Goal: Transaction & Acquisition: Book appointment/travel/reservation

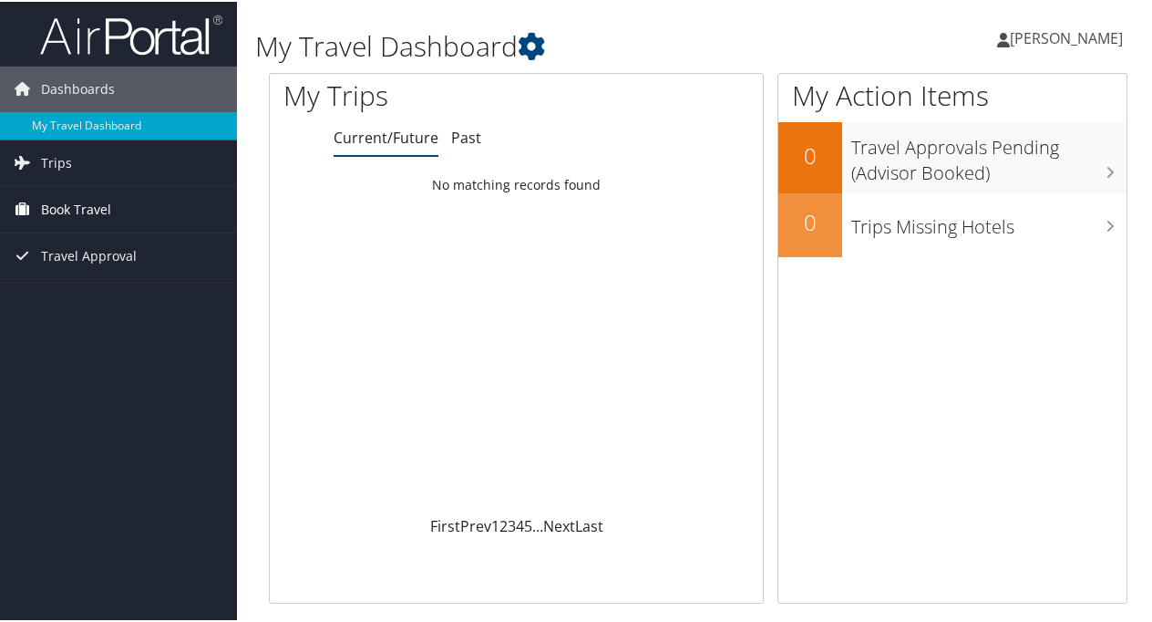
click at [77, 202] on span "Book Travel" at bounding box center [76, 208] width 70 height 46
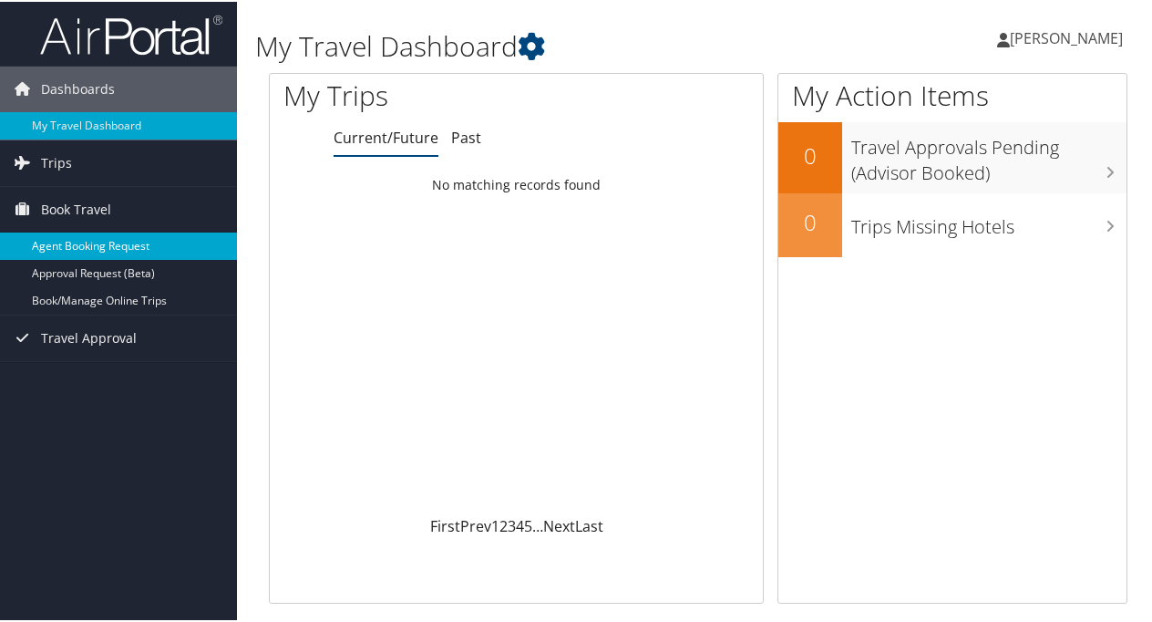
click at [82, 237] on link "Agent Booking Request" at bounding box center [118, 244] width 237 height 27
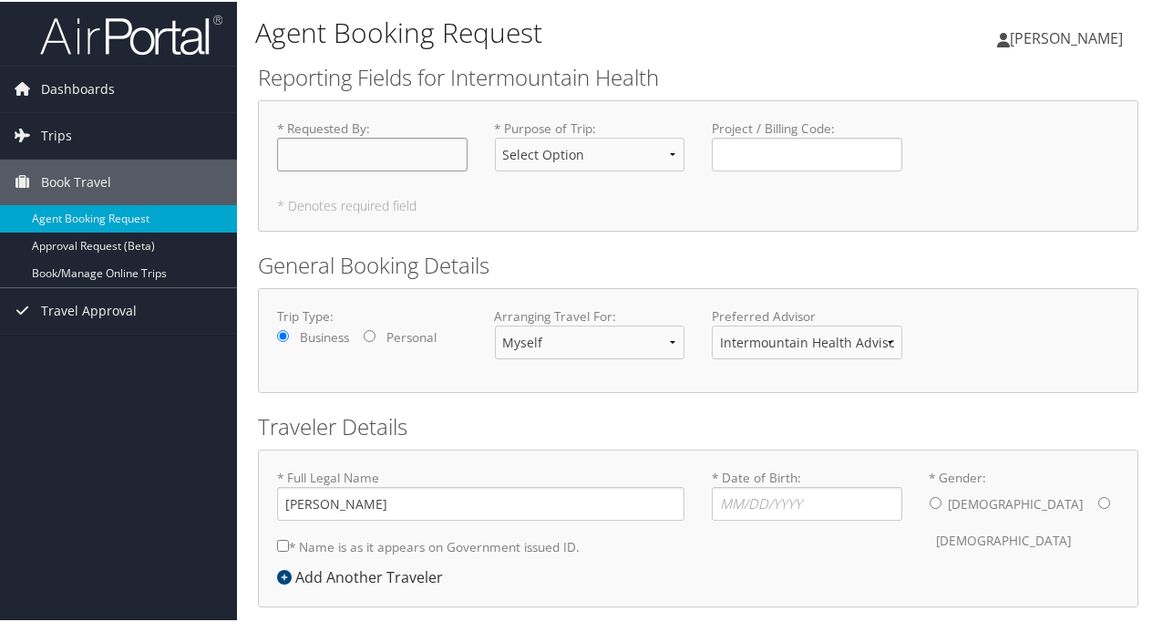
click at [327, 146] on input "* Requested By : Required" at bounding box center [372, 153] width 191 height 34
type input "[PERSON_NAME]"
click at [667, 152] on select "Select Option 3rd Party Reimbursable Business CME Conf or Education Groups Pers…" at bounding box center [590, 153] width 191 height 34
select select "Business"
click at [495, 136] on select "Select Option 3rd Party Reimbursable Business CME Conf or Education Groups Pers…" at bounding box center [590, 153] width 191 height 34
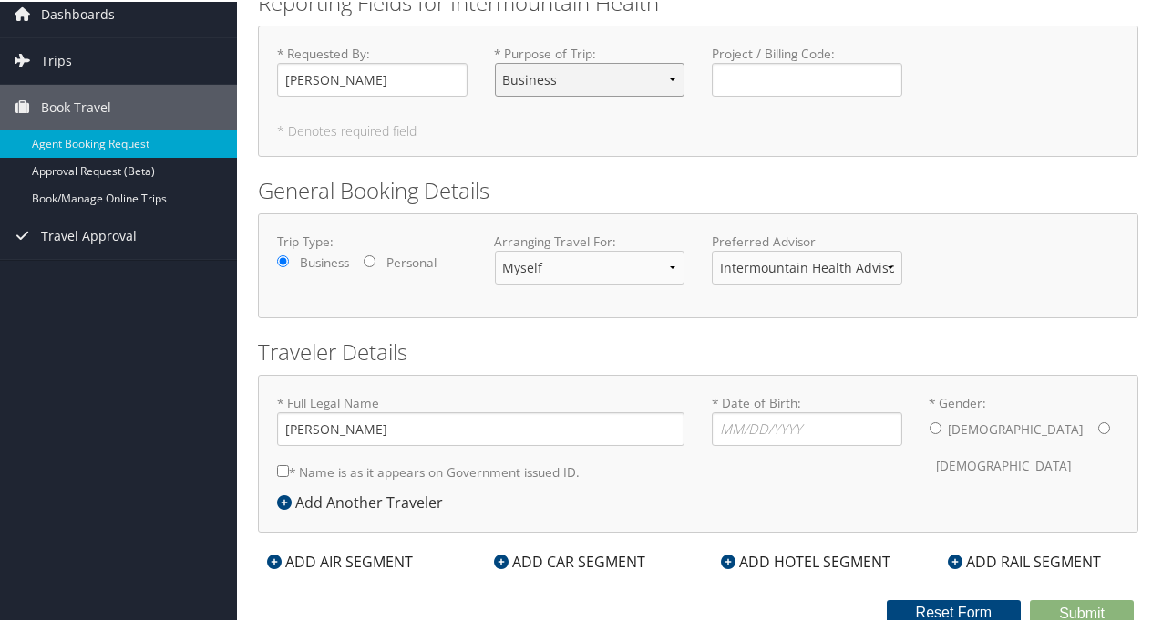
scroll to position [77, 0]
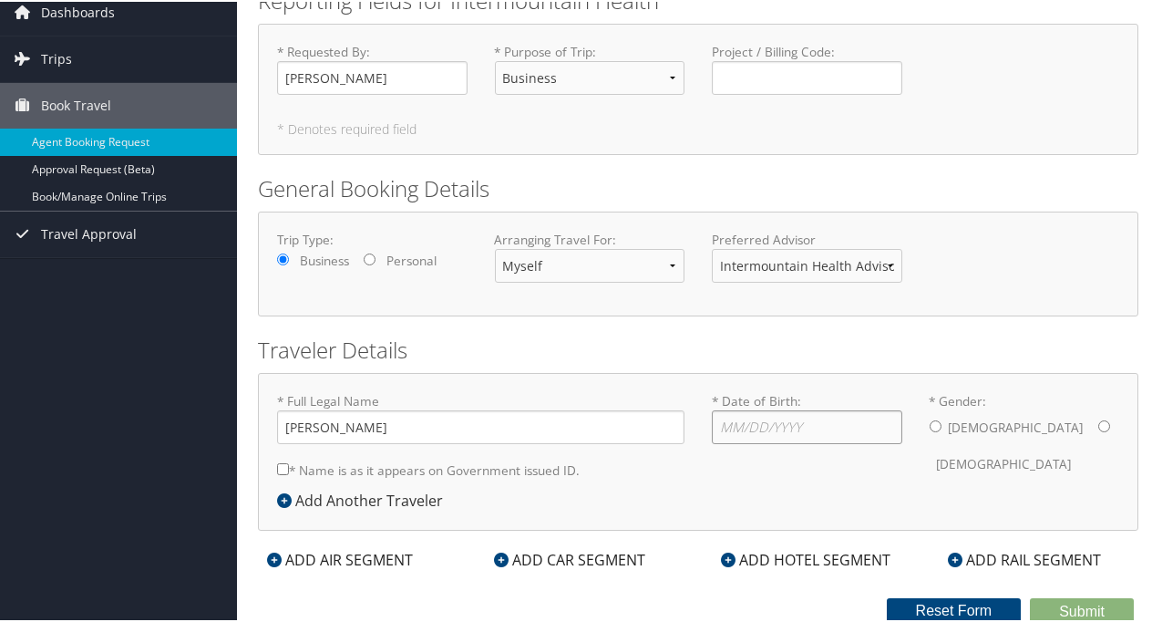
click at [850, 430] on input "* Date of Birth: Invalid Date" at bounding box center [807, 425] width 191 height 34
type input "12/31/1962"
click at [1098, 423] on input "* Gender: Male Female" at bounding box center [1104, 424] width 12 height 12
radio input "true"
click at [339, 552] on div "ADD AIR SEGMENT" at bounding box center [340, 558] width 164 height 22
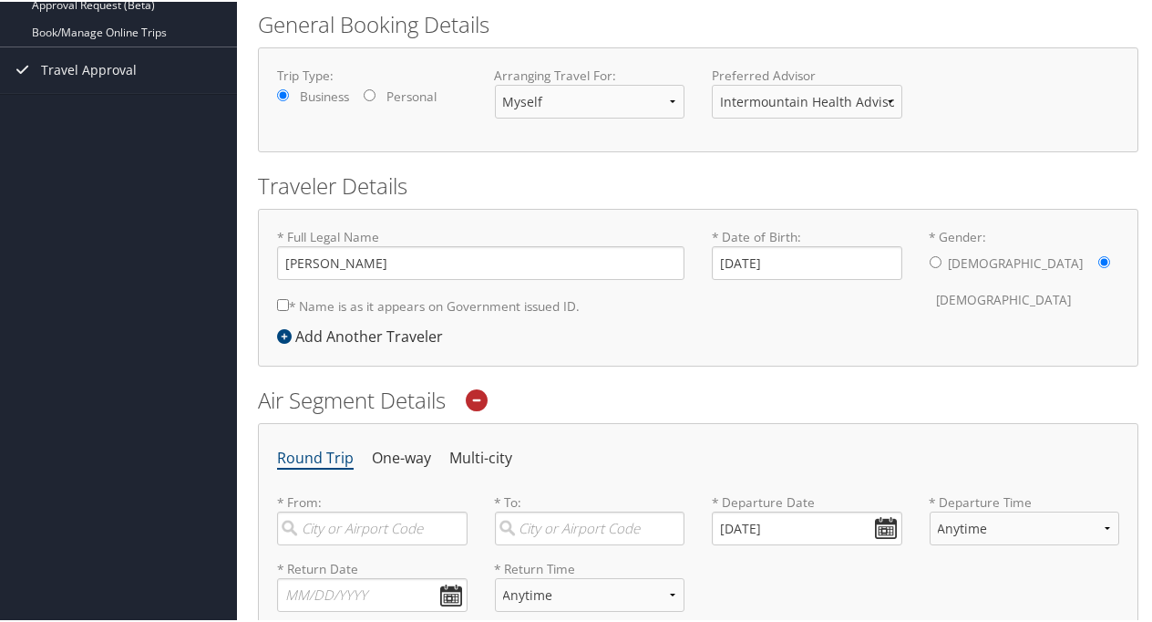
scroll to position [244, 0]
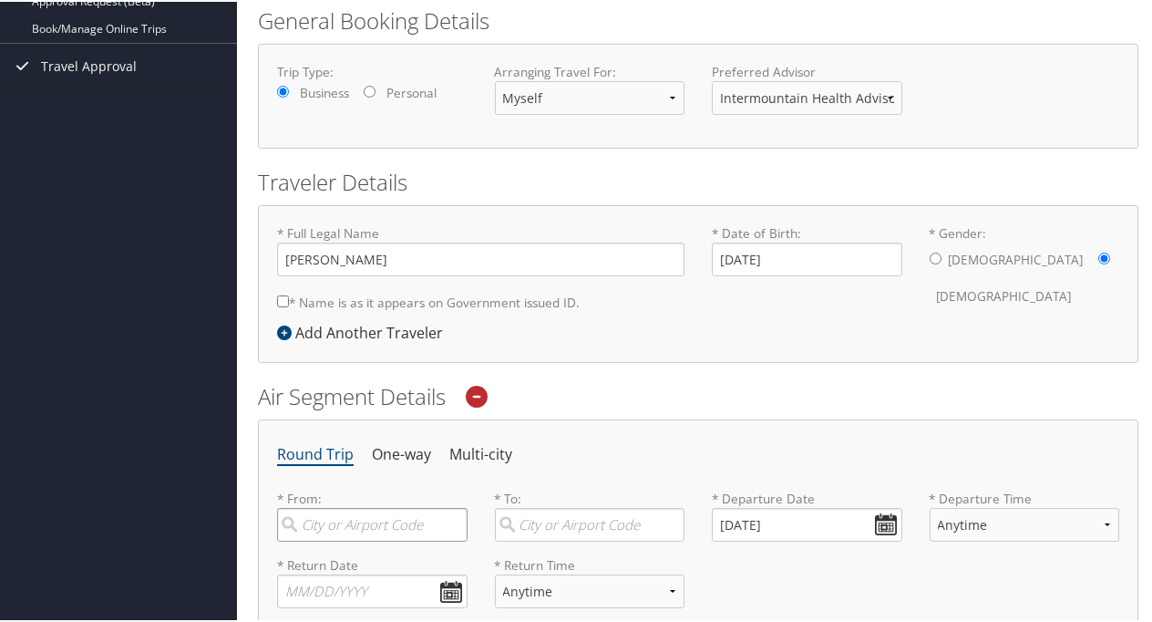
click at [450, 515] on input "search" at bounding box center [372, 523] width 191 height 34
click at [402, 556] on div "Salt Lake City (SLC Utah)" at bounding box center [375, 572] width 166 height 46
click at [402, 540] on input "slc" at bounding box center [372, 523] width 191 height 34
type input "Salt Lake City (SLC Utah)"
click at [556, 517] on input "search" at bounding box center [590, 523] width 191 height 34
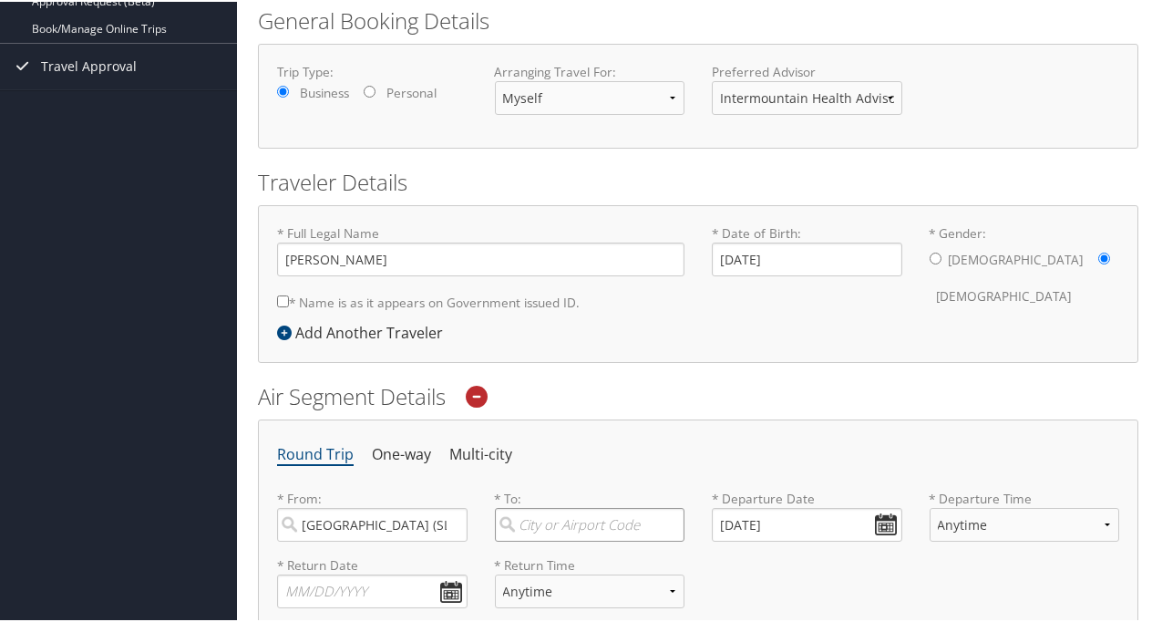
click at [556, 517] on input "search" at bounding box center [590, 523] width 191 height 34
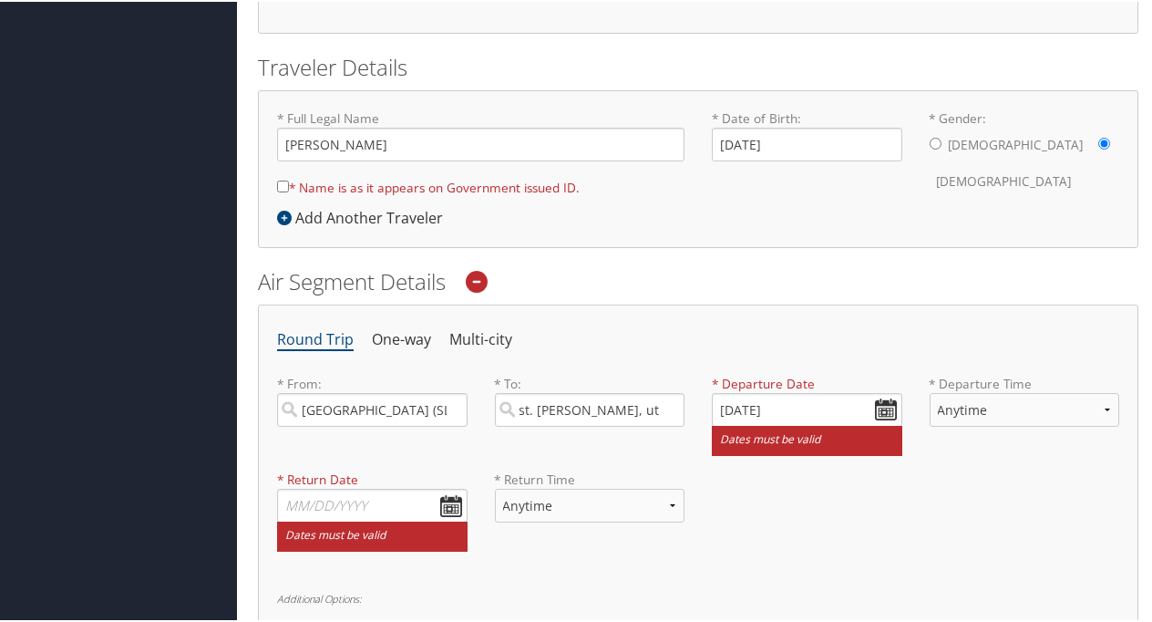
scroll to position [359, 0]
click at [636, 406] on input "st. george, ut" at bounding box center [590, 408] width 191 height 34
type input "s"
type input "S"
type input "St. George, UT"
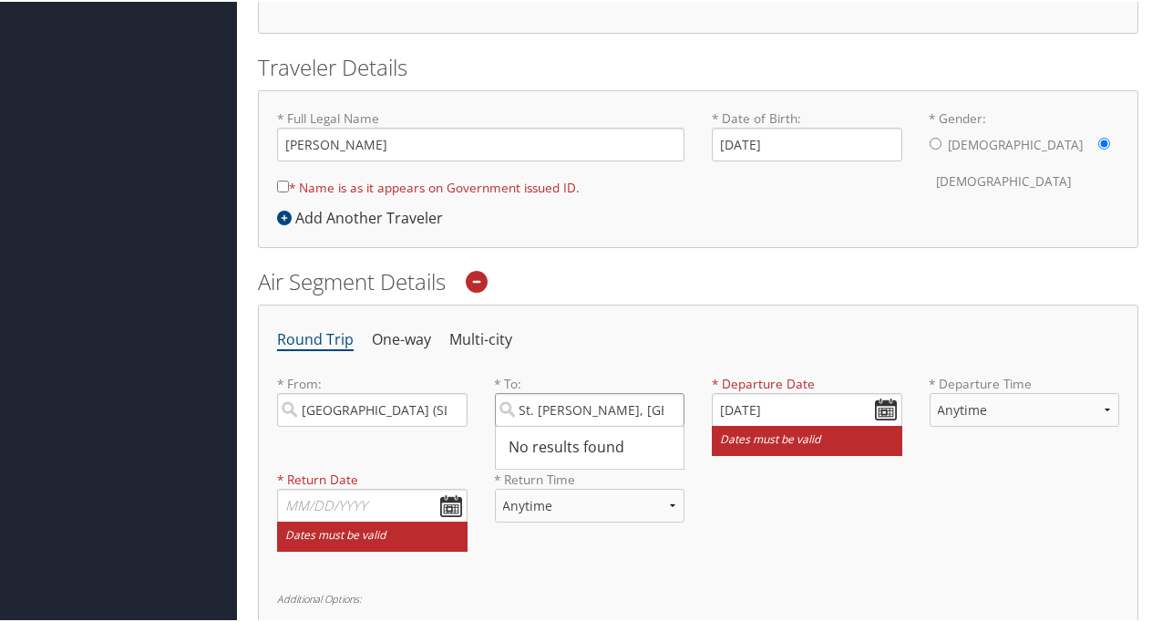
click at [668, 403] on input "St. George, UT" at bounding box center [590, 408] width 191 height 34
click at [580, 441] on div "St George (SGU UT)" at bounding box center [593, 457] width 166 height 46
click at [580, 425] on input "SGU" at bounding box center [590, 408] width 191 height 34
type input "St George (SGU UT)"
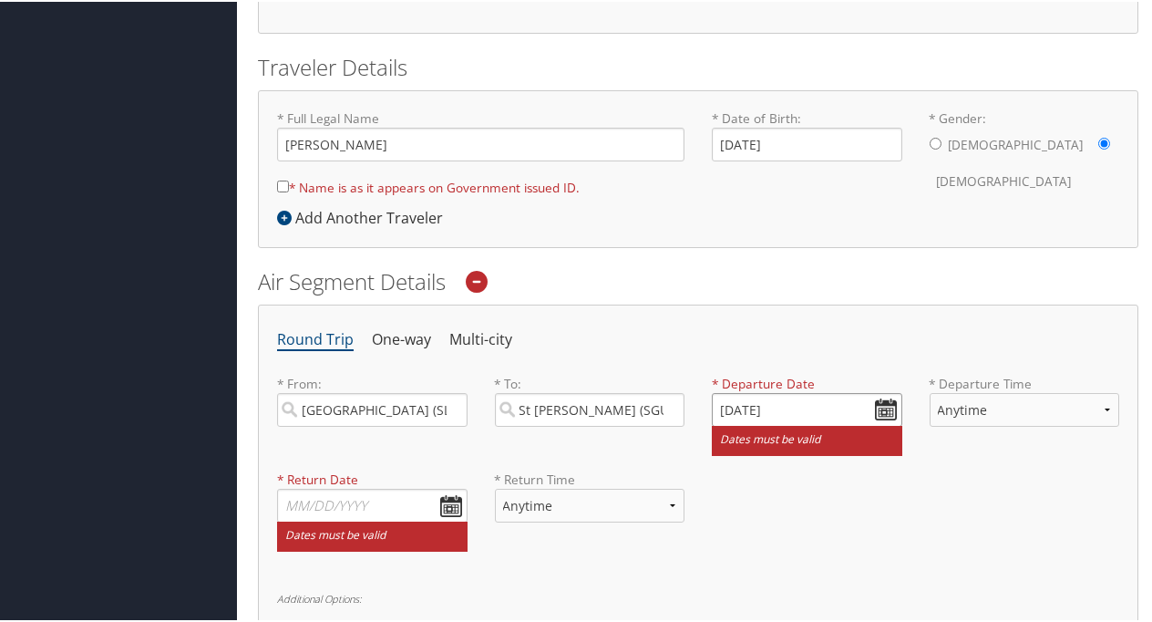
click at [880, 399] on input "10/13/2025" at bounding box center [807, 408] width 191 height 34
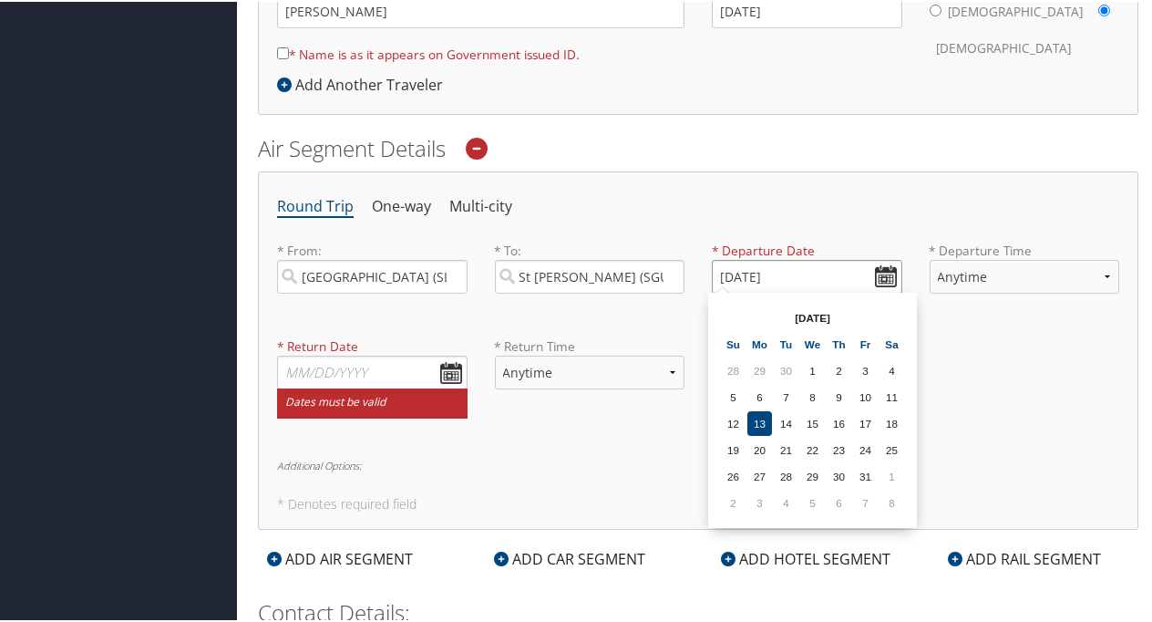
scroll to position [498, 0]
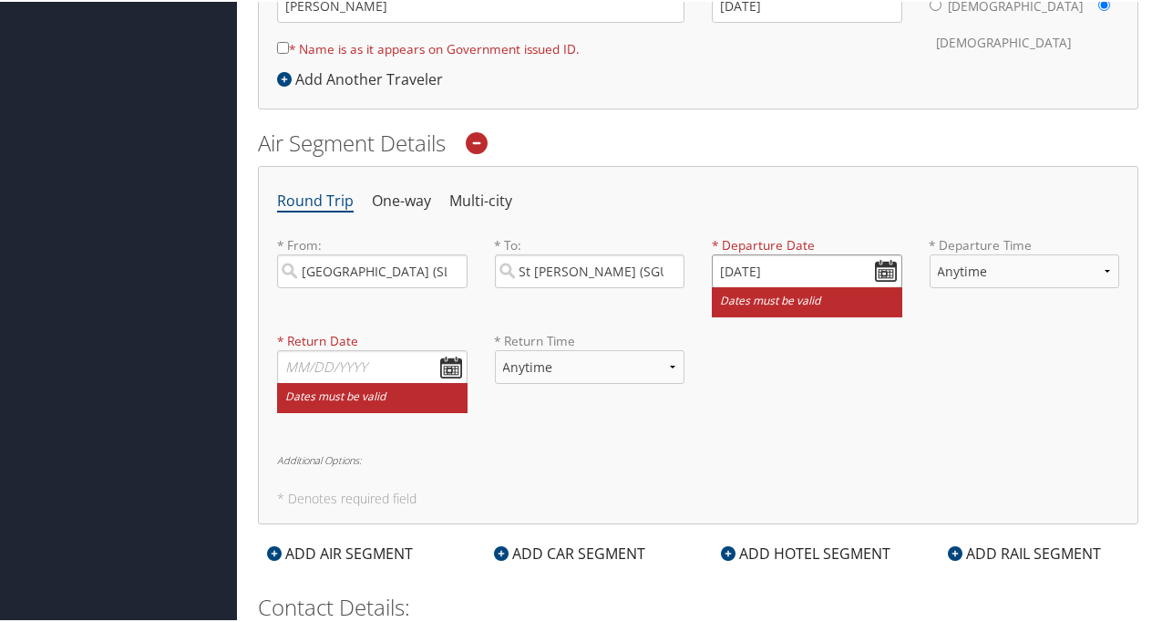
click at [882, 263] on input "10/13/2025" at bounding box center [807, 269] width 191 height 34
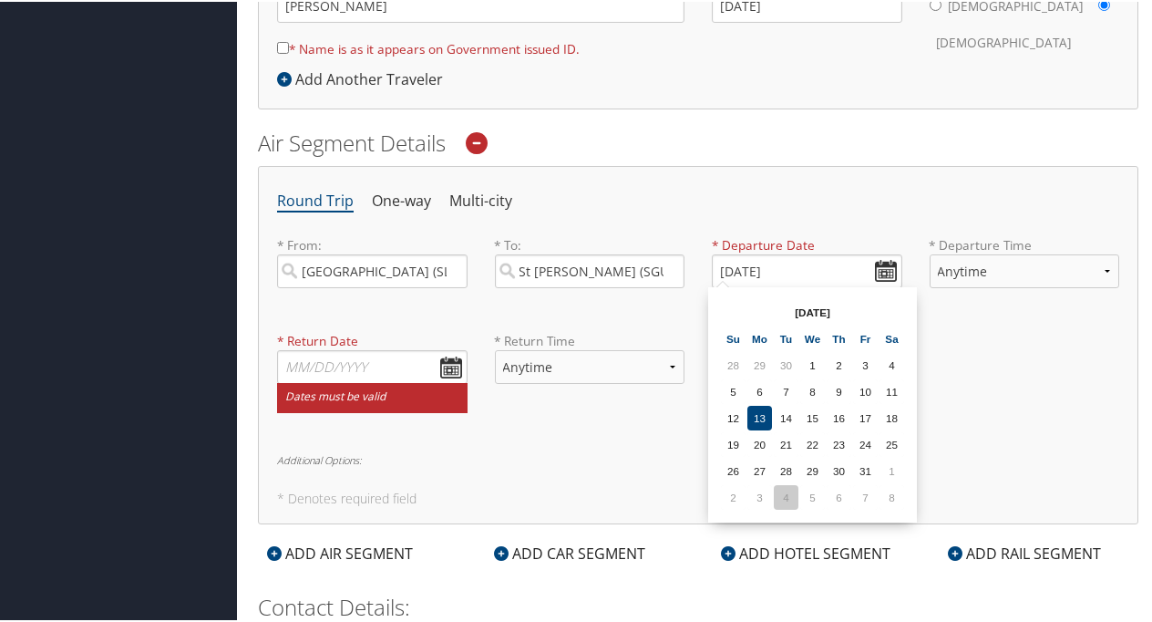
click at [790, 487] on td "4" at bounding box center [786, 495] width 25 height 25
click at [818, 270] on input "11/04/2025" at bounding box center [807, 269] width 191 height 34
click at [906, 499] on div "Oct 2025 Su Mo Tu We Th Fr Sa 28 29 30 1 2 3 4 5 6 7 8 9 10 11 12 13 14 15 16 1…" at bounding box center [813, 403] width 194 height 221
click at [880, 262] on input "11/04/2025" at bounding box center [807, 269] width 191 height 34
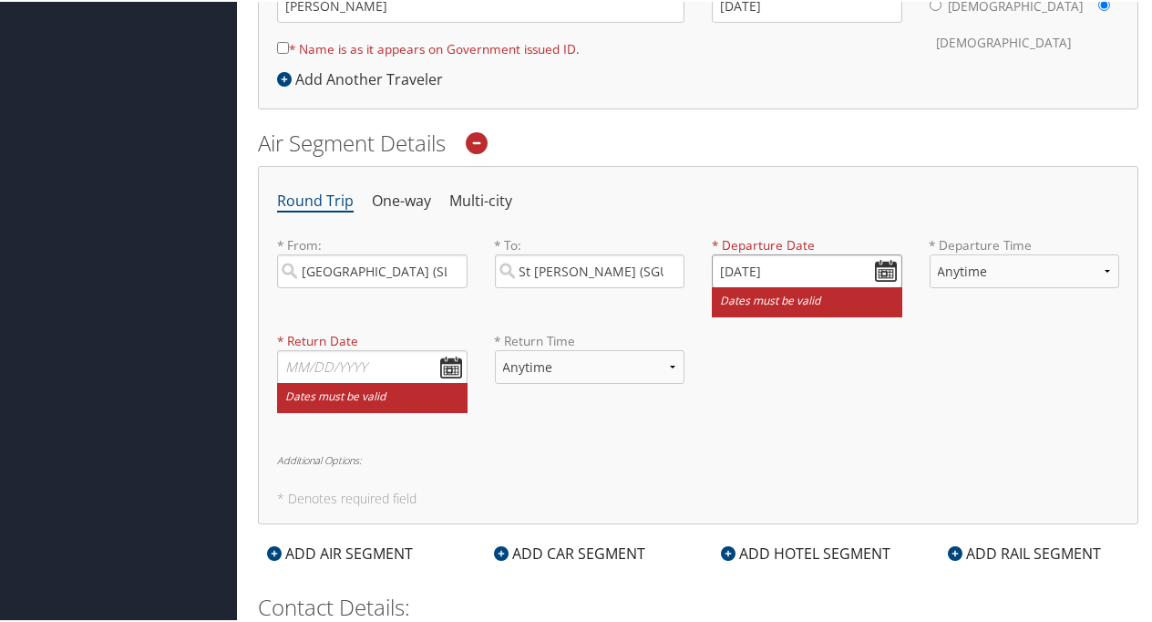
click at [880, 262] on input "11/04/2025" at bounding box center [807, 269] width 191 height 34
click at [751, 264] on input "11/04/2025" at bounding box center [807, 269] width 191 height 34
click at [751, 264] on input "Invalid date" at bounding box center [807, 269] width 191 height 34
click at [733, 264] on input "Invalid date" at bounding box center [807, 269] width 191 height 34
click at [830, 295] on small "Dates must be valid" at bounding box center [807, 300] width 191 height 30
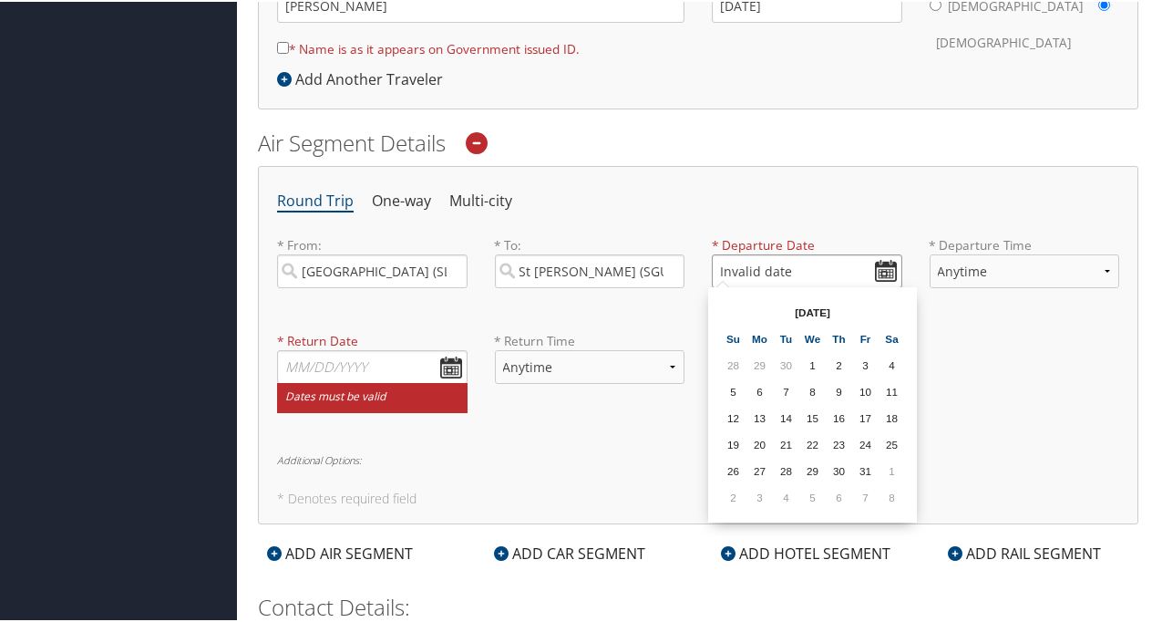
click at [880, 267] on input "Invalid date" at bounding box center [807, 269] width 191 height 34
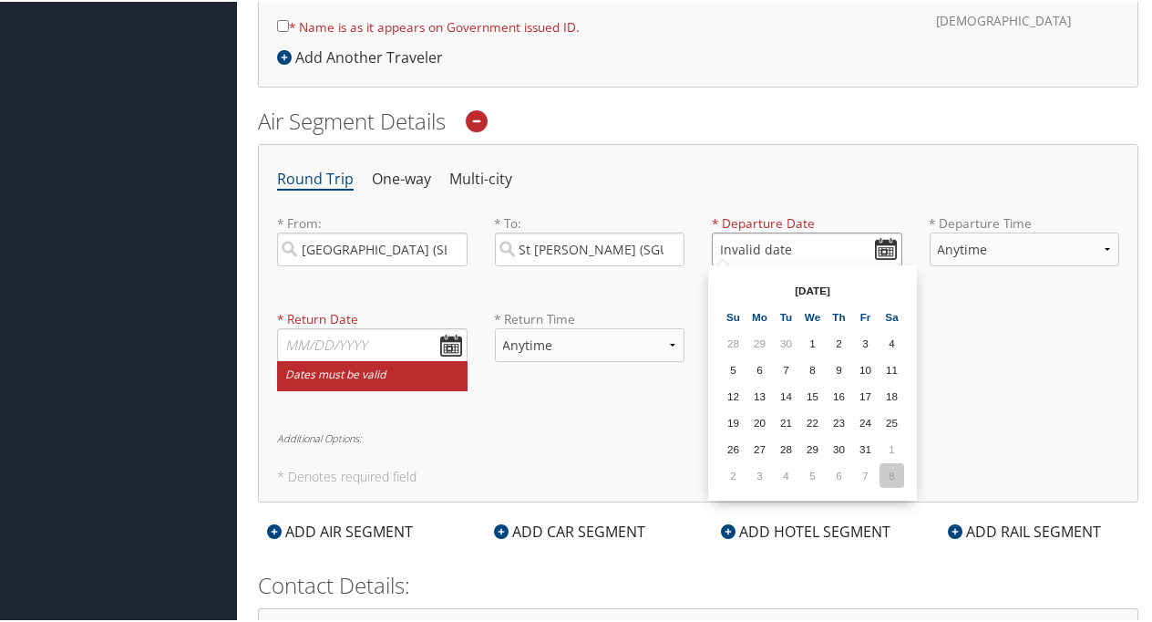
scroll to position [520, 0]
click at [846, 284] on th "Oct 2025" at bounding box center [812, 288] width 130 height 25
click at [811, 474] on td "5" at bounding box center [812, 473] width 25 height 25
type input "11/05/2025"
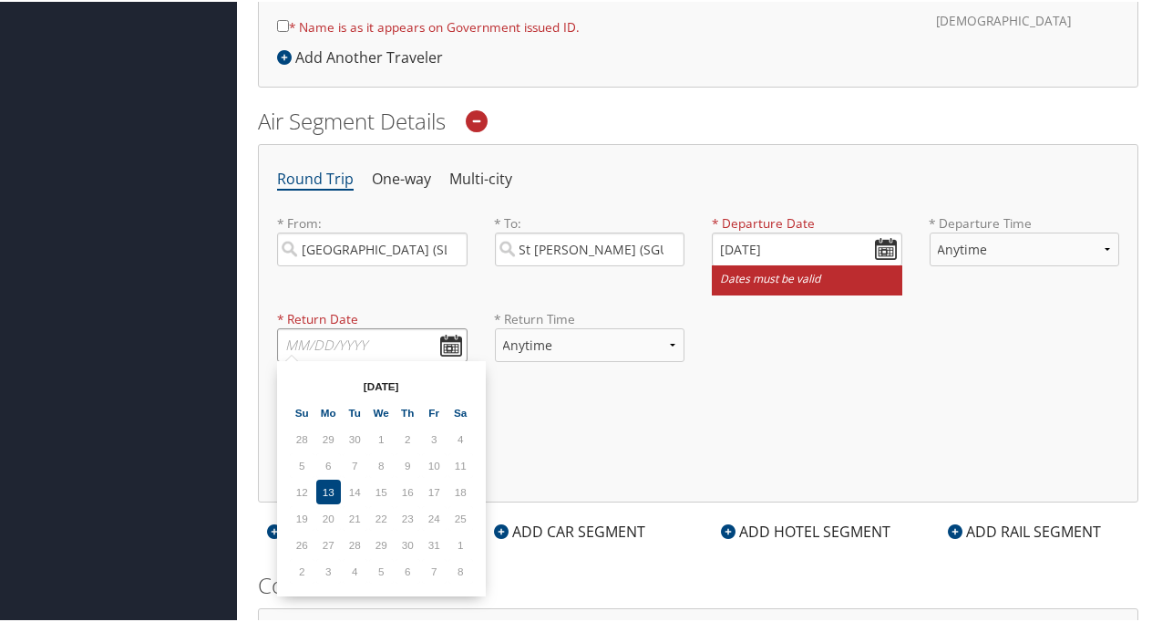
click at [452, 341] on input "text" at bounding box center [372, 343] width 191 height 34
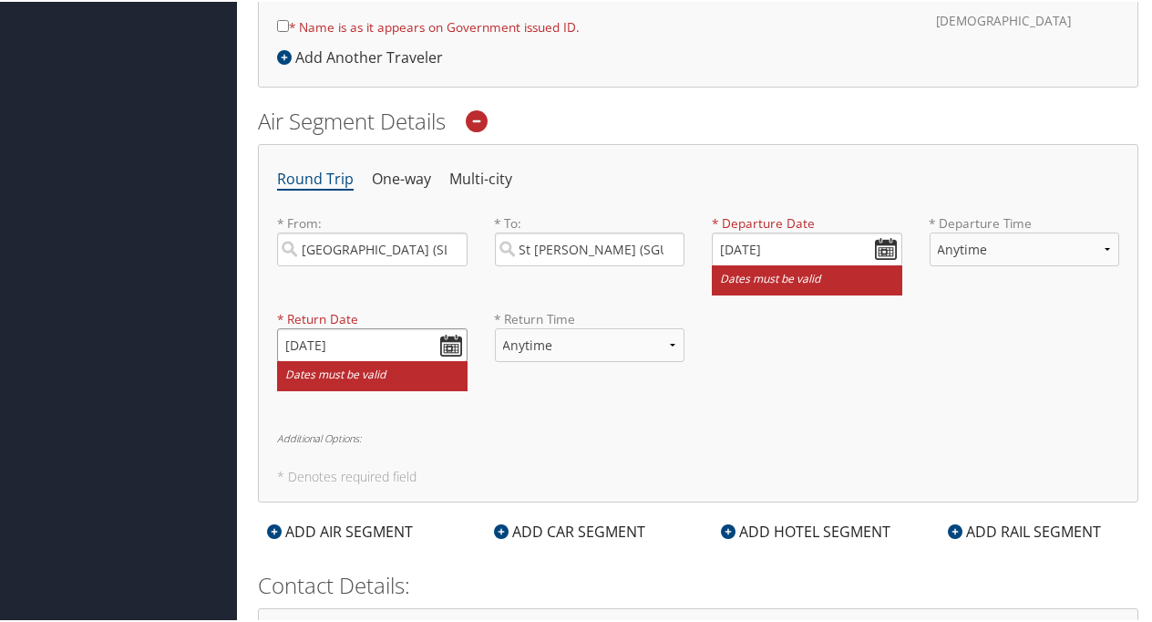
type input "11/12/2025"
click at [751, 242] on input "11/05/2025" at bounding box center [807, 248] width 191 height 34
click at [751, 242] on input "Invalid date" at bounding box center [807, 248] width 191 height 34
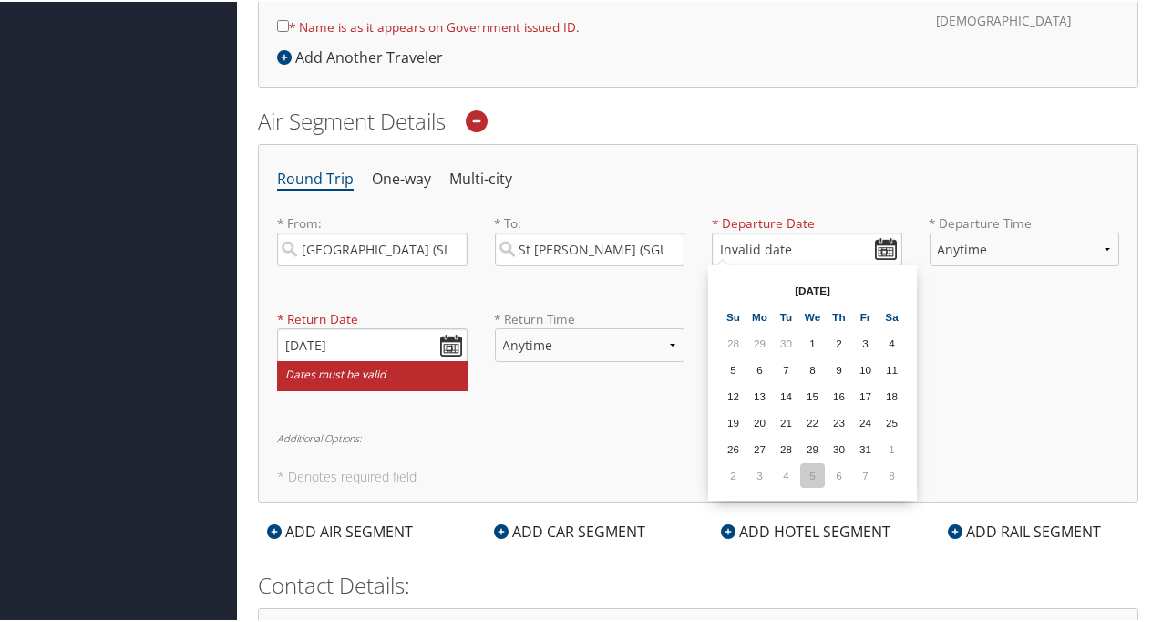
click at [813, 476] on td "5" at bounding box center [812, 473] width 25 height 25
click at [753, 242] on input "11/05/2025" at bounding box center [807, 248] width 191 height 34
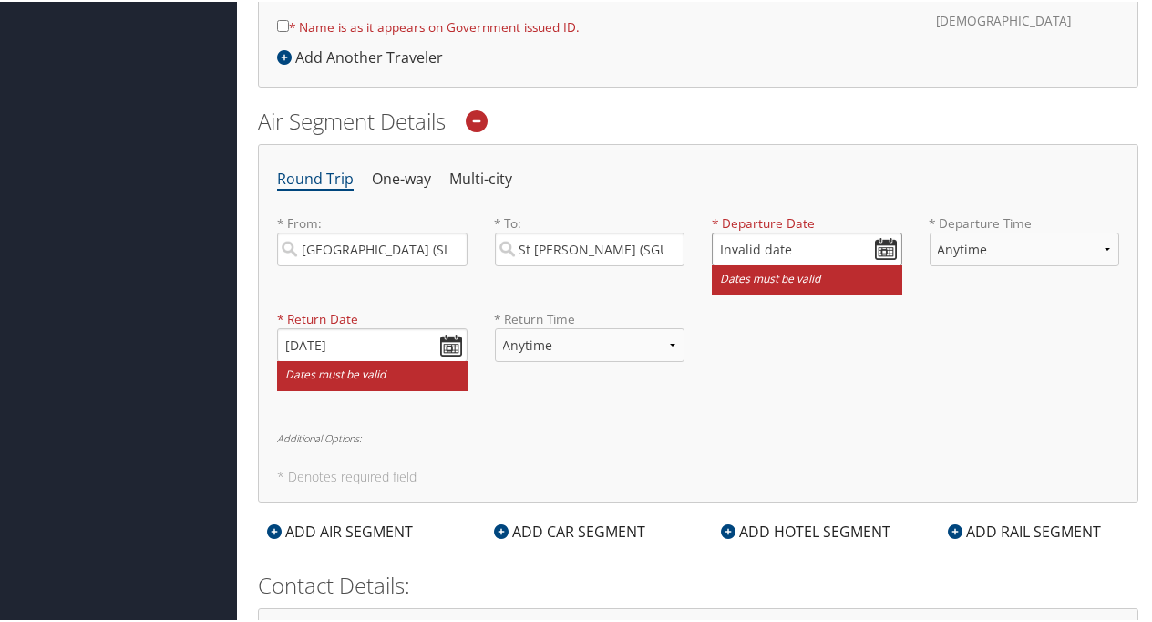
click at [888, 244] on input "Invalid date" at bounding box center [807, 248] width 191 height 34
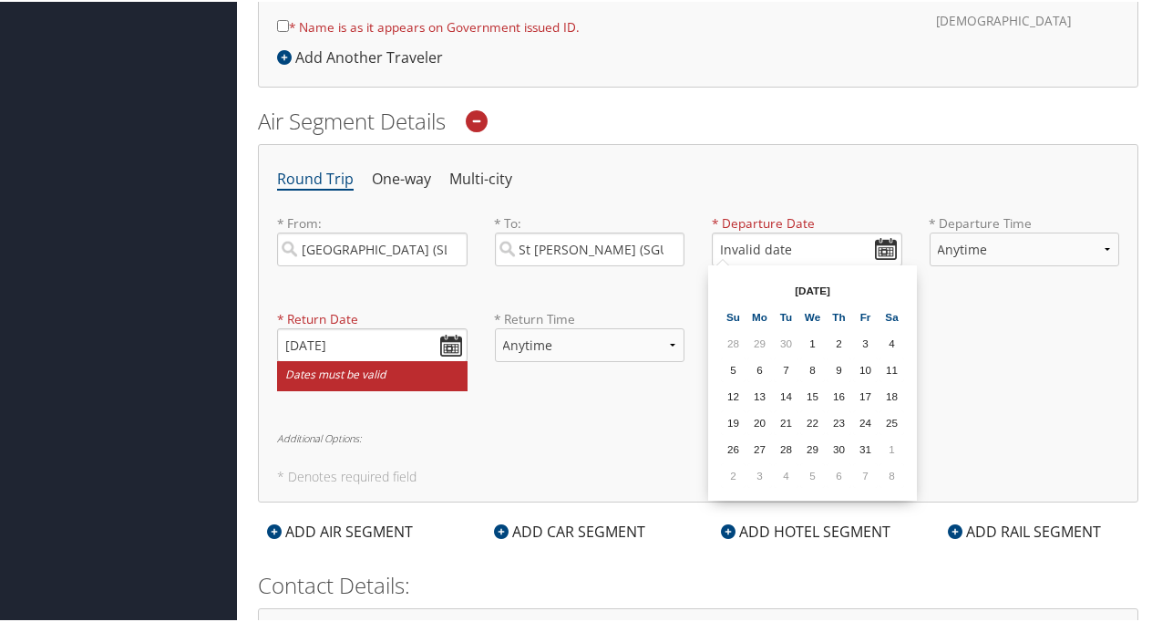
click at [869, 494] on div "From Invalid date To Invalid date Oct 2025 Su Mo Tu We Th Fr Sa 28 29 30 1 2 3 …" at bounding box center [812, 380] width 209 height 235
click at [813, 283] on th "Oct 2025" at bounding box center [812, 288] width 130 height 25
click at [807, 474] on td "5" at bounding box center [812, 473] width 25 height 25
click at [795, 243] on input "11/05/2025" at bounding box center [807, 248] width 191 height 34
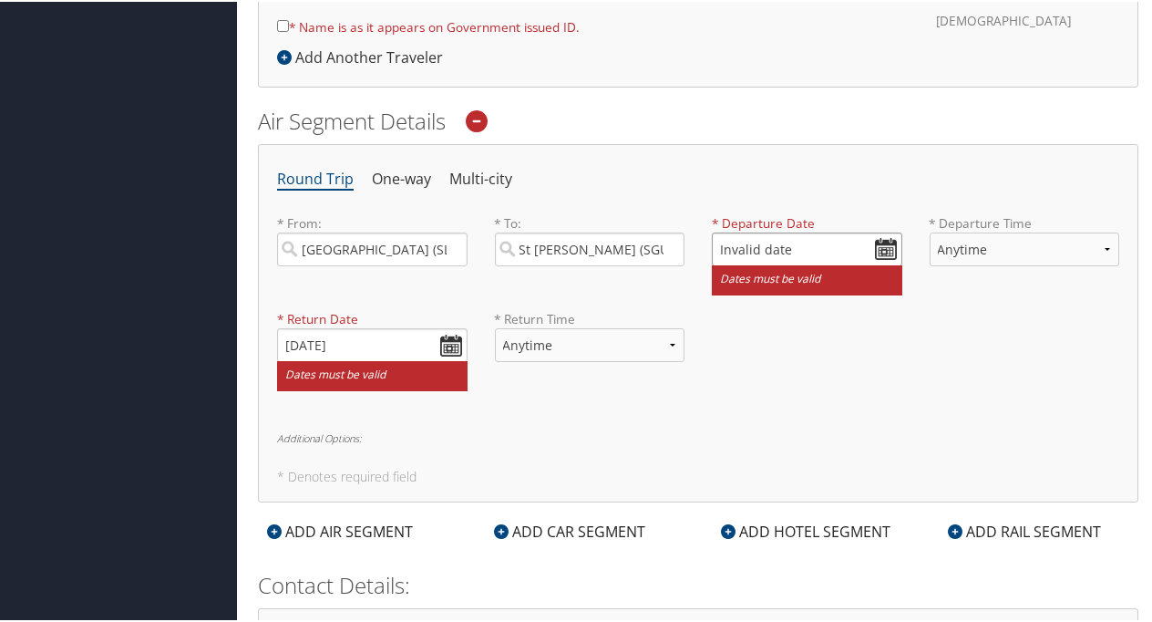
click at [880, 249] on input "Invalid date" at bounding box center [807, 248] width 191 height 34
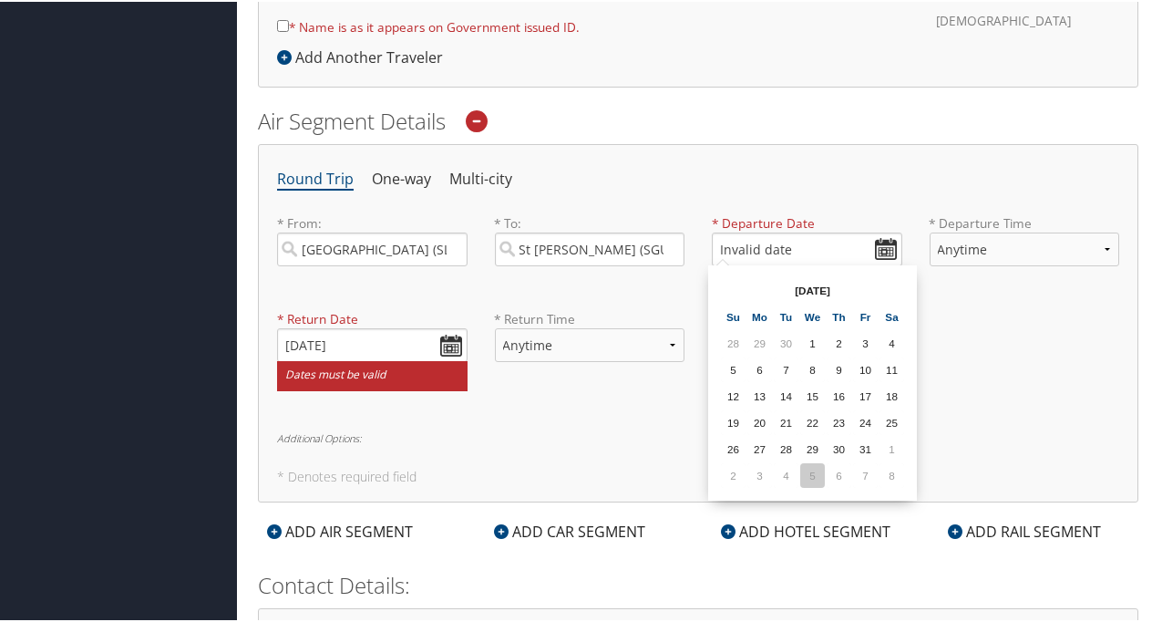
click at [815, 472] on td "5" at bounding box center [812, 473] width 25 height 25
click at [884, 248] on input "11/05/2025" at bounding box center [807, 248] width 191 height 34
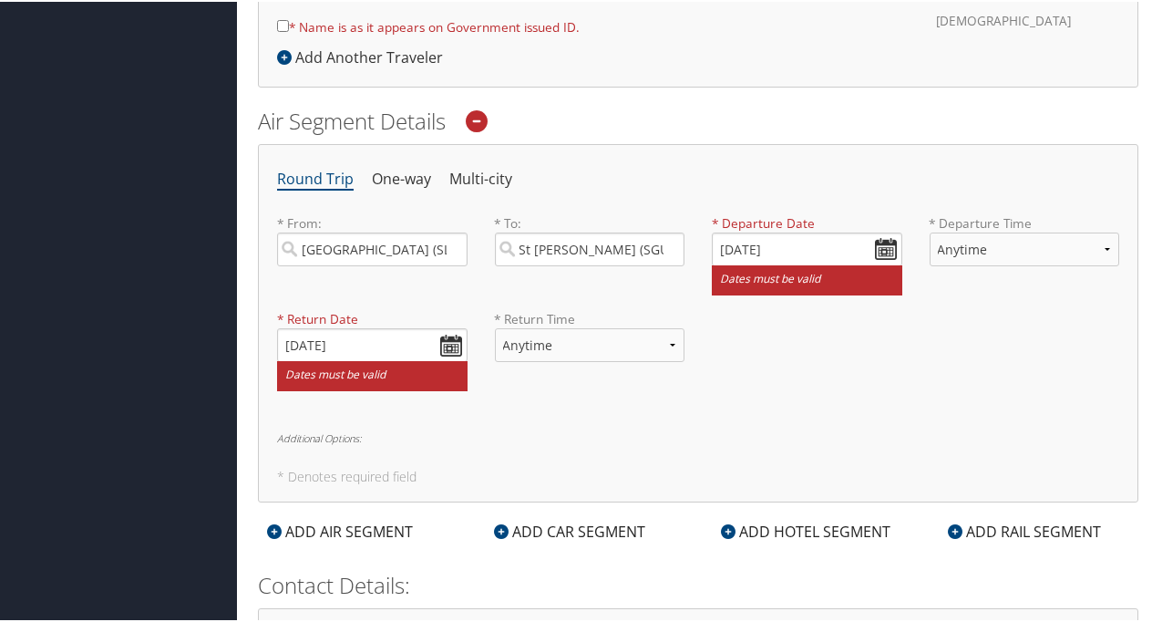
click at [996, 308] on div "* Return Date 11/12/2025 Dates must be valid * Return Time Anytime Early Mornin…" at bounding box center [698, 356] width 870 height 96
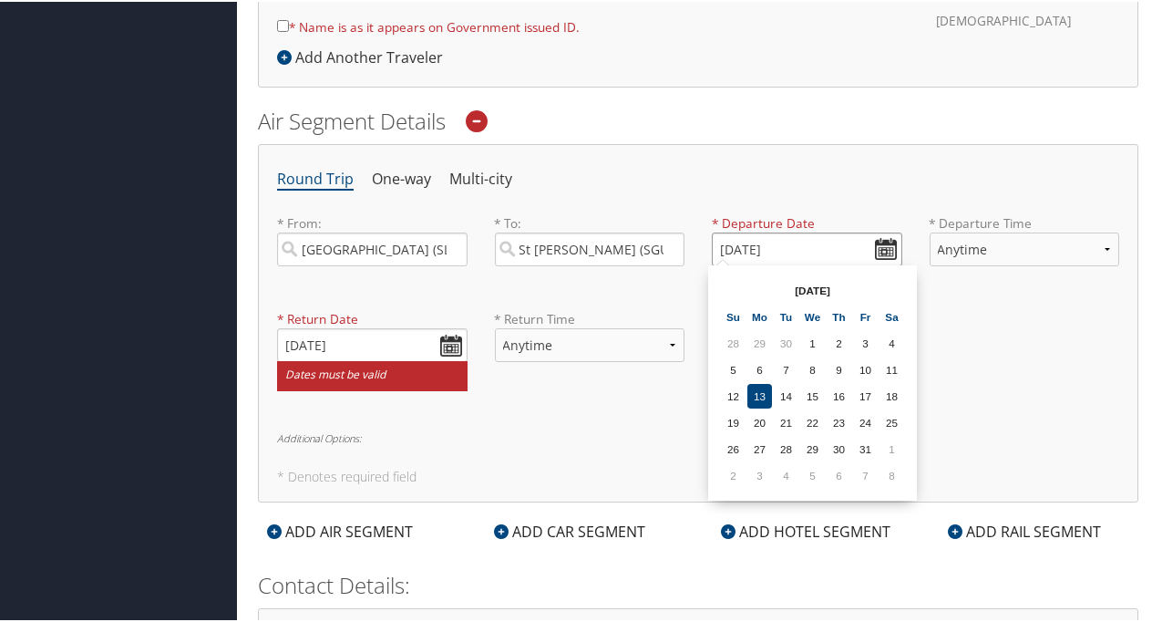
click at [744, 243] on input "11/05/2025" at bounding box center [807, 248] width 191 height 34
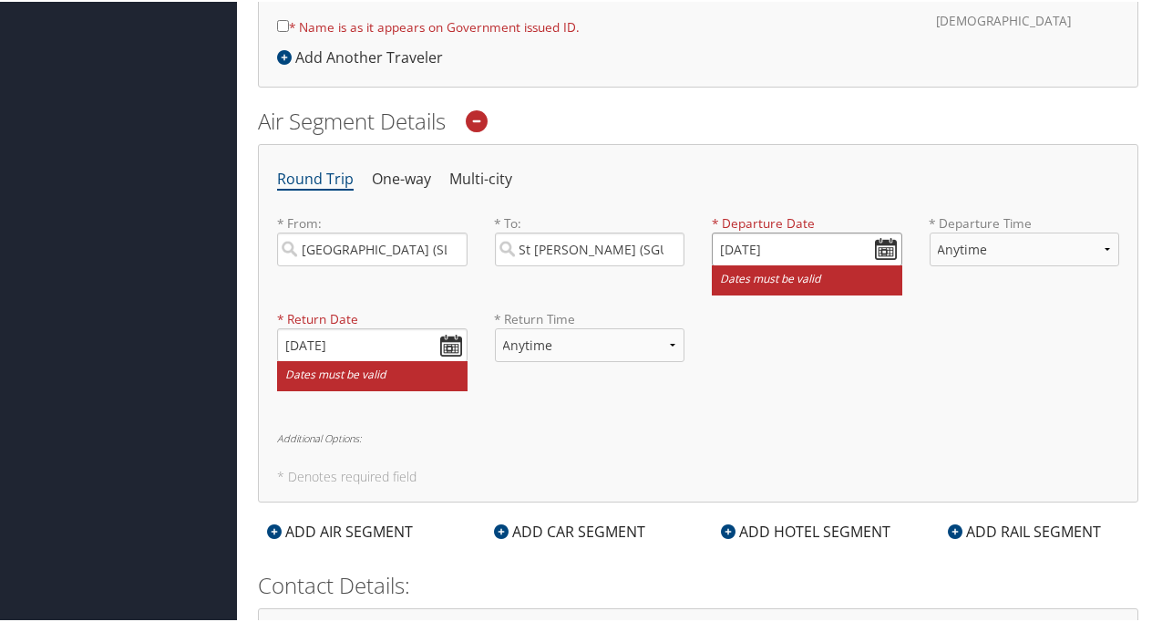
click at [744, 243] on input "11/05/2025" at bounding box center [807, 248] width 191 height 34
click at [743, 239] on input "11/01/20201" at bounding box center [807, 248] width 191 height 34
click at [738, 244] on input "11/01/202011" at bounding box center [807, 248] width 191 height 34
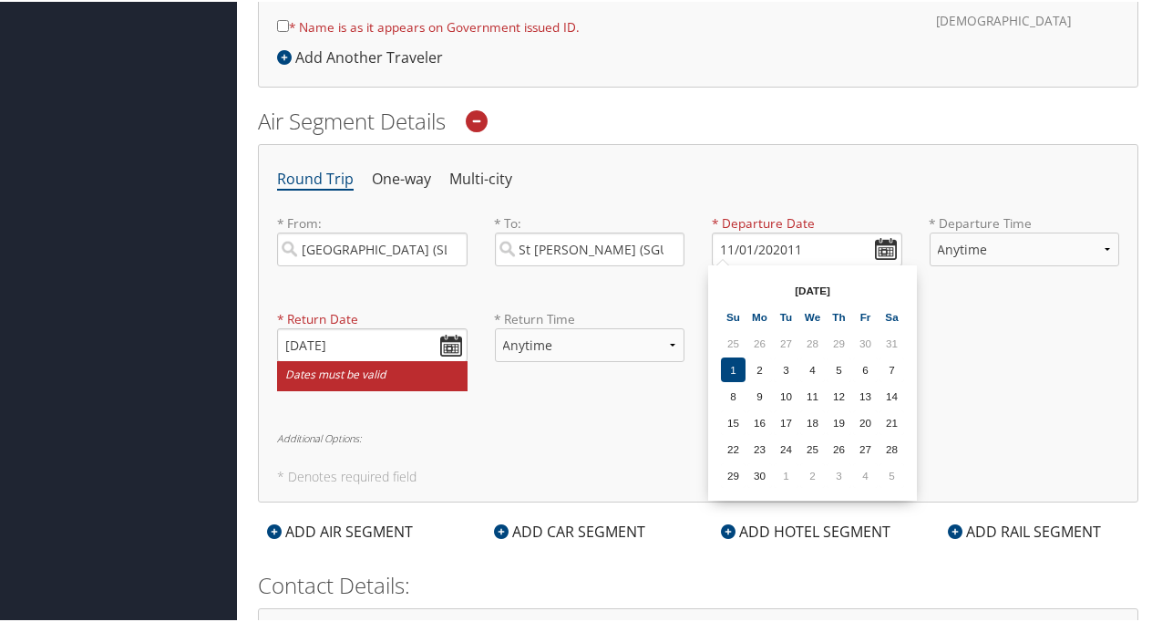
click at [733, 361] on td "1" at bounding box center [733, 367] width 25 height 25
click at [747, 239] on input "11/01/2020" at bounding box center [807, 248] width 191 height 34
click at [891, 363] on td "11" at bounding box center [892, 367] width 25 height 25
click at [729, 244] on input "10/11/2025" at bounding box center [807, 248] width 191 height 34
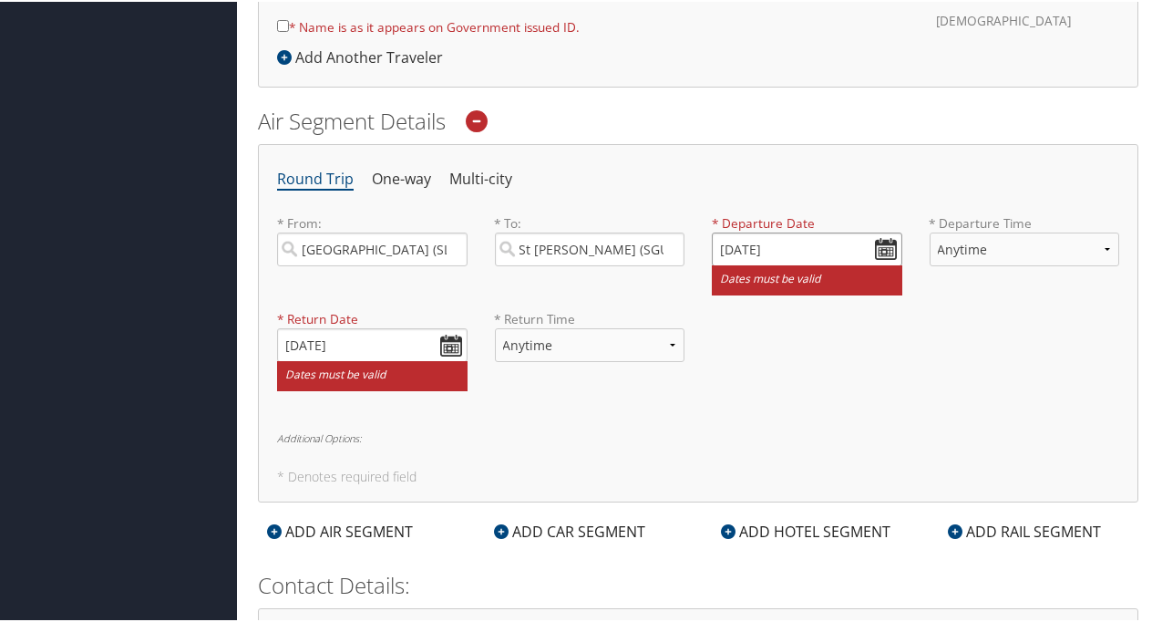
type input "01/11/2020"
click at [1064, 240] on select "Anytime Early Morning (5AM-7AM) Morning (7AM-12PM) Afternoon (12PM-5PM) Evening…" at bounding box center [1025, 248] width 191 height 34
select select "5PM-10PM"
click at [930, 231] on select "Anytime Early Morning (5AM-7AM) Morning (7AM-12PM) Afternoon (12PM-5PM) Evening…" at bounding box center [1025, 248] width 191 height 34
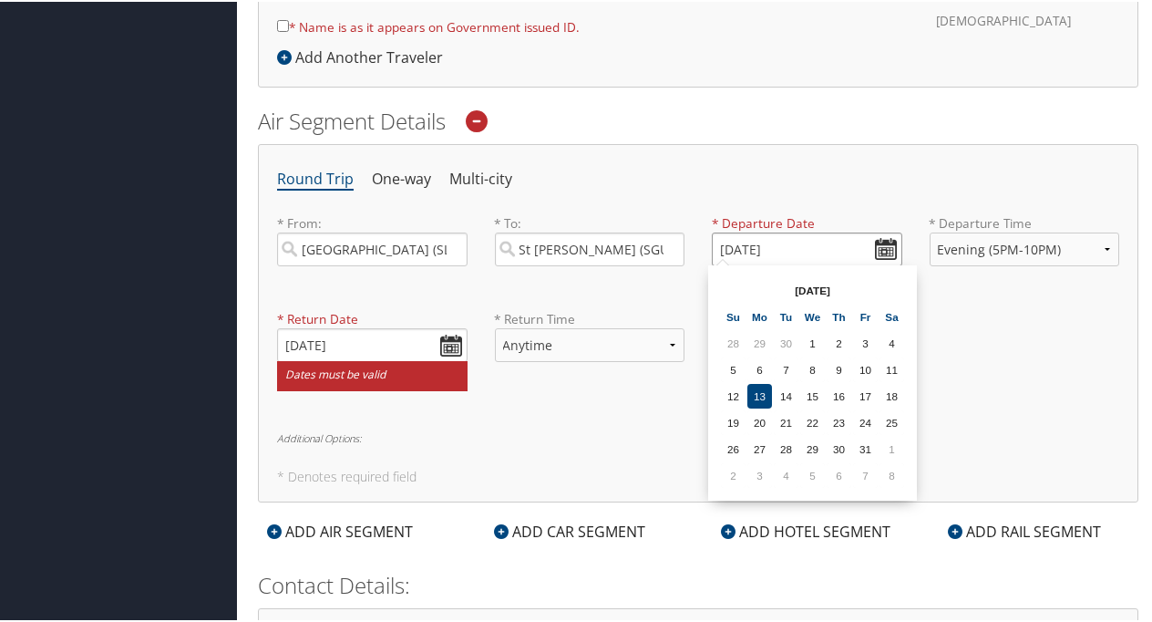
click at [727, 241] on input "01/11/2020" at bounding box center [807, 248] width 191 height 34
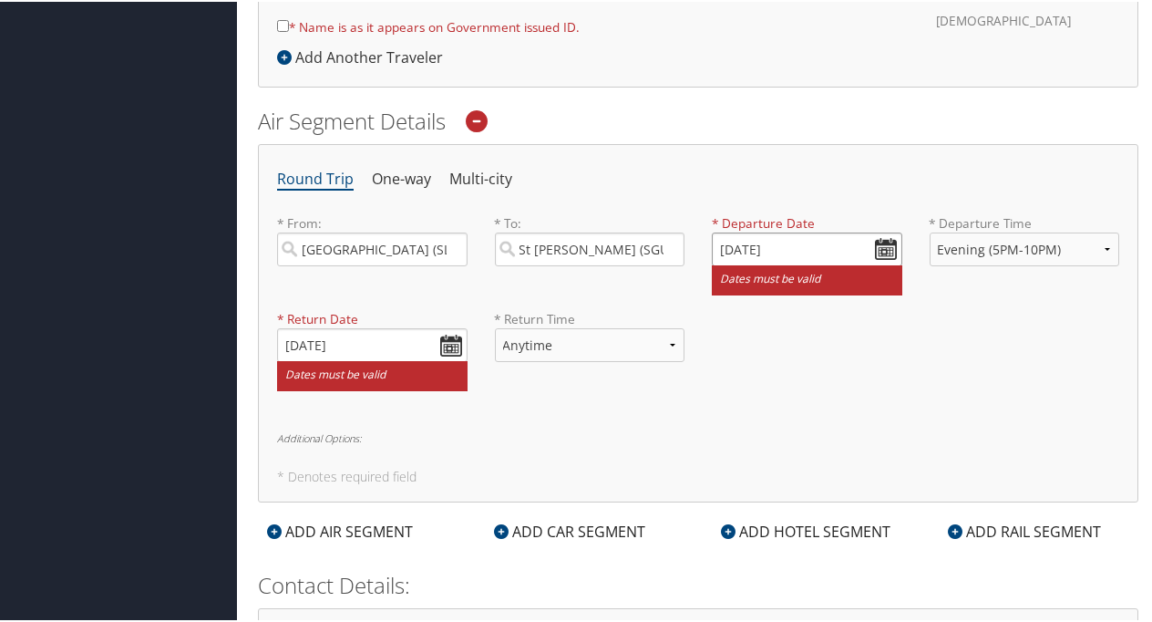
click at [719, 247] on input "01/11/2020" at bounding box center [807, 248] width 191 height 34
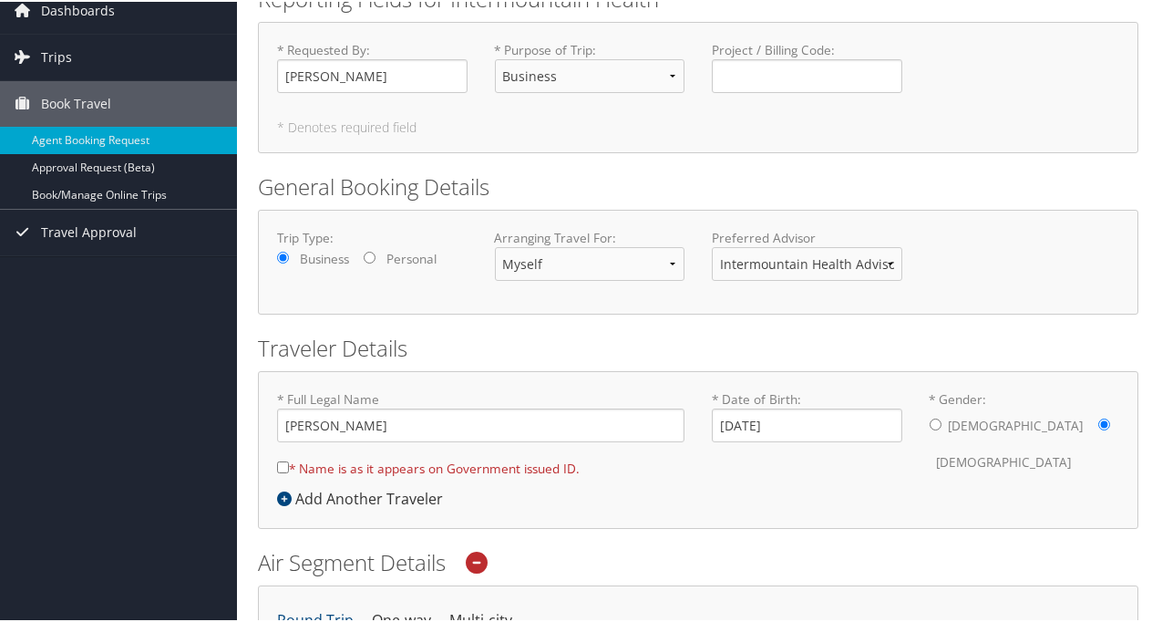
scroll to position [78, 0]
type input "Invalid date"
click at [286, 463] on input "* Name is as it appears on Government issued ID." at bounding box center [283, 465] width 12 height 12
checkbox input "true"
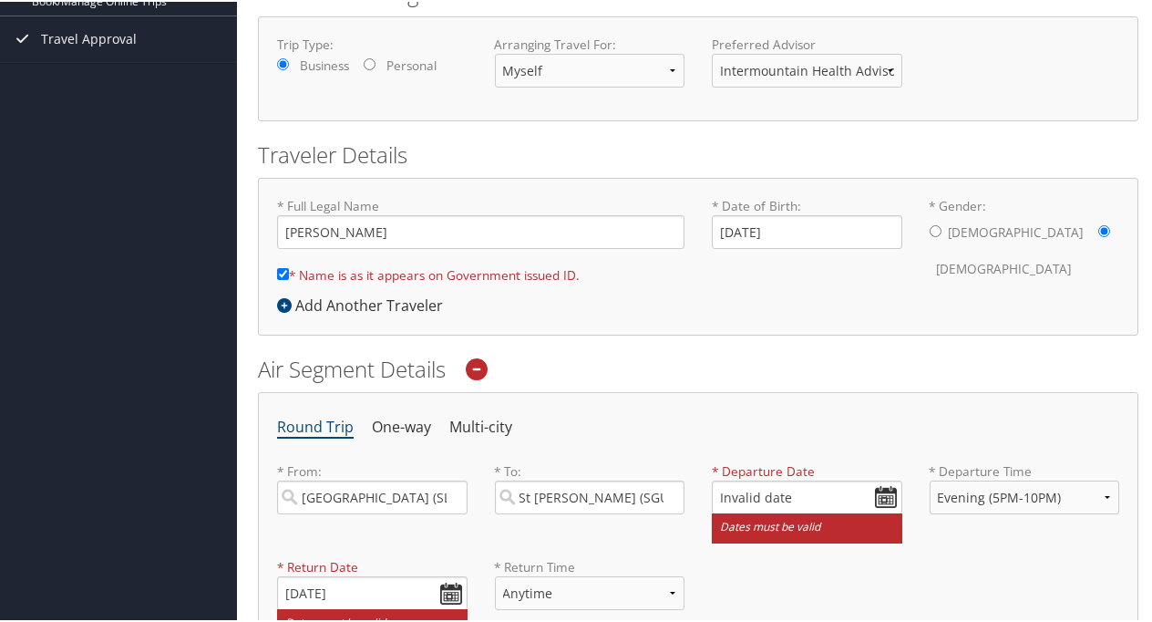
scroll to position [272, 0]
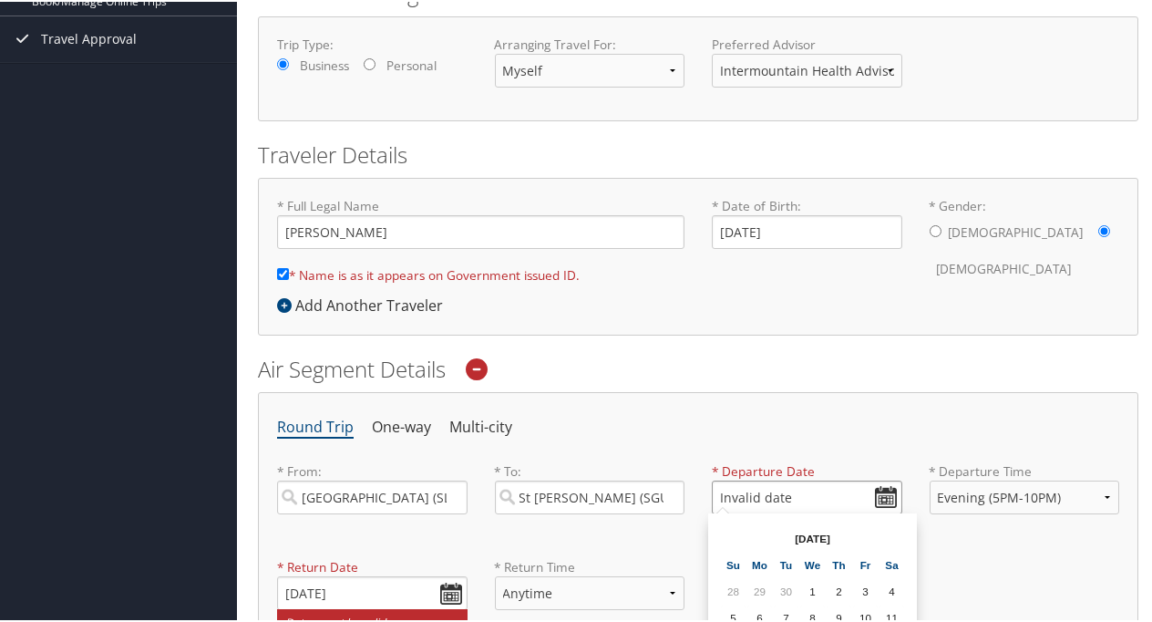
click at [722, 492] on input "Invalid date" at bounding box center [807, 496] width 191 height 34
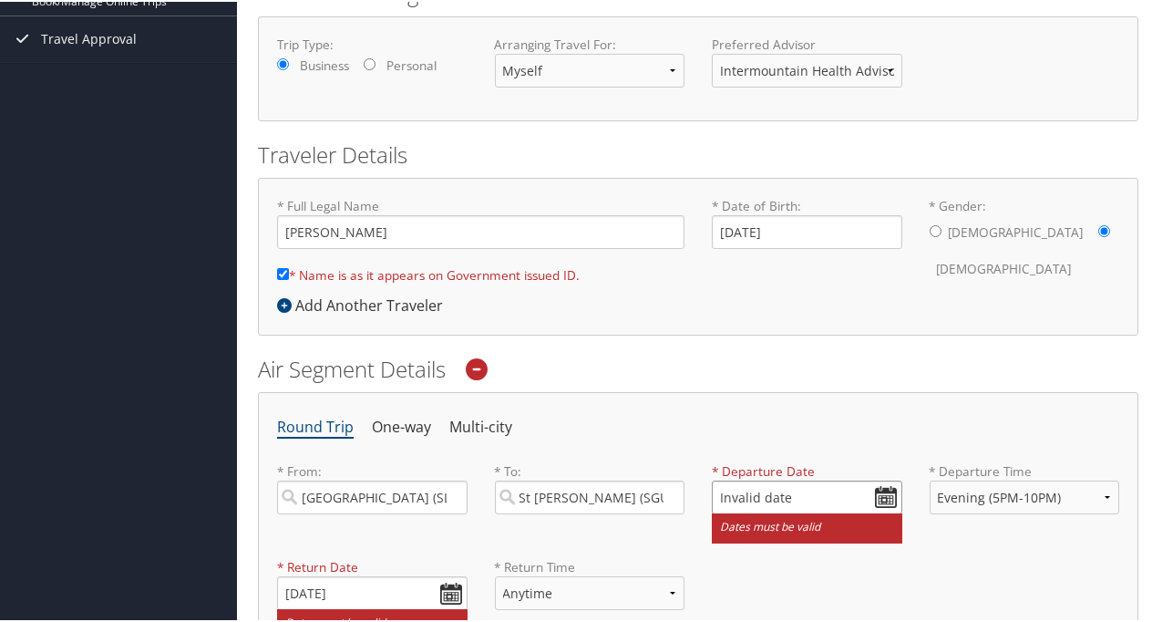
type input "Invalid date"
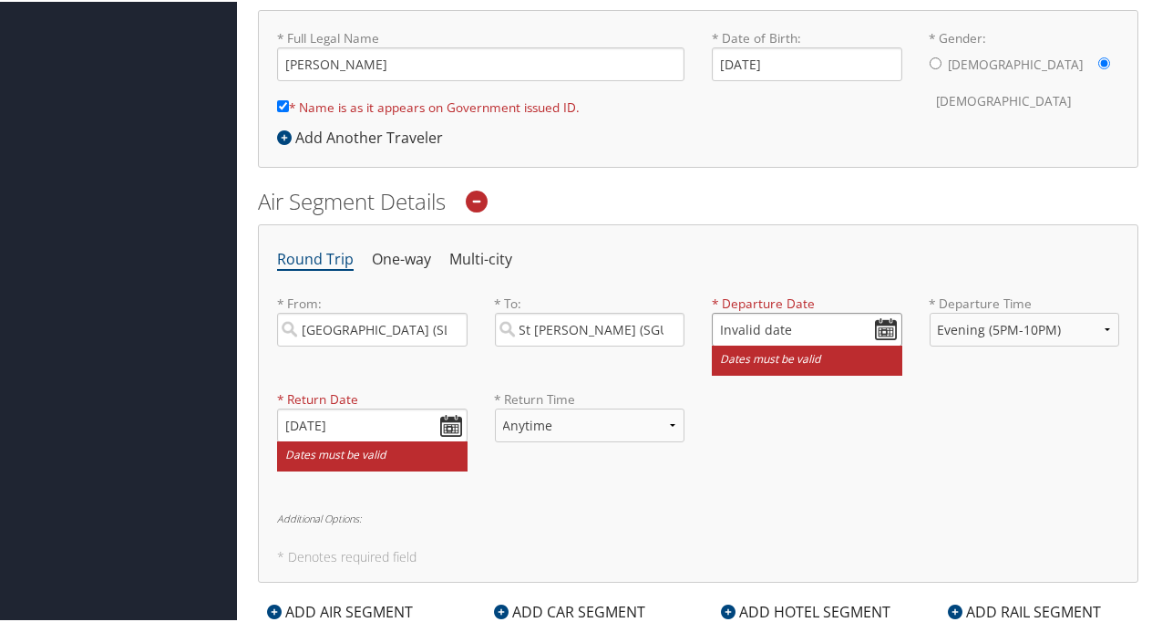
scroll to position [381, 0]
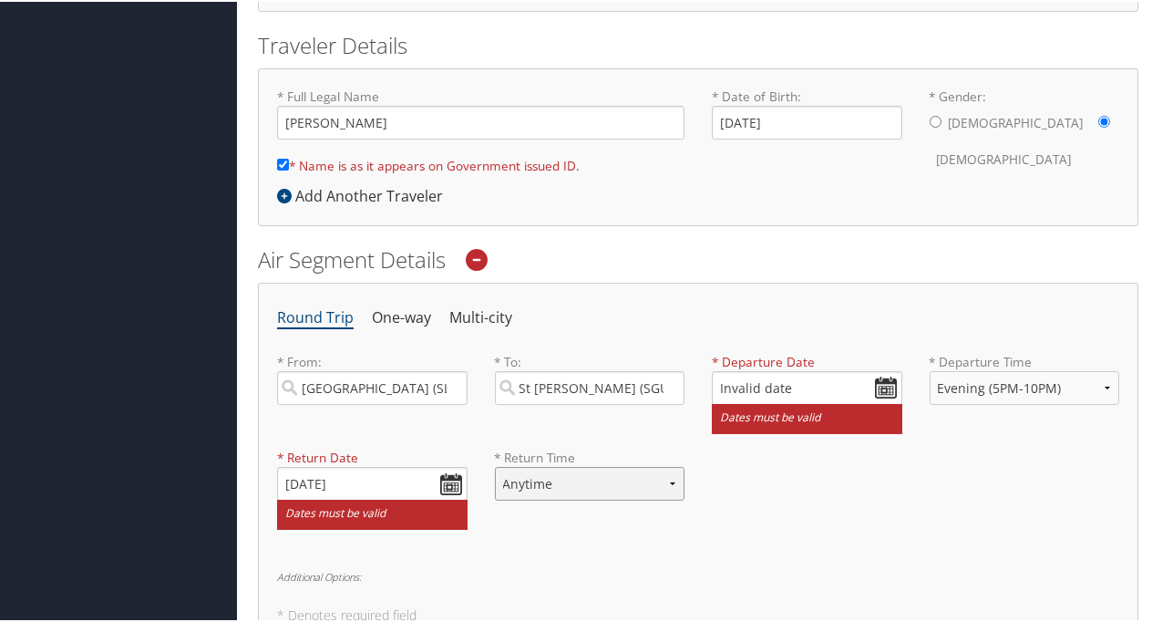
drag, startPoint x: 727, startPoint y: 486, endPoint x: 664, endPoint y: 484, distance: 63.8
click at [664, 484] on select "Anytime Early Morning (5AM-7AM) Morning (7AM-12PM) Afternoon (12PM-5PM) Evening…" at bounding box center [590, 482] width 191 height 34
select select "12PM-5PM"
click at [495, 465] on select "Anytime Early Morning (5AM-7AM) Morning (7AM-12PM) Afternoon (12PM-5PM) Evening…" at bounding box center [590, 482] width 191 height 34
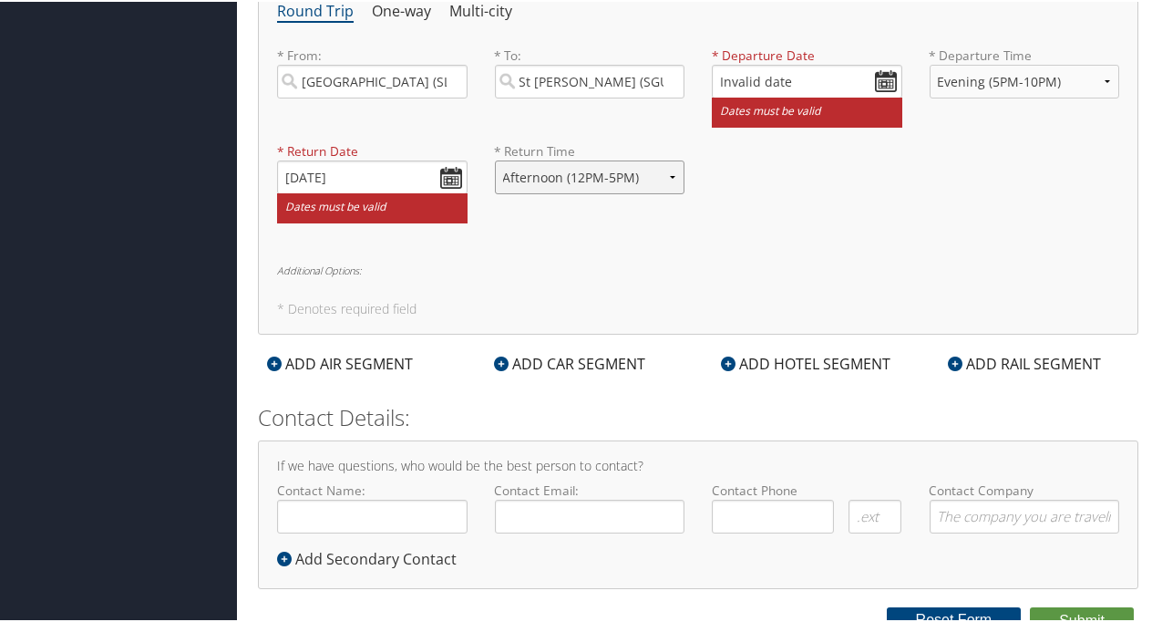
scroll to position [695, 0]
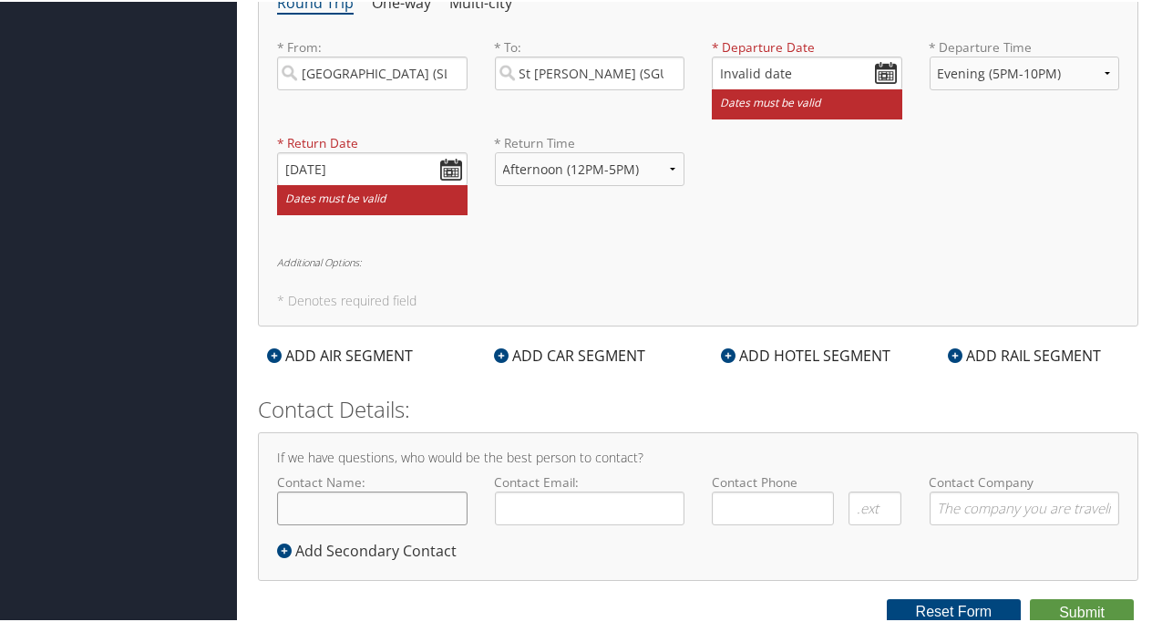
click at [438, 506] on input "Contact Name:" at bounding box center [372, 506] width 191 height 34
type input "janice"
type input "janice.schade@imail.org"
type input "(218) 591-1261"
click at [959, 505] on input "Contact Company" at bounding box center [1025, 506] width 191 height 34
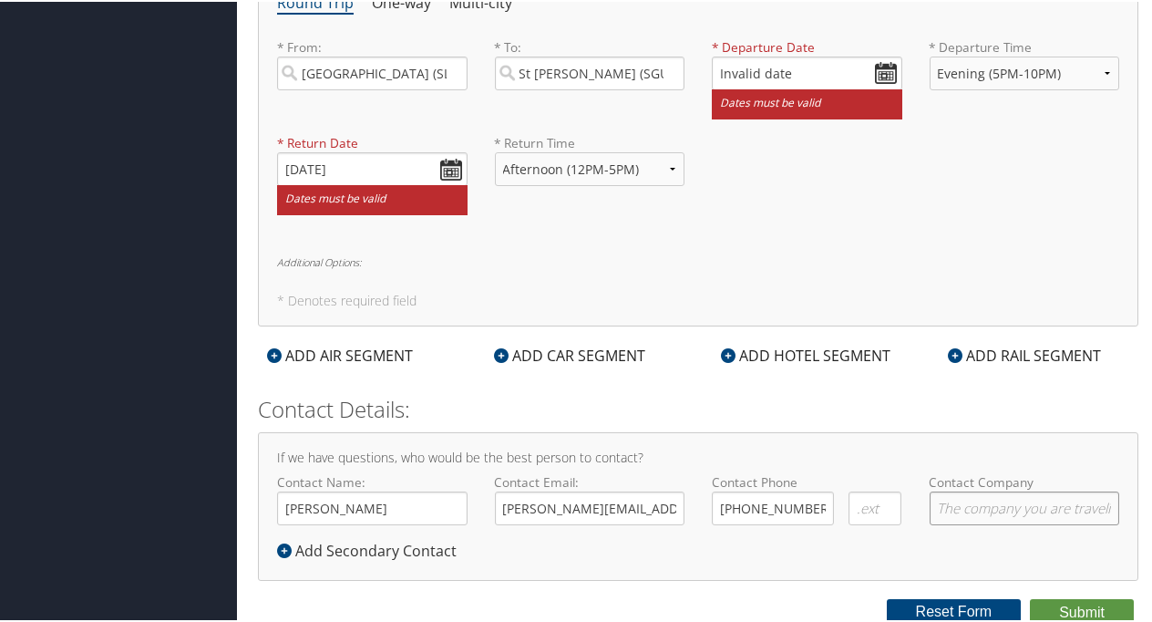
click at [959, 505] on input "Contact Company" at bounding box center [1025, 506] width 191 height 34
type input "Intermountain Health"
click at [798, 73] on input "Invalid date" at bounding box center [807, 72] width 191 height 34
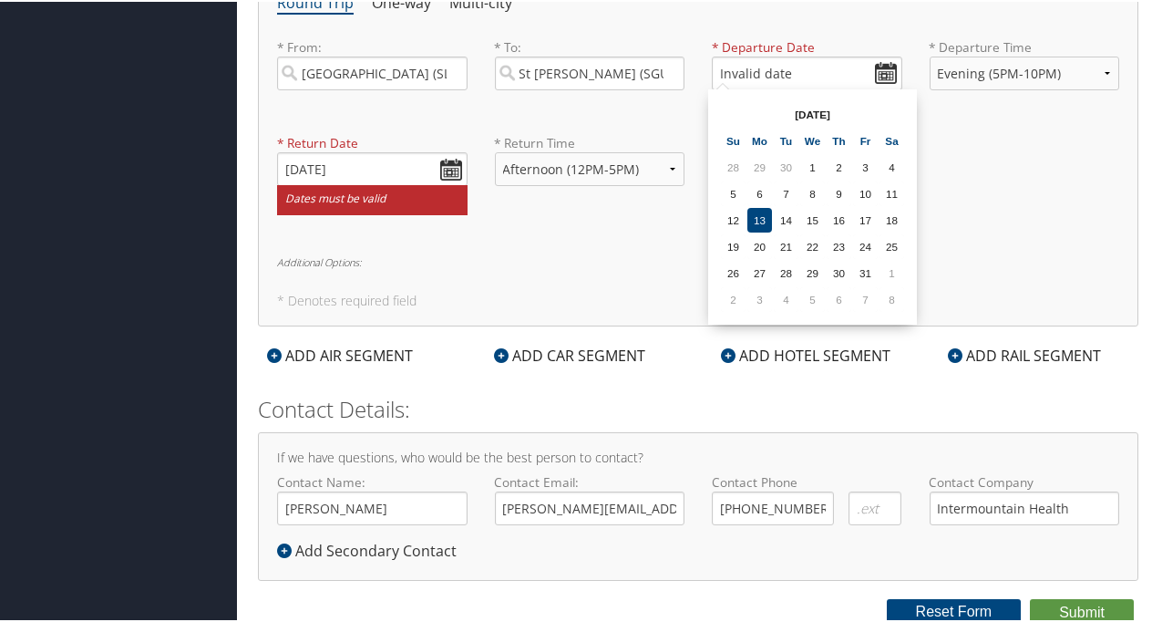
click at [826, 108] on th "Oct 2025" at bounding box center [812, 112] width 130 height 25
click at [724, 88] on div "From 10/13/2025 To 10/13/2025 Oct 2025 Su Mo Tu We Th Fr Sa 28 29 30 1 2 3 4 5 …" at bounding box center [812, 205] width 209 height 235
drag, startPoint x: 861, startPoint y: 317, endPoint x: 894, endPoint y: 311, distance: 33.4
click at [894, 311] on div "From 10/13/2025 To 10/13/2025 Oct 2025 Su Mo Tu We Th Fr Sa 28 29 30 1 2 3 4 5 …" at bounding box center [812, 205] width 209 height 235
drag, startPoint x: 894, startPoint y: 311, endPoint x: 873, endPoint y: 318, distance: 22.2
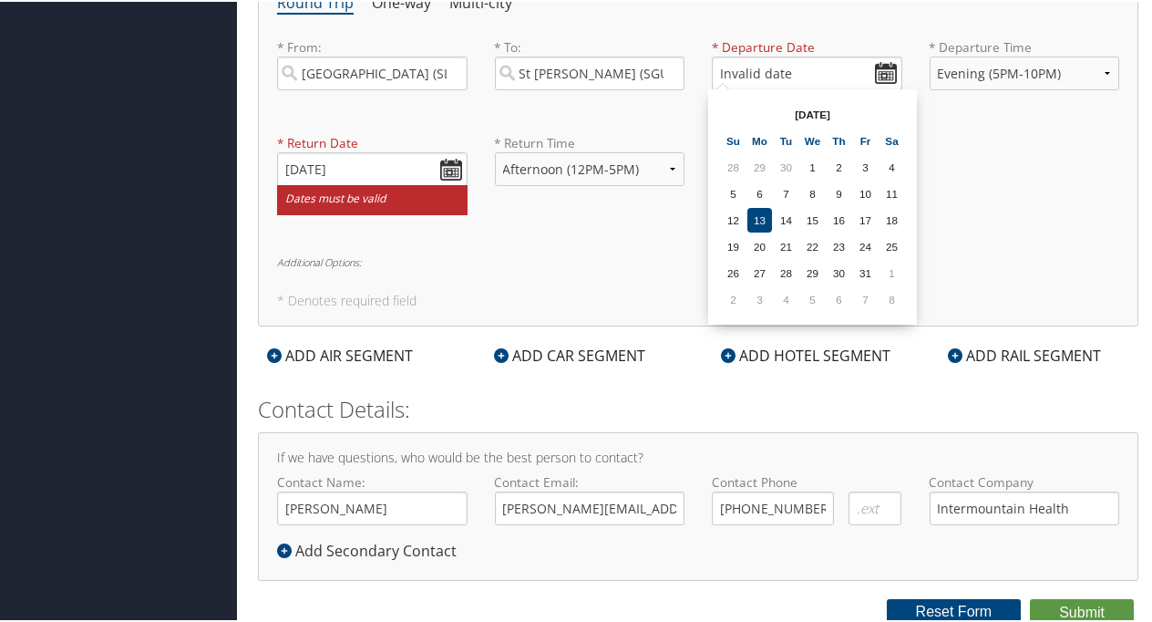
click at [873, 318] on div "From 10/13/2025 To 10/13/2025 Oct 2025 Su Mo Tu We Th Fr Sa 28 29 30 1 2 3 4 5 …" at bounding box center [812, 205] width 209 height 235
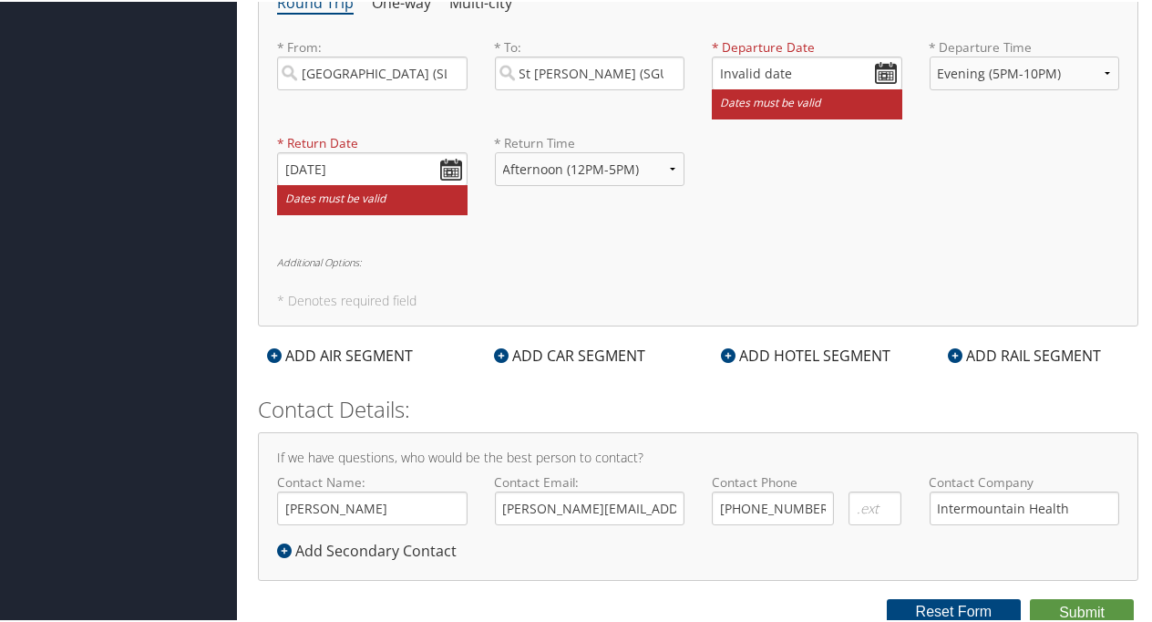
click at [919, 257] on h6 "Additional Options:" at bounding box center [698, 260] width 842 height 10
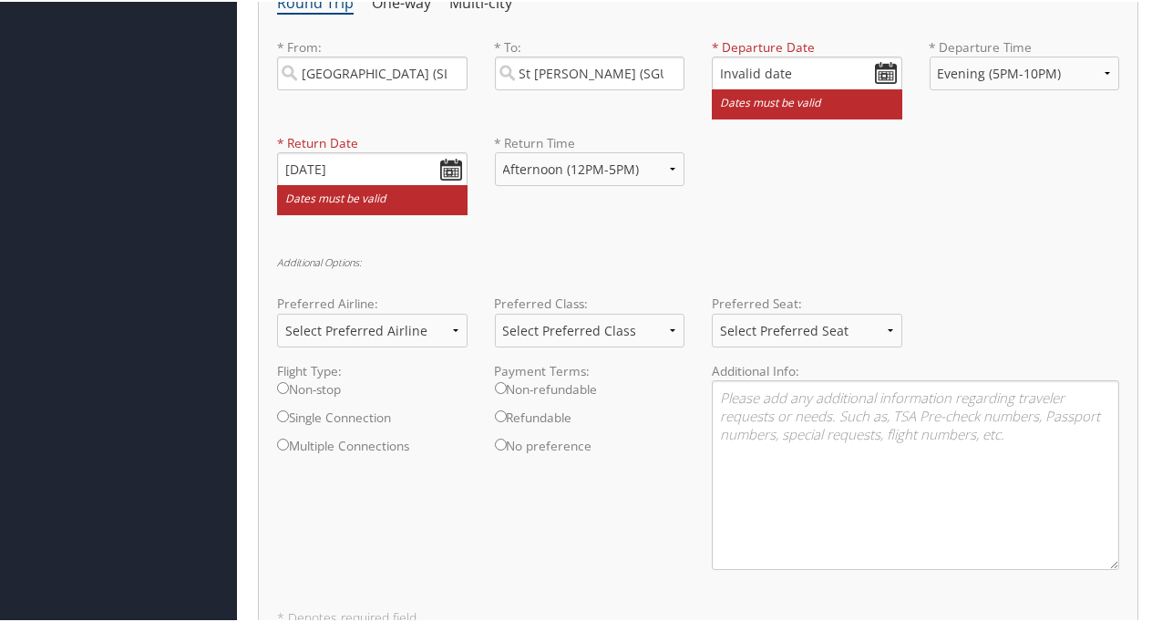
click at [817, 98] on small "Dates must be valid" at bounding box center [807, 103] width 191 height 30
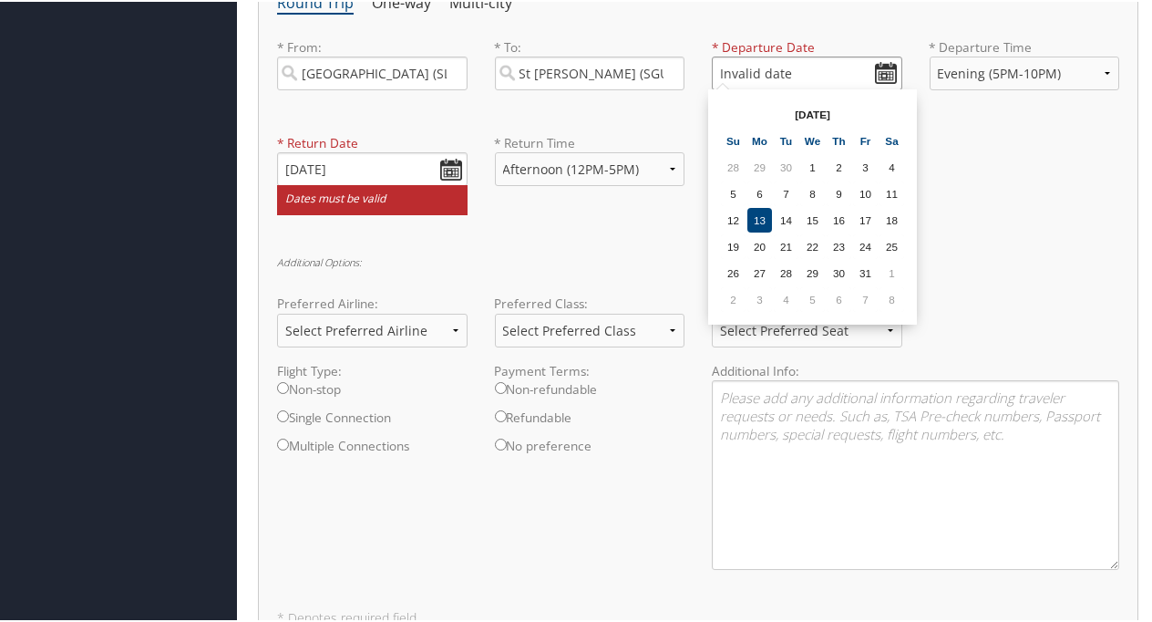
click at [779, 67] on input "Invalid date" at bounding box center [807, 72] width 191 height 34
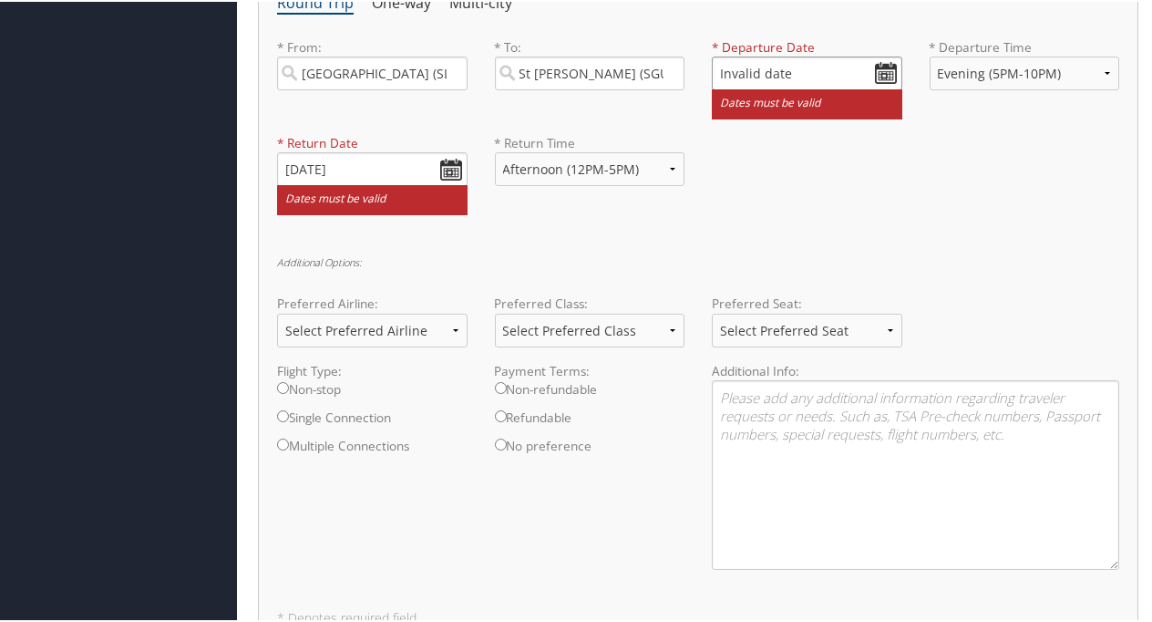
click at [879, 69] on input "Invalid date" at bounding box center [807, 72] width 191 height 34
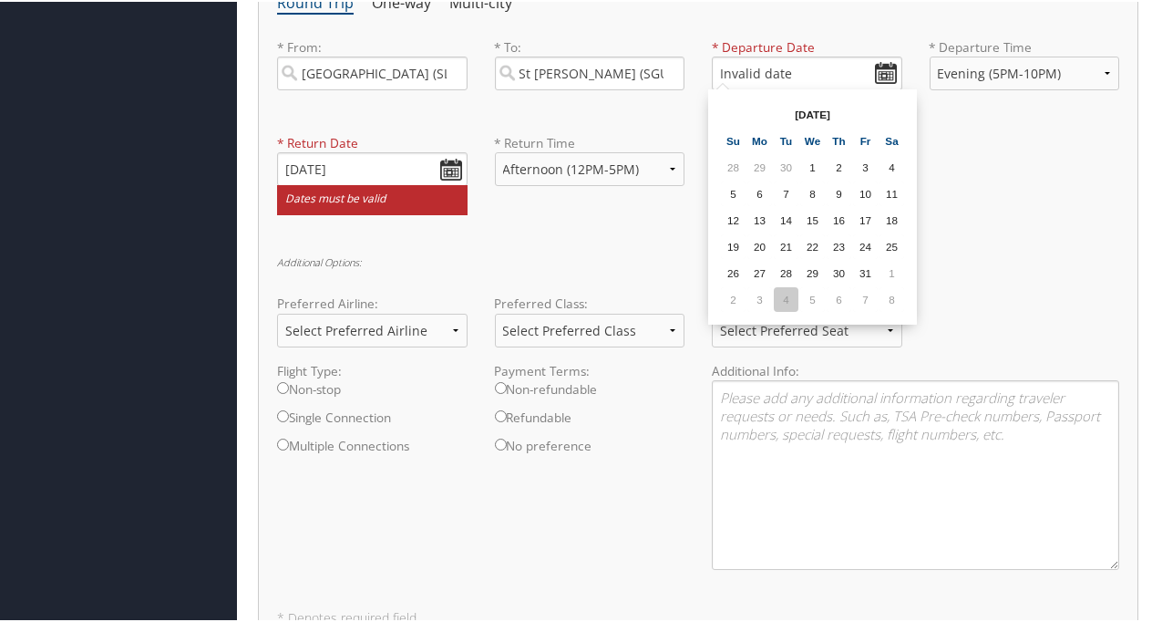
click at [785, 298] on td "4" at bounding box center [786, 297] width 25 height 25
click at [746, 67] on input "11/04/2025" at bounding box center [807, 72] width 191 height 34
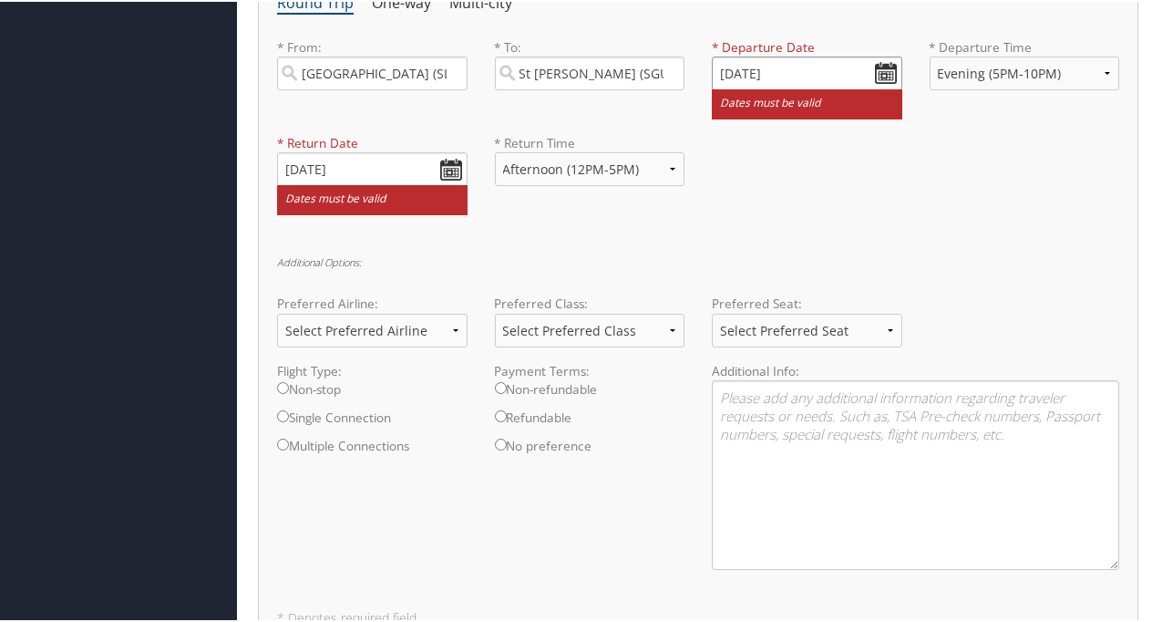
click at [750, 66] on input "11/04/2025" at bounding box center [807, 72] width 191 height 34
type input "Invalid date"
click at [283, 388] on input "Non-stop" at bounding box center [283, 386] width 12 height 12
radio input "true"
click at [283, 387] on input "Non-stop" at bounding box center [283, 386] width 12 height 12
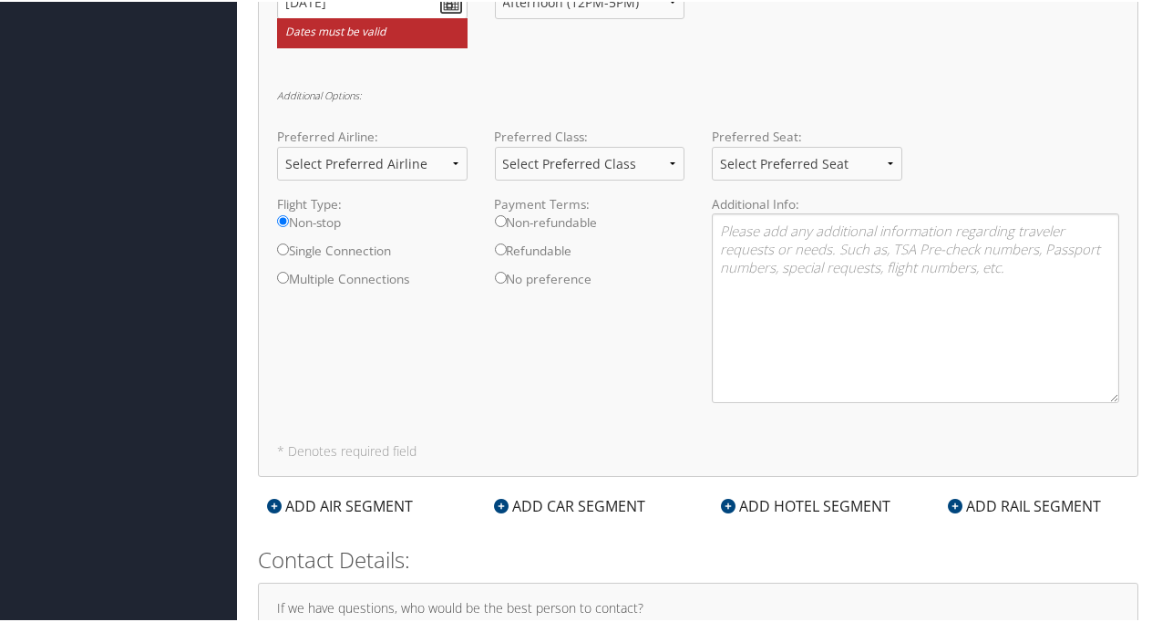
scroll to position [1008, 0]
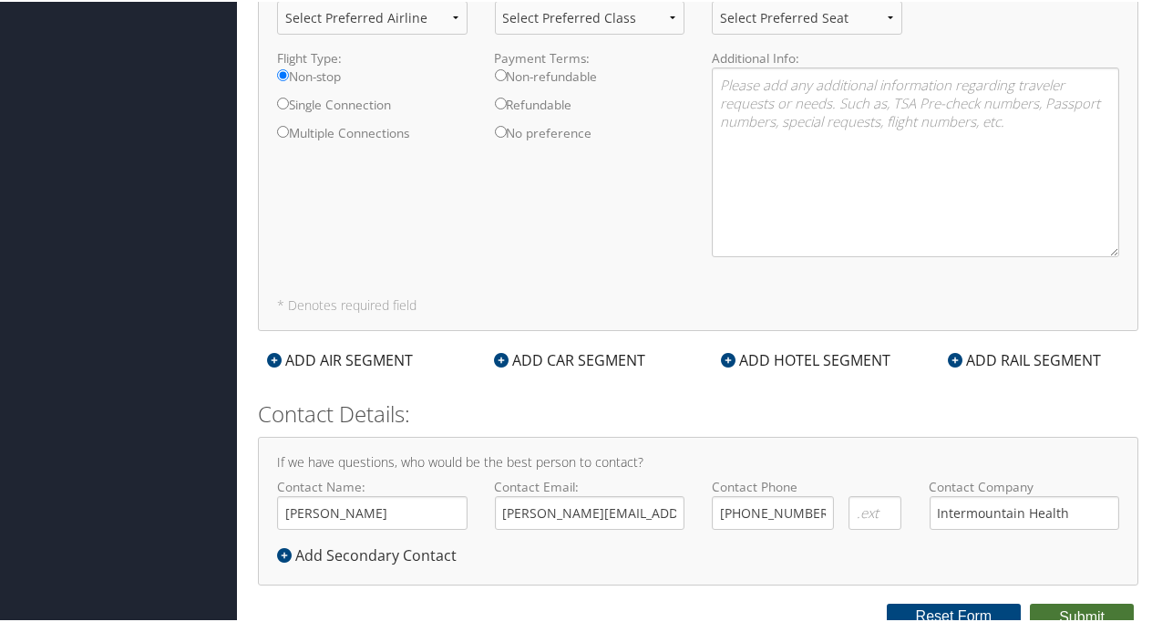
click at [1049, 605] on button "Submit" at bounding box center [1082, 615] width 104 height 27
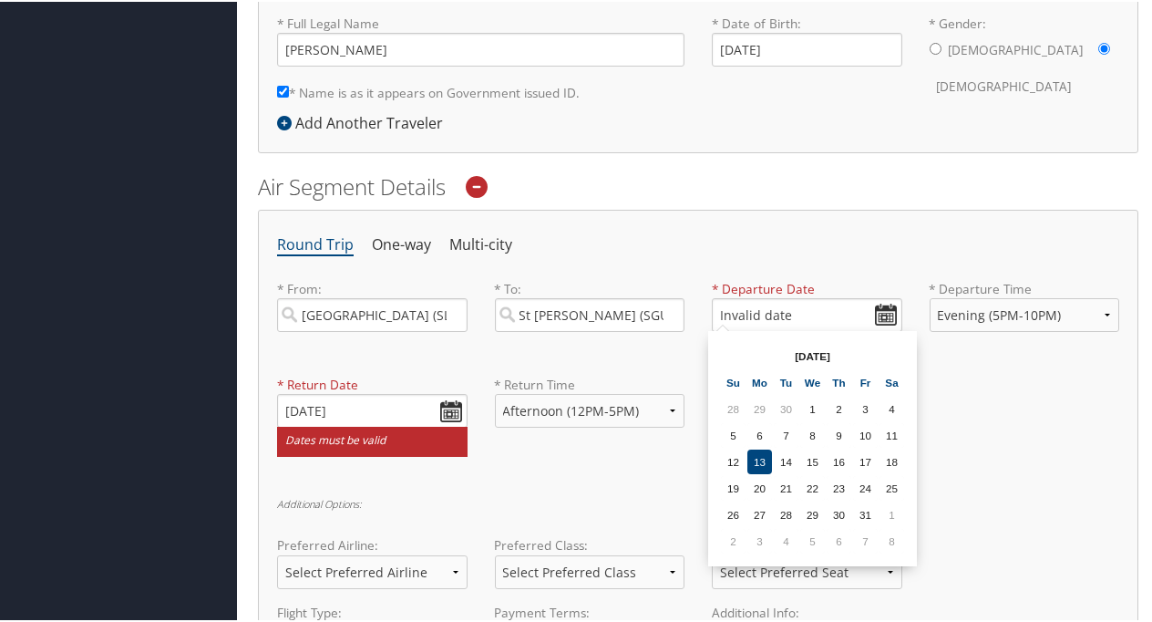
click at [910, 549] on div "From 10/13/2025 To 10/13/2025 Oct 2025 Su Mo Tu We Th Fr Sa 28 29 30 1 2 3 4 5 …" at bounding box center [812, 446] width 209 height 235
drag, startPoint x: 911, startPoint y: 557, endPoint x: 957, endPoint y: 582, distance: 52.2
drag, startPoint x: 957, startPoint y: 582, endPoint x: 909, endPoint y: 345, distance: 242.8
click at [909, 345] on div "Oct 2025 Su Mo Tu We Th Fr Sa 28 29 30 1 2 3 4 5 6 7 8 9 10 11 12 13 14 15 16 1…" at bounding box center [813, 446] width 194 height 221
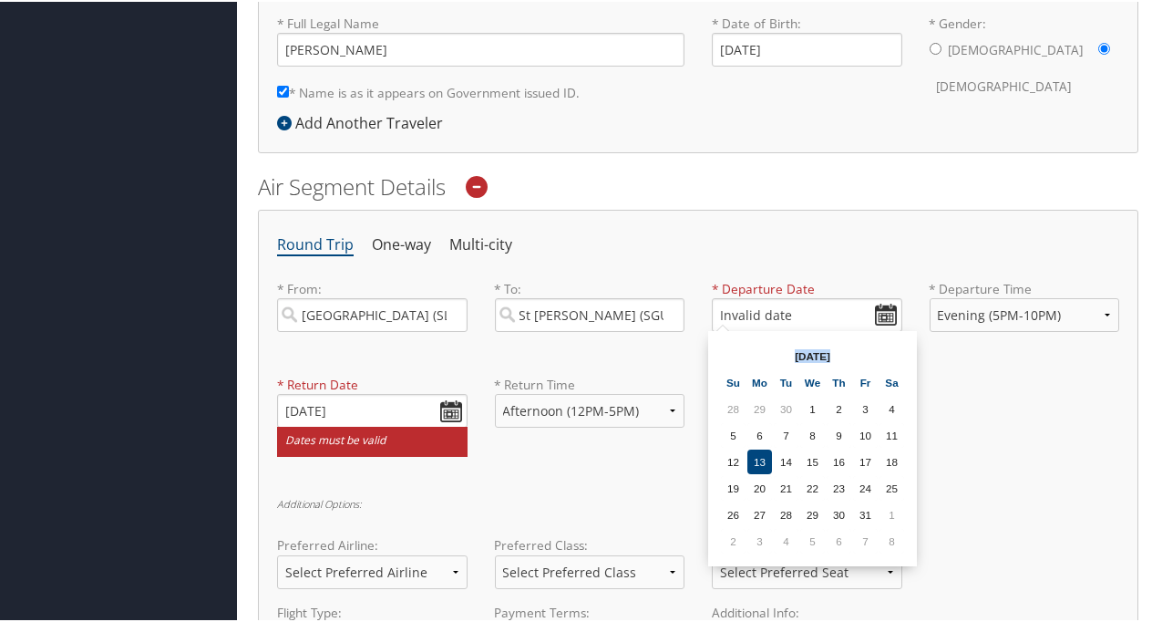
drag, startPoint x: 904, startPoint y: 348, endPoint x: 909, endPoint y: 476, distance: 127.7
click at [909, 476] on div "Oct 2025 Su Mo Tu We Th Fr Sa 28 29 30 1 2 3 4 5 6 7 8 9 10 11 12 13 14 15 16 1…" at bounding box center [813, 446] width 194 height 221
drag, startPoint x: 909, startPoint y: 476, endPoint x: 911, endPoint y: 549, distance: 73.0
click at [911, 549] on div "From 10/13/2025 To 10/13/2025 Oct 2025 Su Mo Tu We Th Fr Sa 28 29 30 1 2 3 4 5 …" at bounding box center [812, 446] width 209 height 235
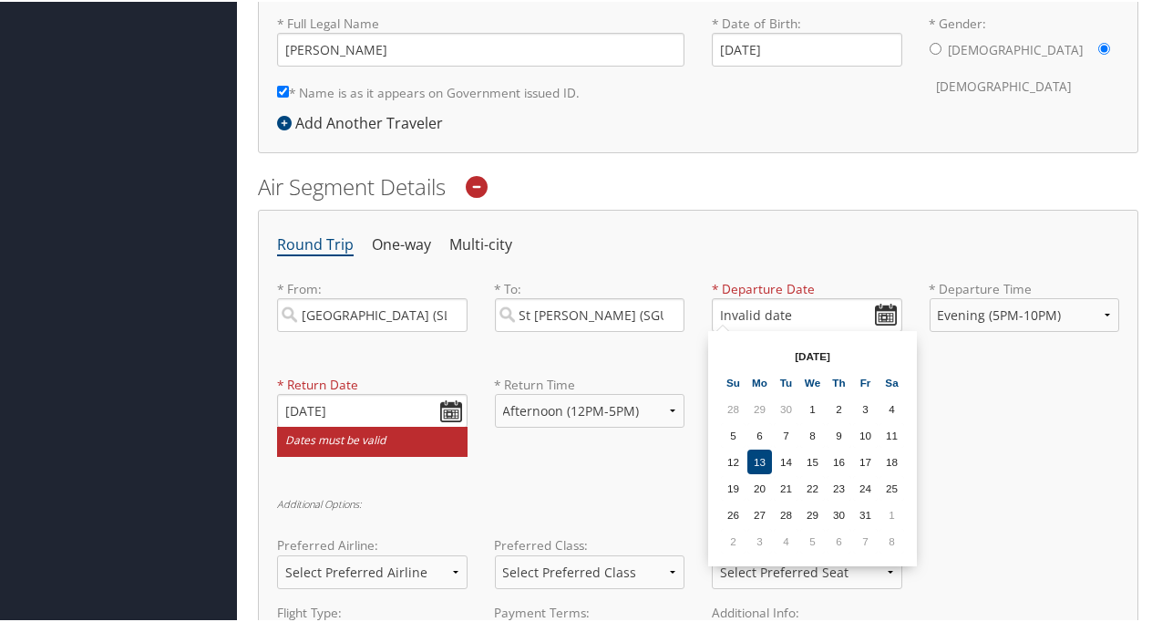
click at [902, 551] on table "Oct 2025 Su Mo Tu We Th Fr Sa 28 29 30 1 2 3 4 5 6 7 8 9 10 11 12 13 14 15 16 1…" at bounding box center [812, 446] width 187 height 213
click at [903, 507] on td "1" at bounding box center [892, 512] width 25 height 25
click at [747, 309] on input "11/01/2025" at bounding box center [807, 313] width 191 height 34
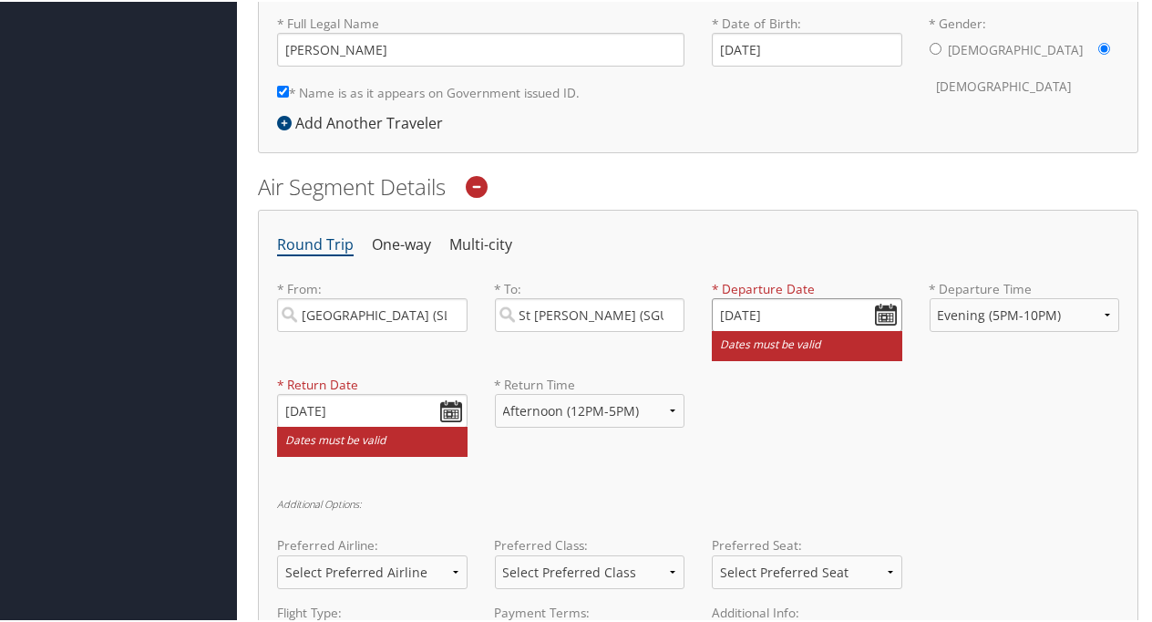
click at [742, 309] on input "11/01/2025" at bounding box center [807, 313] width 191 height 34
click at [884, 306] on input "Invalid date" at bounding box center [807, 313] width 191 height 34
click at [880, 310] on input "Invalid date" at bounding box center [807, 313] width 191 height 34
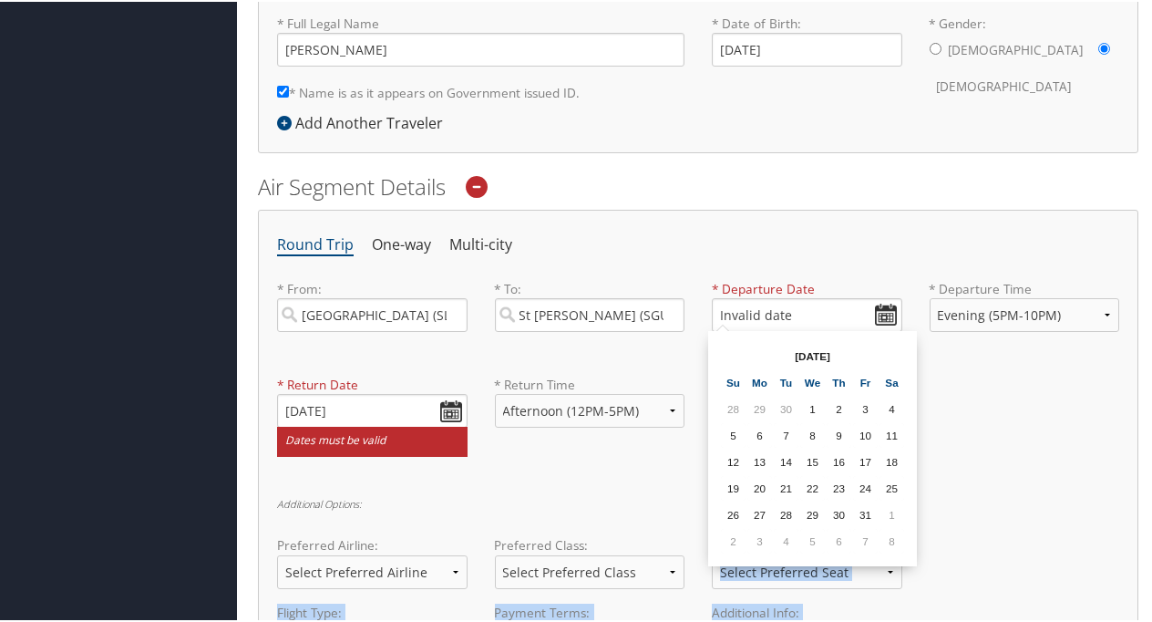
drag, startPoint x: 847, startPoint y: 561, endPoint x: 847, endPoint y: 583, distance: 21.9
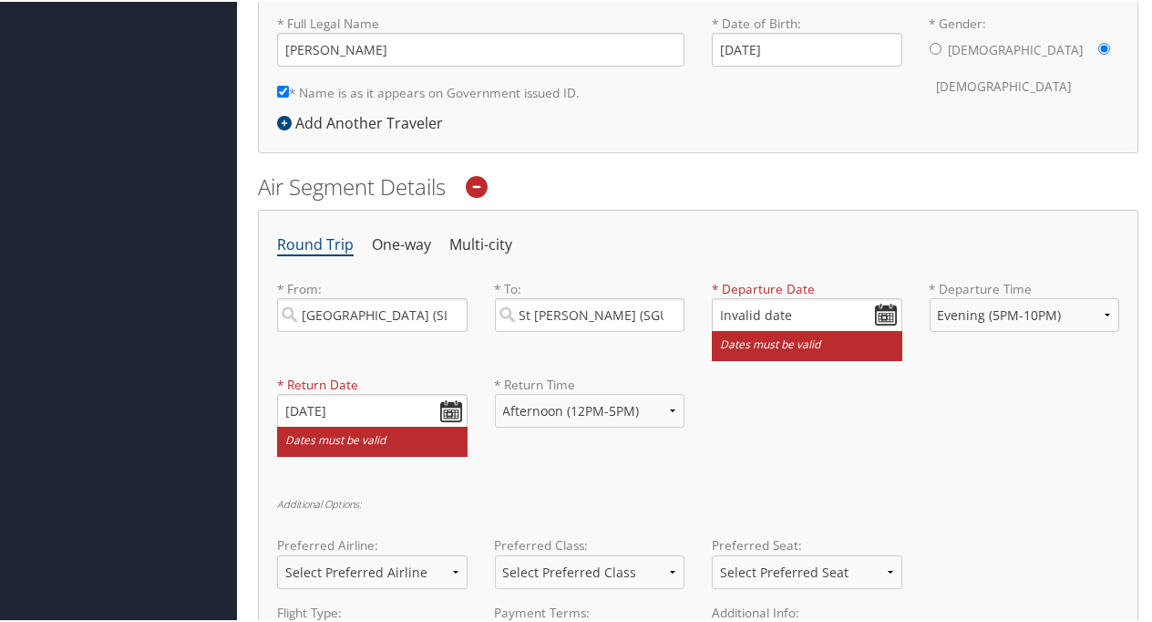
drag, startPoint x: 847, startPoint y: 583, endPoint x: 713, endPoint y: 235, distance: 373.1
click at [713, 235] on ul "Round Trip One-way Multi-city" at bounding box center [698, 243] width 842 height 33
click at [749, 281] on label "* Departure Date" at bounding box center [807, 287] width 191 height 18
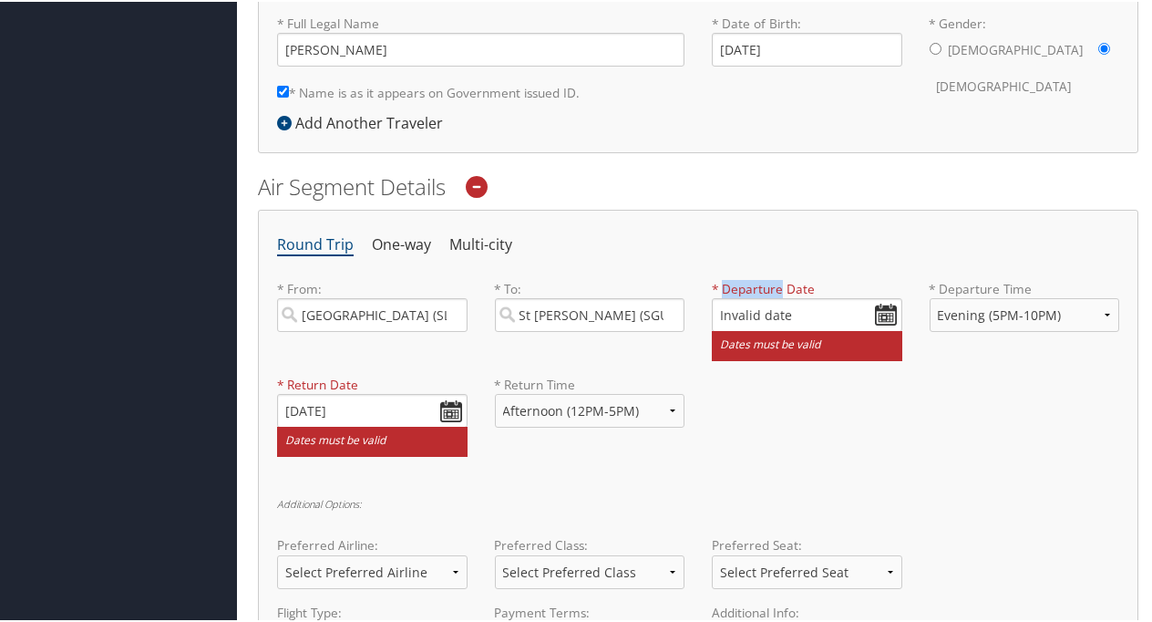
click at [749, 281] on label "* Departure Date" at bounding box center [807, 287] width 191 height 18
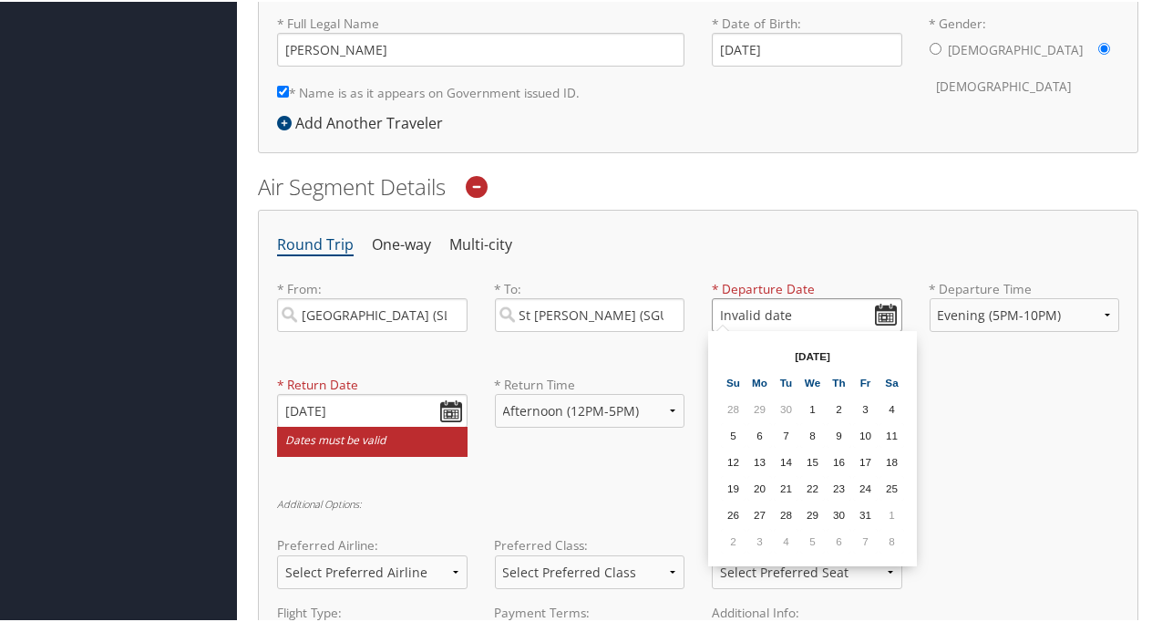
click at [739, 306] on input "Invalid date" at bounding box center [807, 313] width 191 height 34
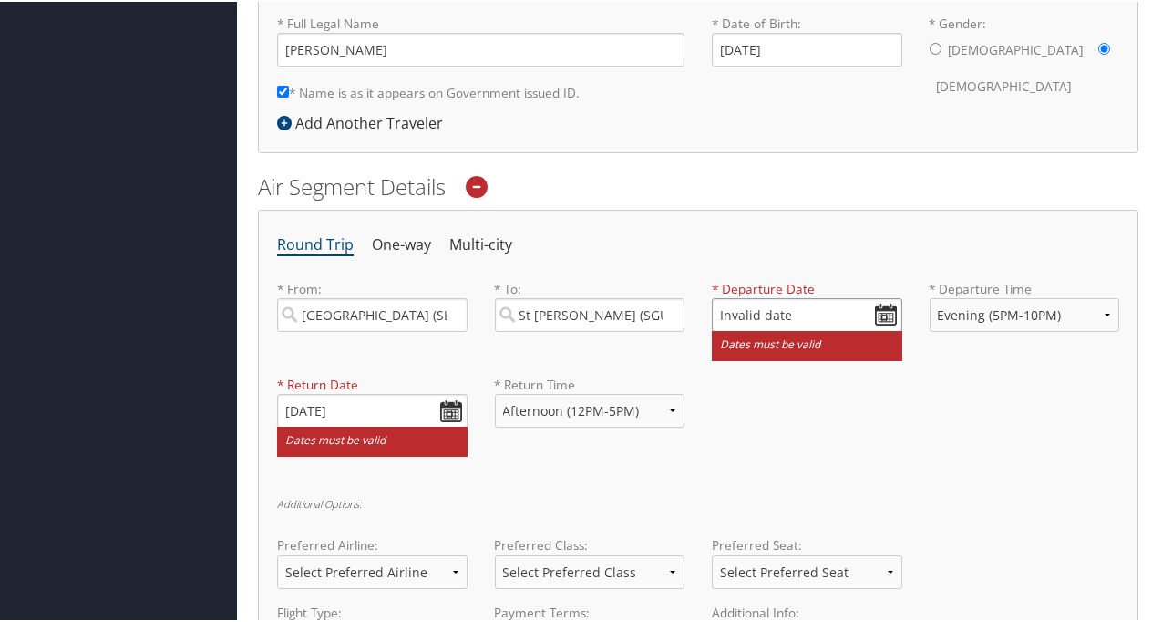
click at [887, 308] on input "Invalid date" at bounding box center [807, 313] width 191 height 34
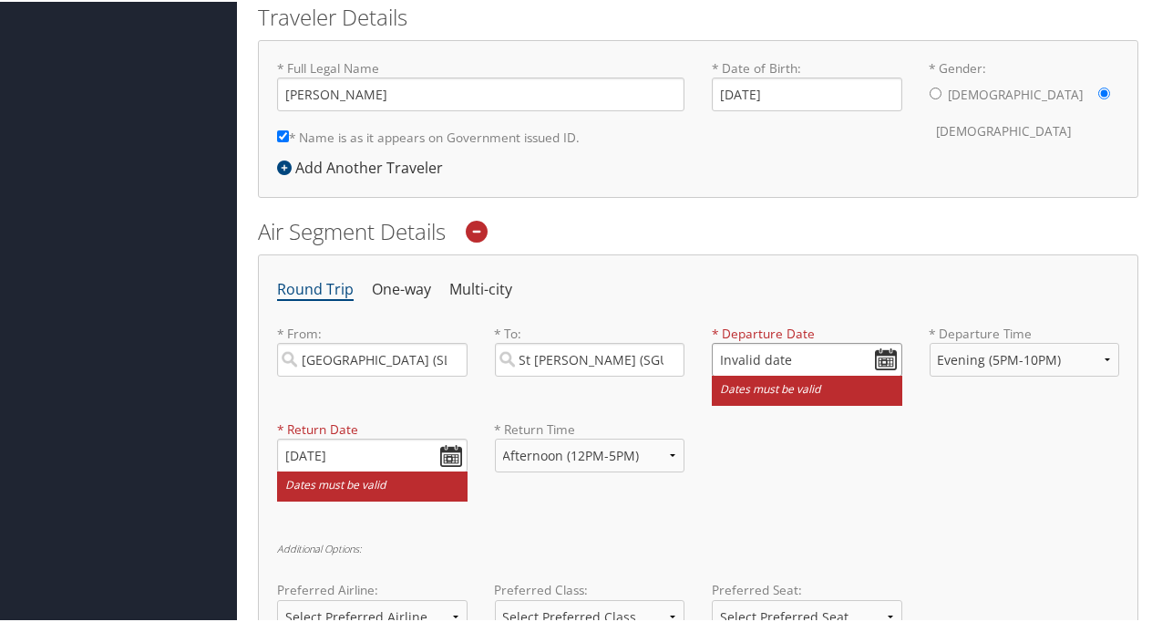
scroll to position [405, 0]
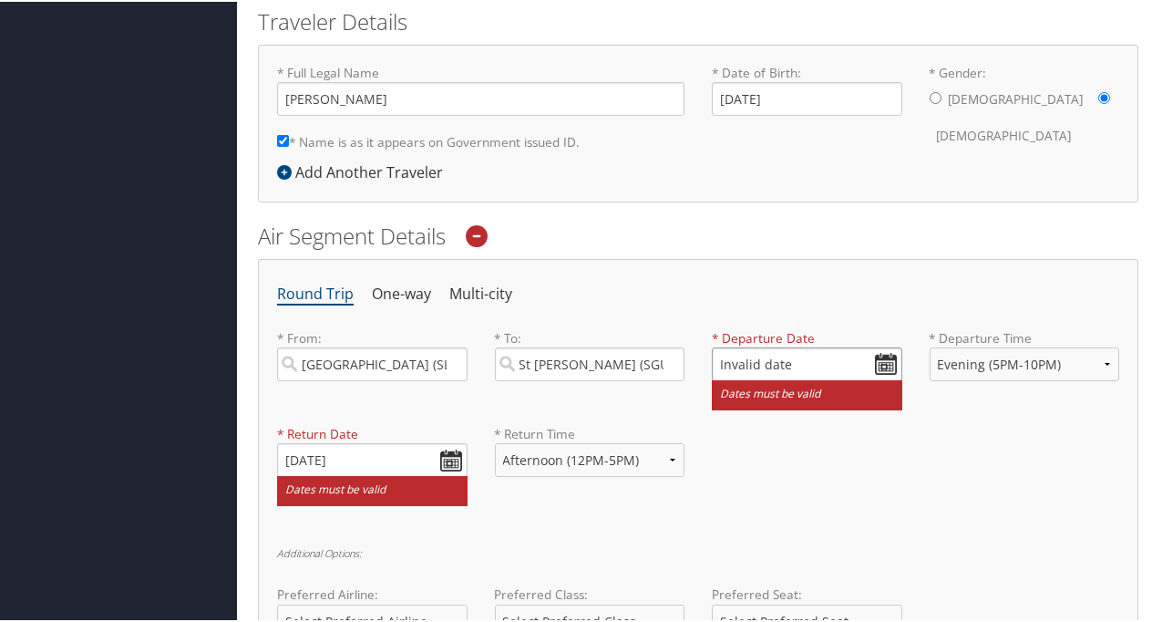
click at [882, 359] on input "Invalid date" at bounding box center [807, 362] width 191 height 34
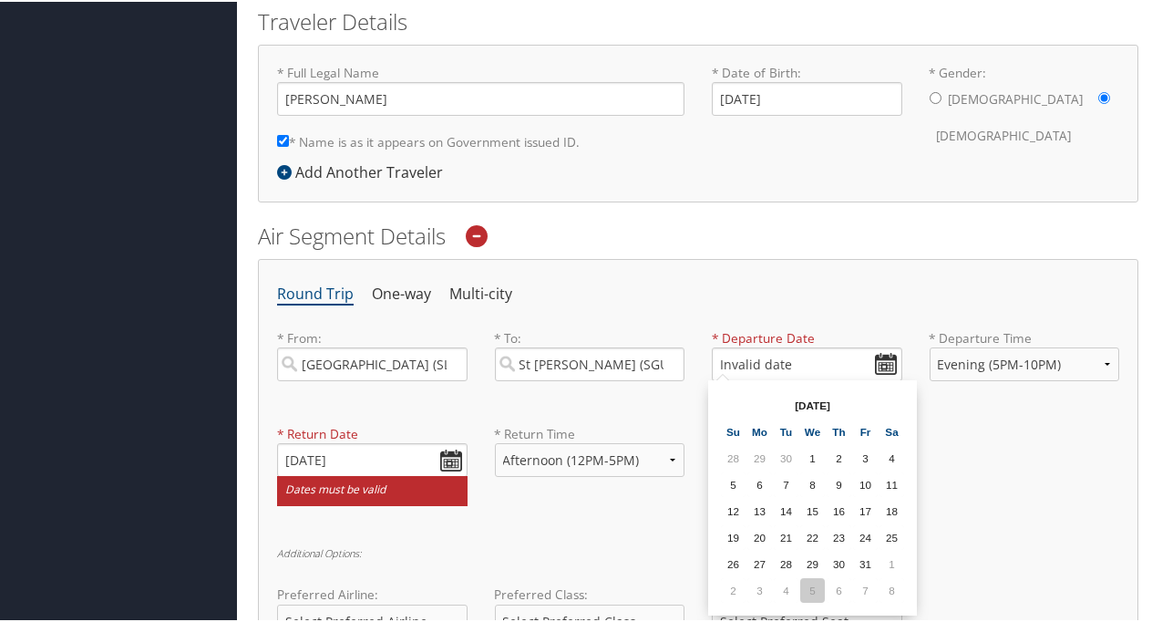
click at [813, 580] on td "5" at bounding box center [812, 588] width 25 height 25
type input "11/05/2025"
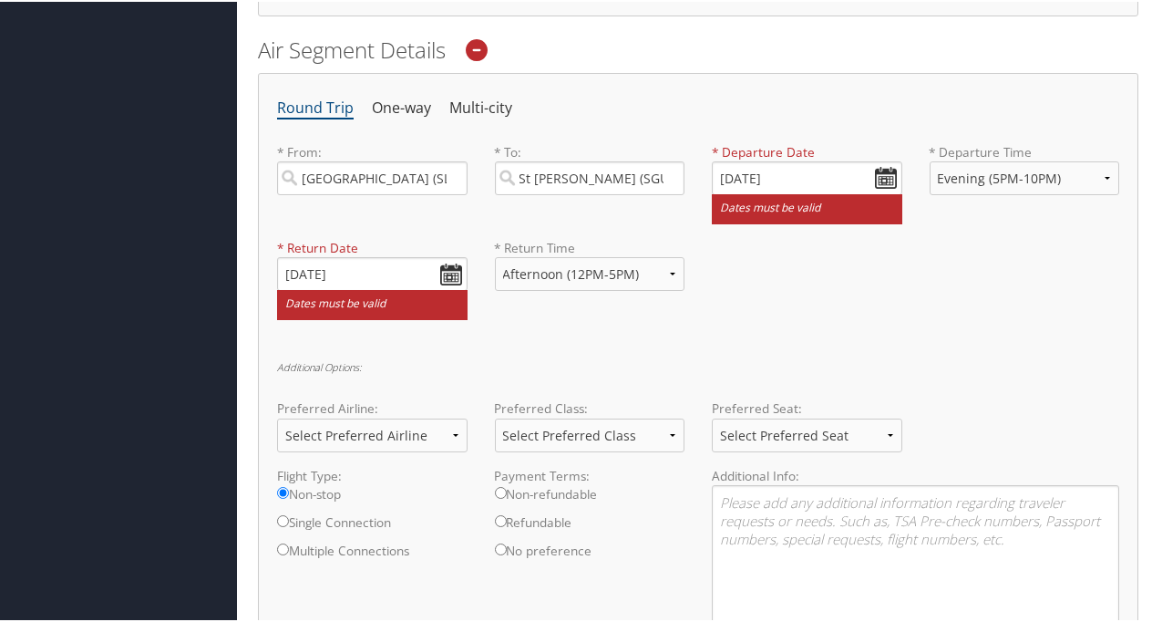
scroll to position [592, 0]
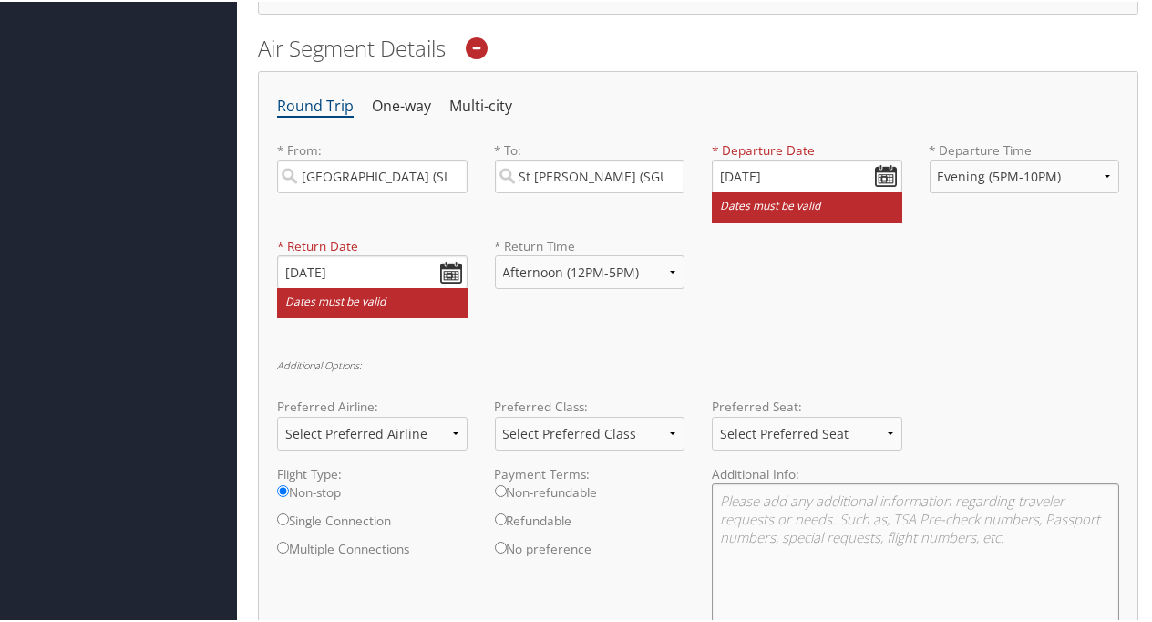
click at [797, 497] on textarea at bounding box center [915, 576] width 407 height 190
type textarea "I"
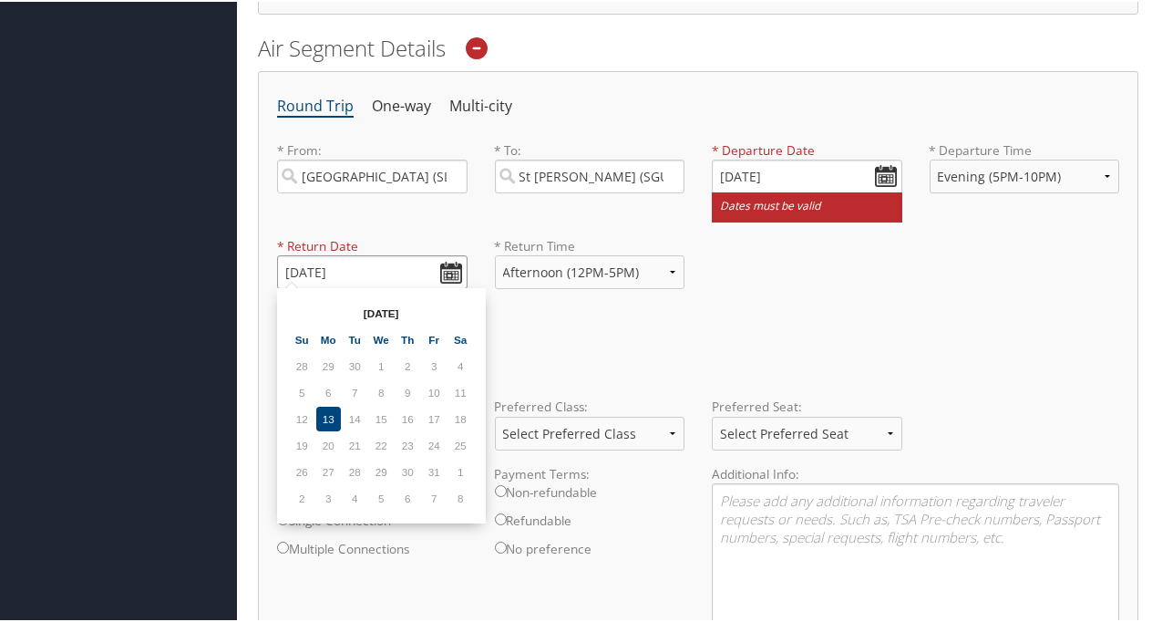
click at [450, 266] on input "11/12/2025" at bounding box center [372, 270] width 191 height 34
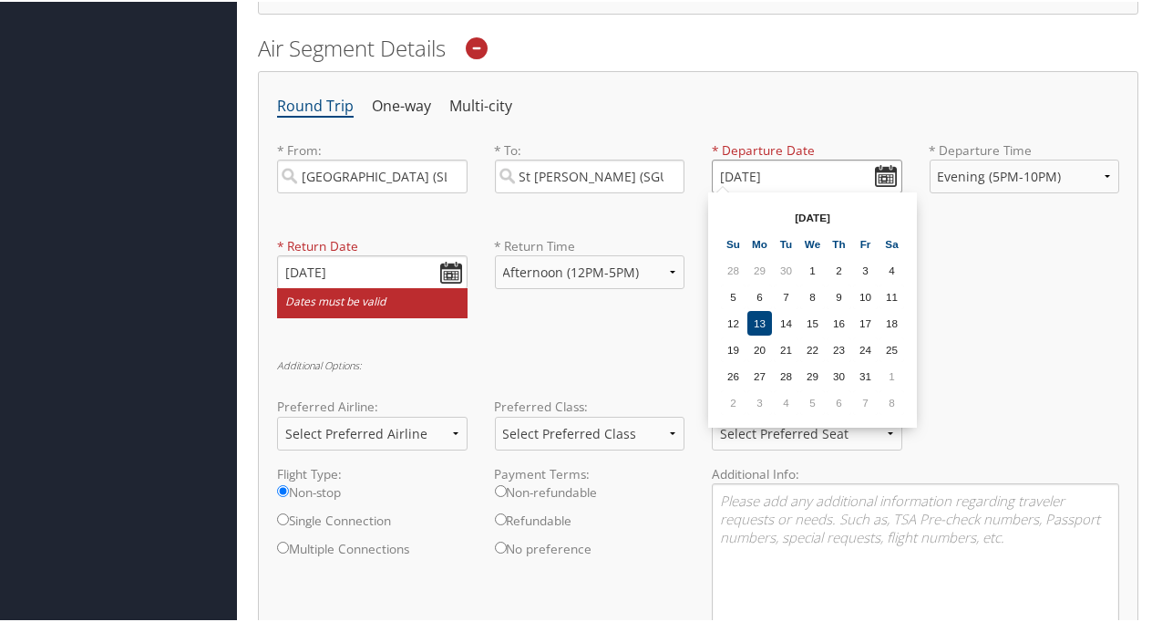
click at [753, 177] on input "11/05/2025" at bounding box center [807, 175] width 191 height 34
click at [789, 394] on td "4" at bounding box center [786, 400] width 25 height 25
click at [747, 173] on input "11/04/2025" at bounding box center [807, 175] width 191 height 34
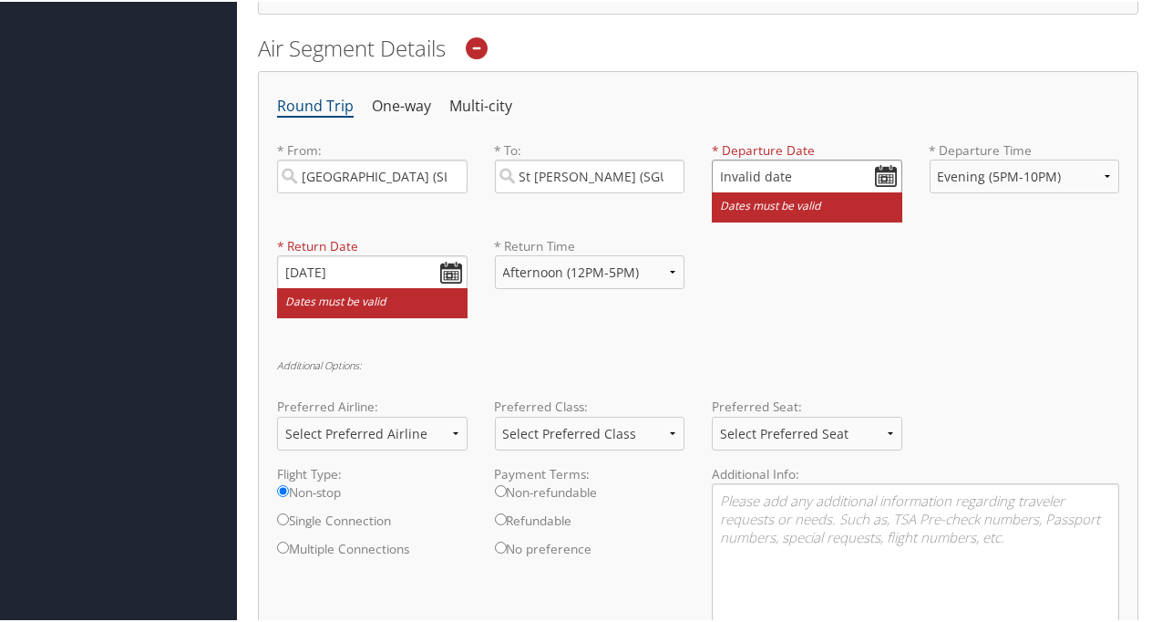
click at [747, 173] on input "Invalid date" at bounding box center [807, 175] width 191 height 34
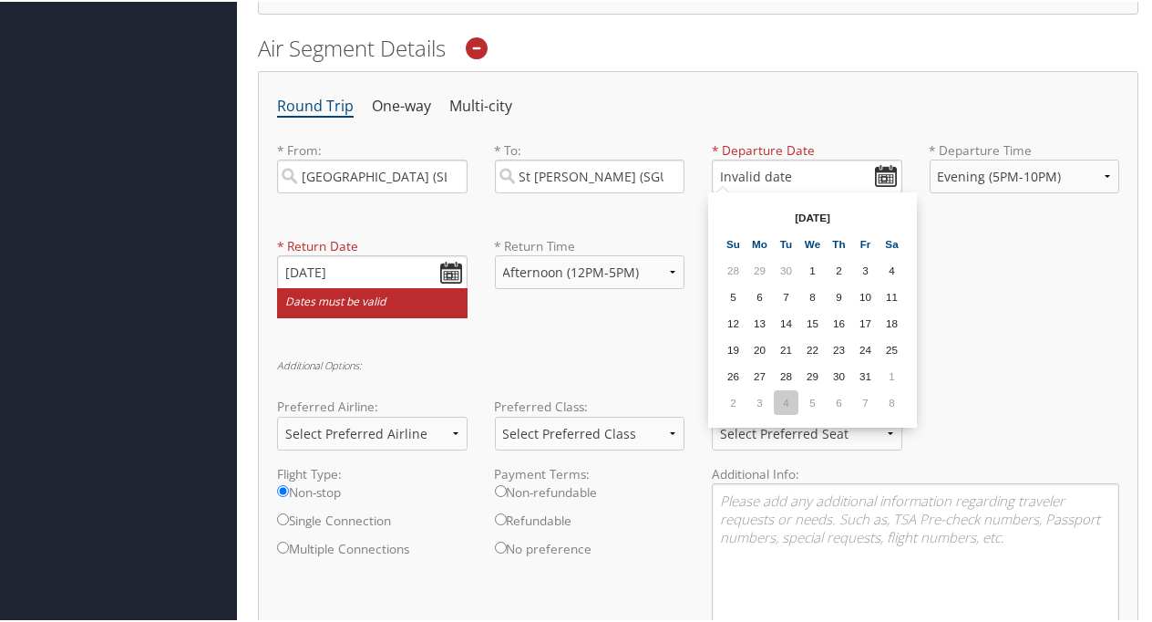
click at [787, 399] on td "4" at bounding box center [786, 400] width 25 height 25
click at [740, 170] on input "11/04/2025" at bounding box center [807, 175] width 191 height 34
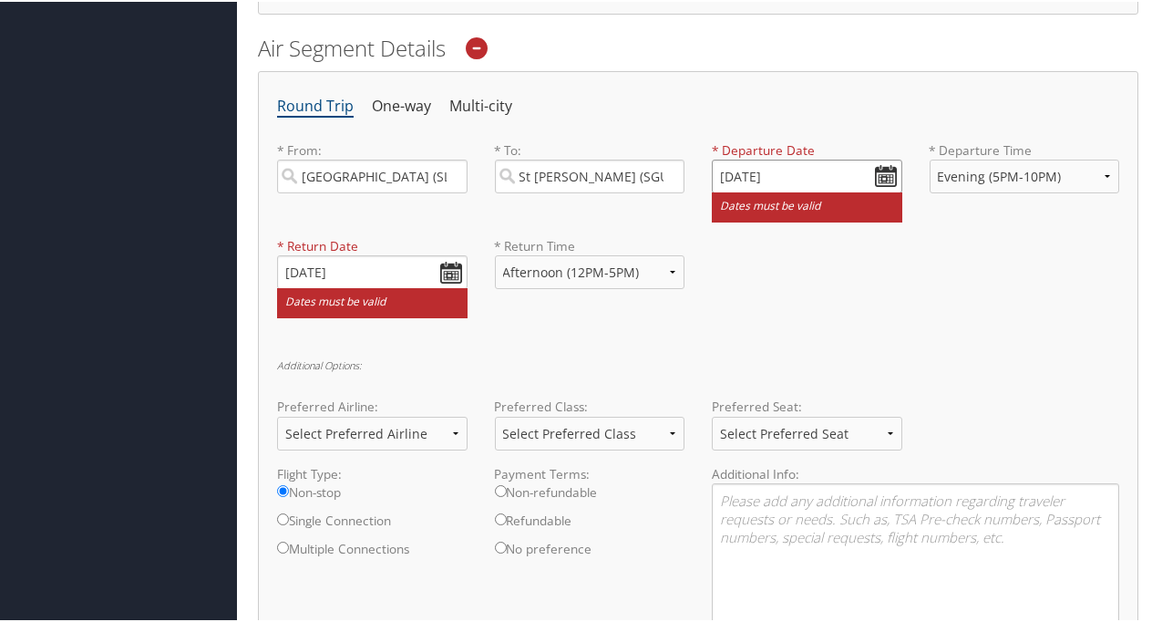
click at [751, 173] on input "11/14/2025" at bounding box center [807, 175] width 191 height 34
click at [751, 173] on input "Invalid date" at bounding box center [807, 175] width 191 height 34
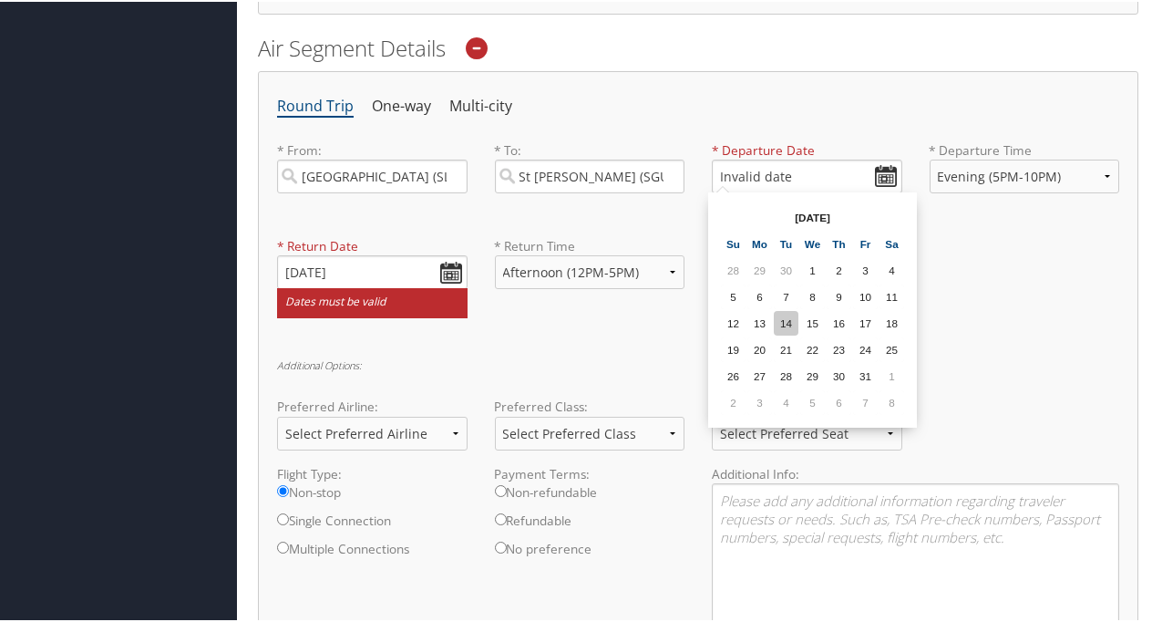
click at [782, 317] on td "14" at bounding box center [786, 321] width 25 height 25
click at [749, 170] on input "10/14/2025" at bounding box center [807, 175] width 191 height 34
click at [893, 293] on td "11" at bounding box center [892, 295] width 25 height 25
click at [727, 168] on input "10/11/2025" at bounding box center [807, 175] width 191 height 34
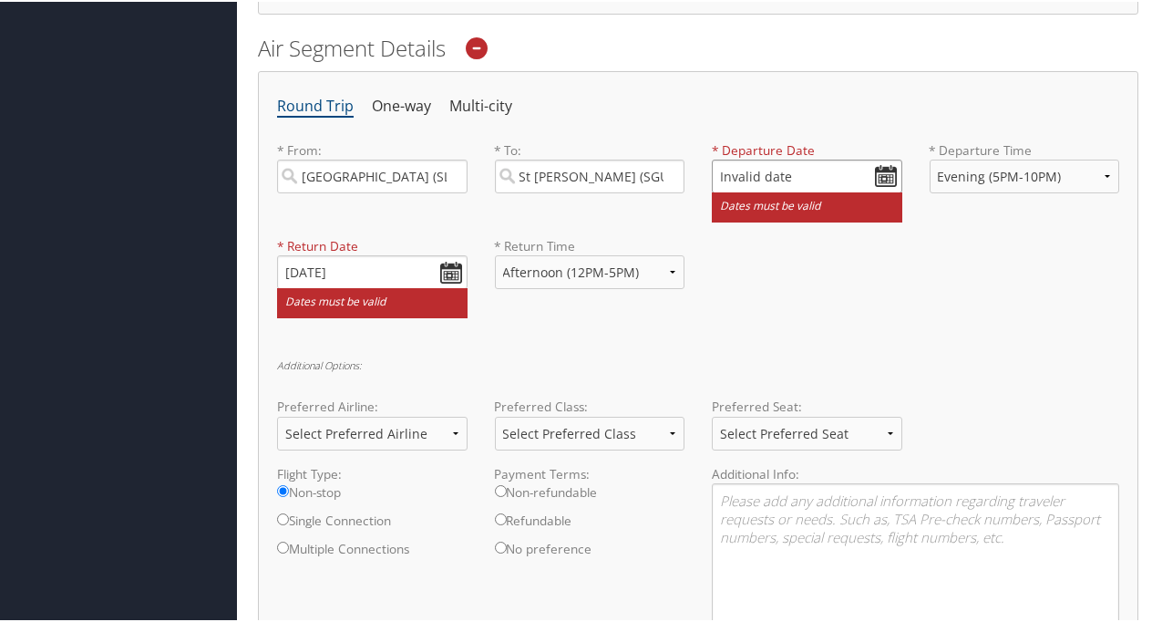
click at [884, 172] on input "Invalid date" at bounding box center [807, 175] width 191 height 34
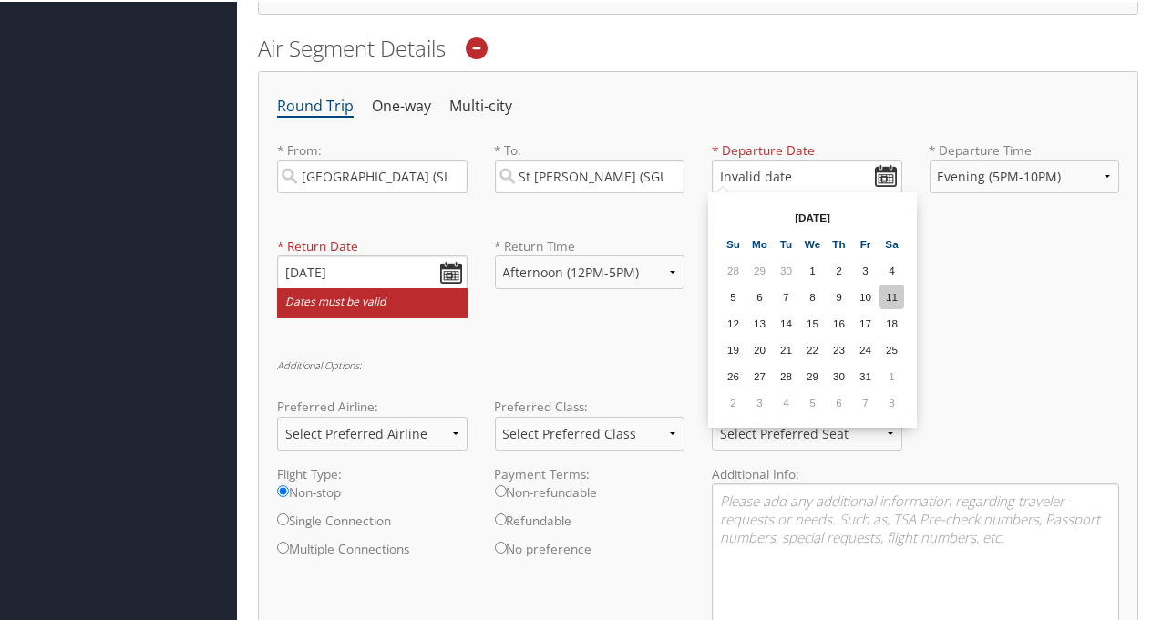
click at [893, 290] on td "11" at bounding box center [892, 295] width 25 height 25
click at [727, 172] on input "10/11/2025" at bounding box center [807, 175] width 191 height 34
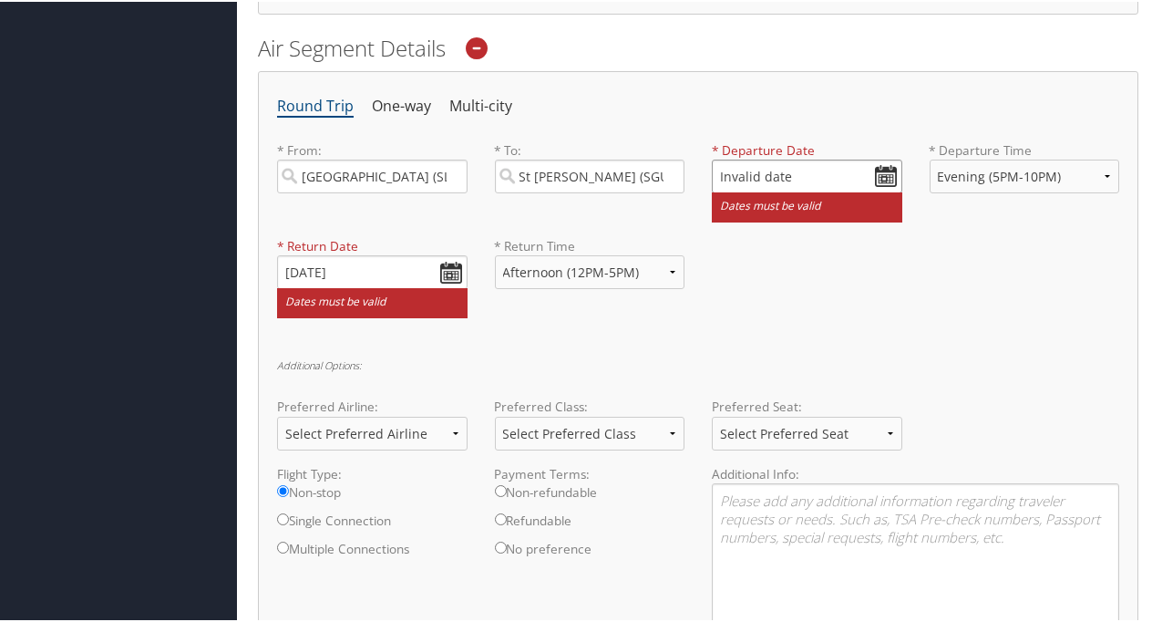
click at [880, 170] on input "Invalid date" at bounding box center [807, 175] width 191 height 34
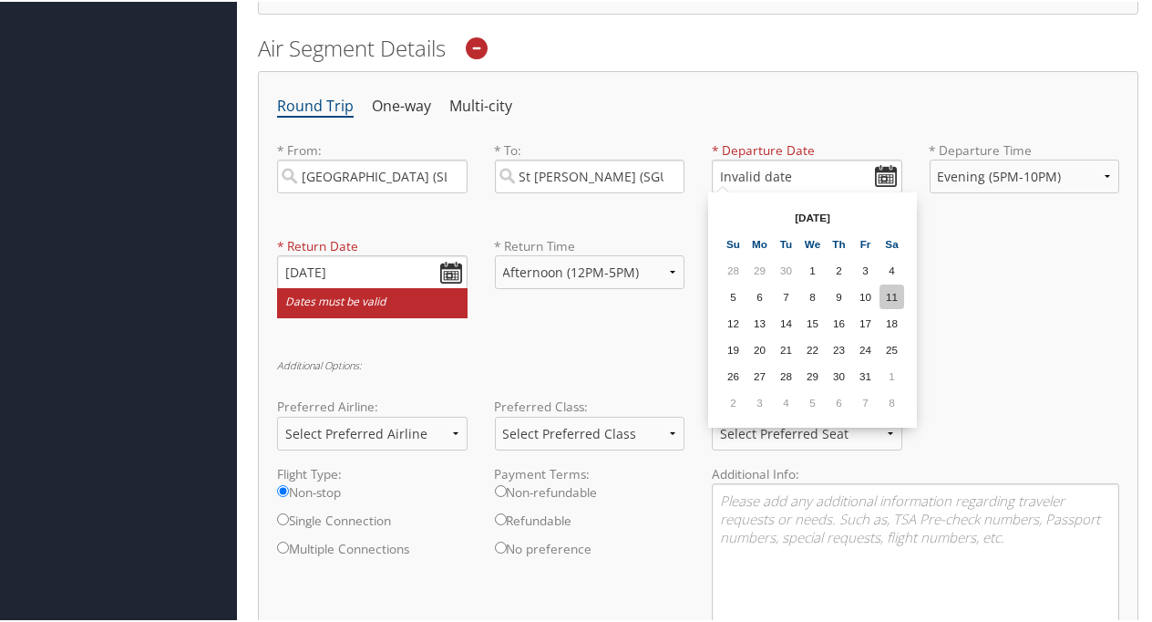
click at [891, 292] on td "11" at bounding box center [892, 295] width 25 height 25
click at [722, 168] on input "10/11/2025" at bounding box center [807, 175] width 191 height 34
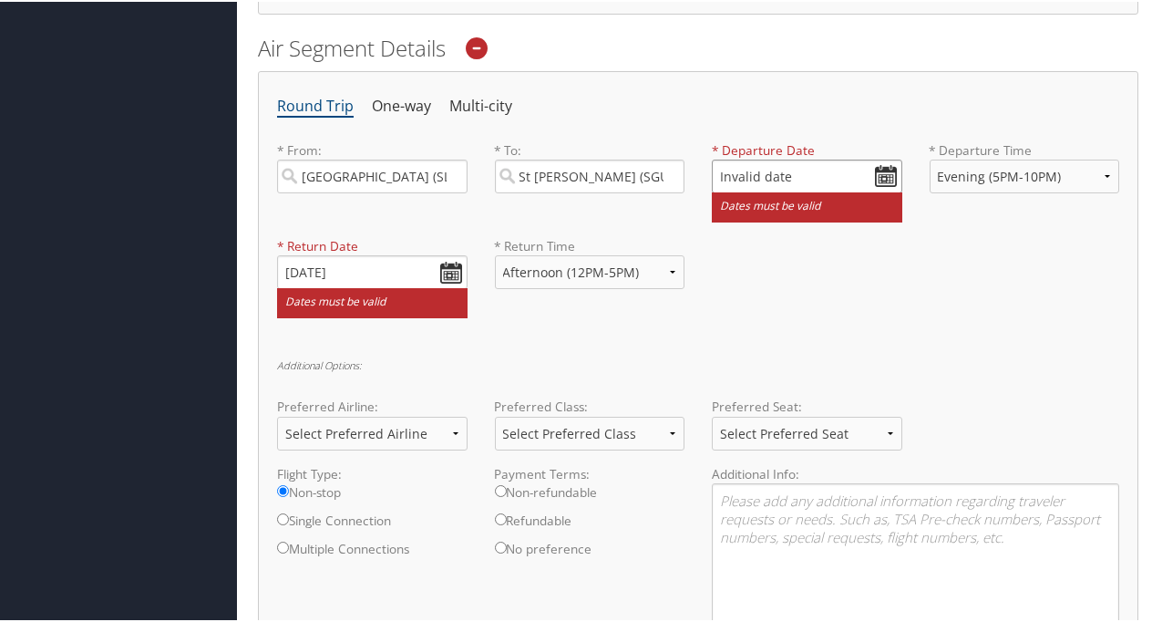
click at [881, 174] on input "Invalid date" at bounding box center [807, 175] width 191 height 34
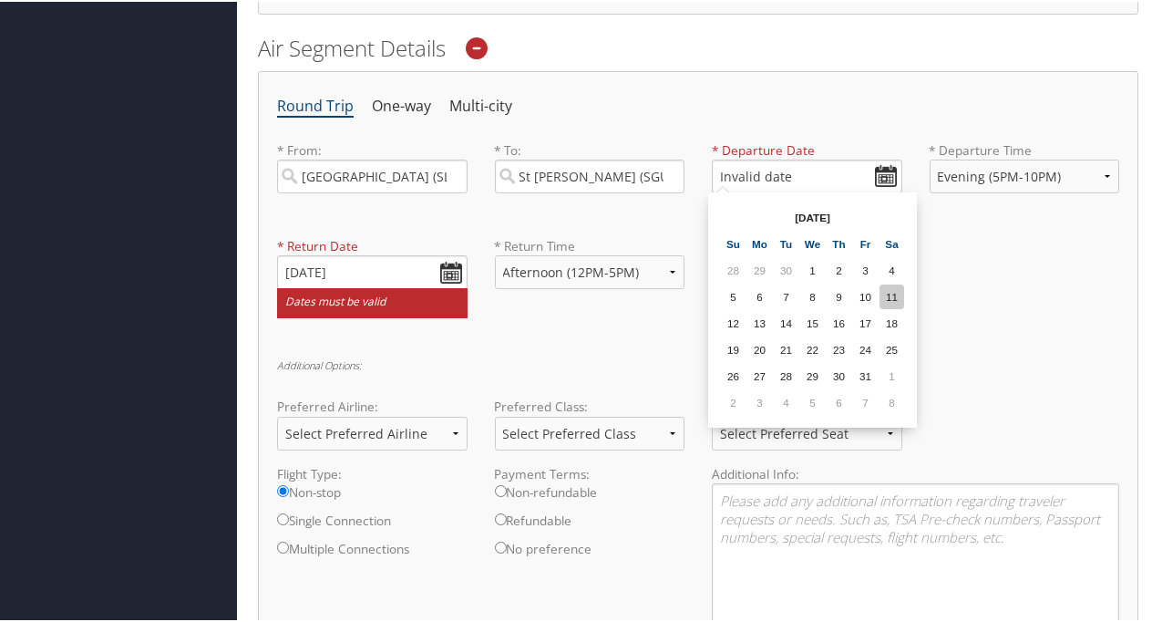
click at [899, 293] on td "11" at bounding box center [892, 295] width 25 height 25
click at [730, 170] on input "10/11/2025" at bounding box center [807, 175] width 191 height 34
click at [802, 213] on th "Oct 2025" at bounding box center [812, 215] width 130 height 25
click at [841, 211] on th "Oct 2025" at bounding box center [812, 215] width 130 height 25
click at [733, 405] on td "2" at bounding box center [733, 400] width 25 height 25
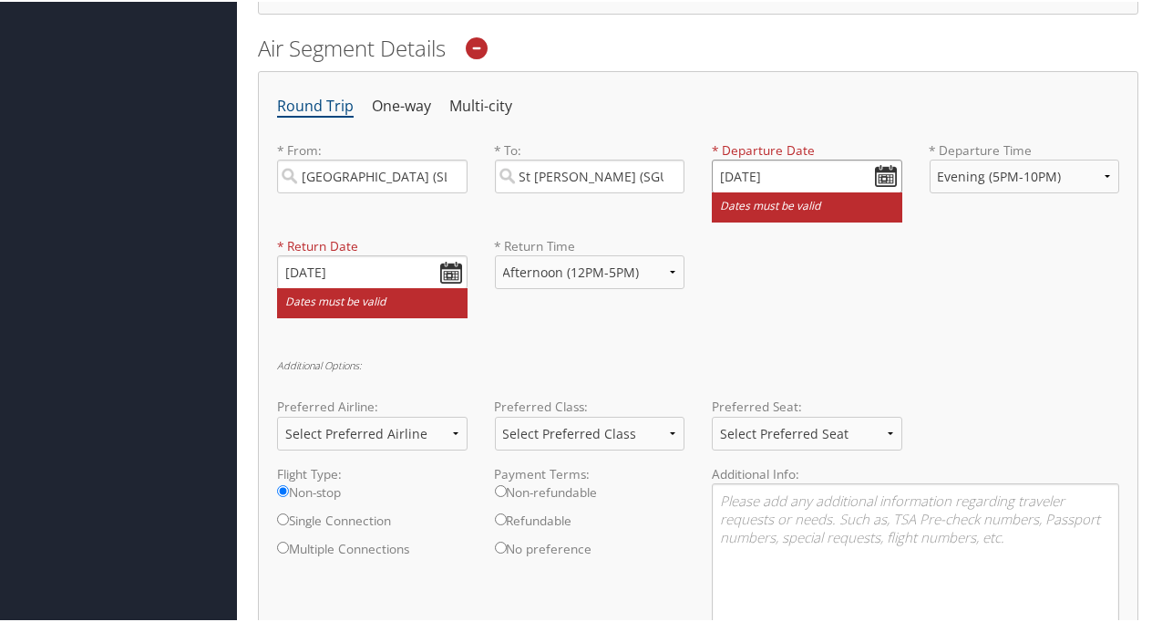
click at [739, 170] on input "11/02/2025" at bounding box center [807, 175] width 191 height 34
click at [745, 173] on input "11/12/2025" at bounding box center [807, 175] width 191 height 34
click at [873, 175] on input "Invalid date" at bounding box center [807, 175] width 191 height 34
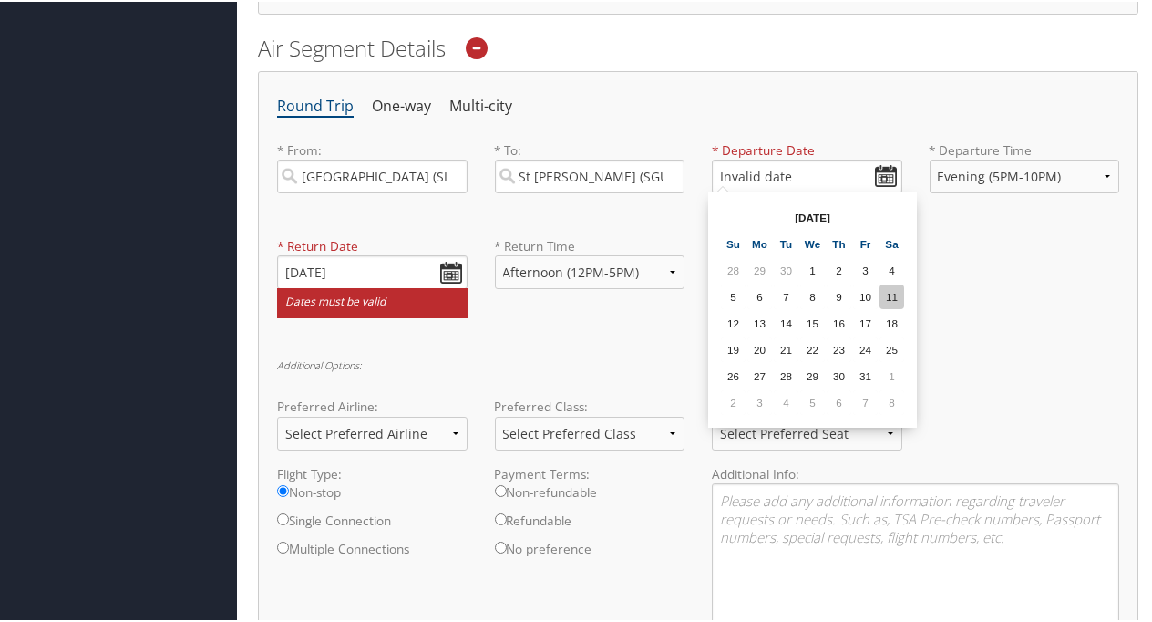
click at [892, 297] on td "11" at bounding box center [892, 295] width 25 height 25
click at [726, 170] on input "10/11/2025" at bounding box center [807, 175] width 191 height 34
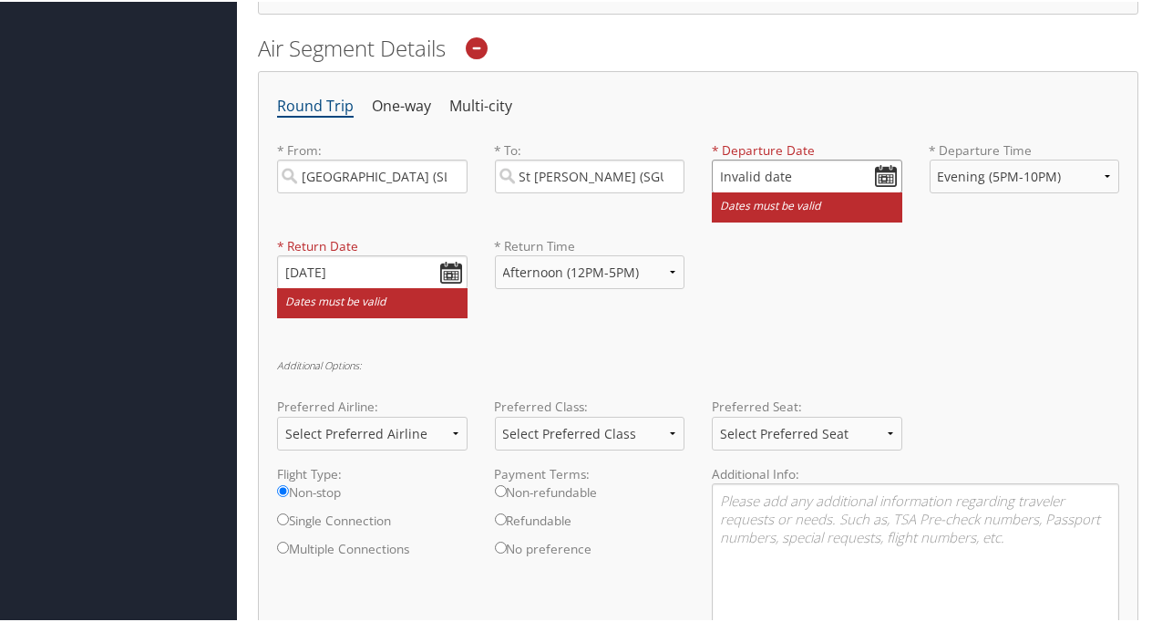
click at [883, 171] on input "Invalid date" at bounding box center [807, 175] width 191 height 34
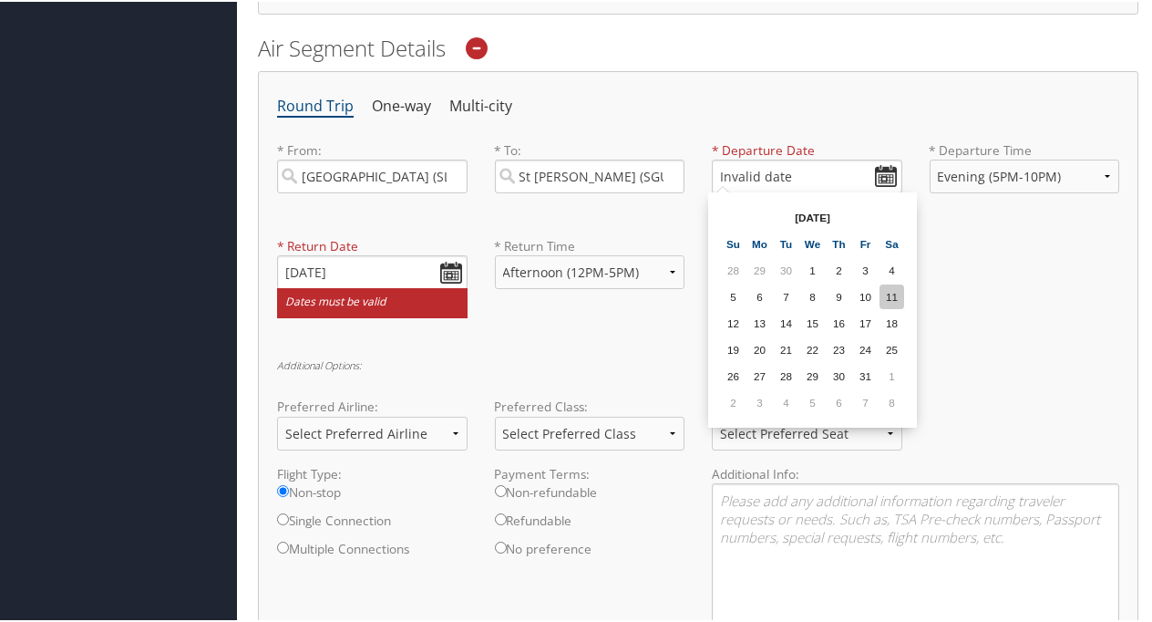
click at [898, 297] on td "11" at bounding box center [892, 295] width 25 height 25
click at [726, 170] on input "10/11/2025" at bounding box center [807, 175] width 191 height 34
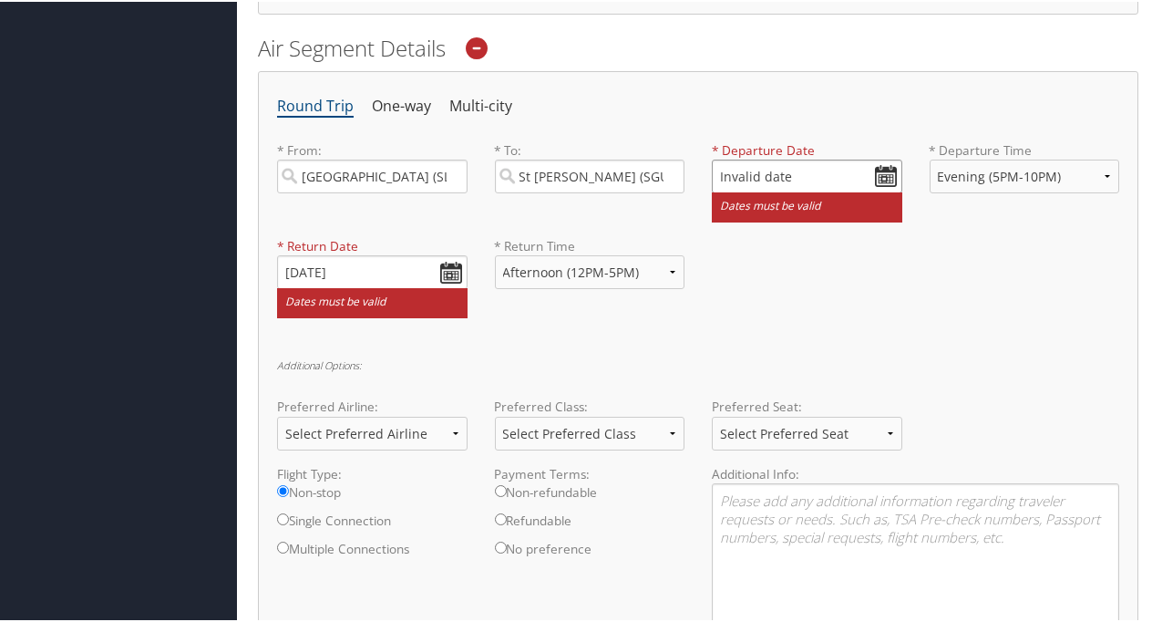
click at [882, 172] on input "Invalid date" at bounding box center [807, 175] width 191 height 34
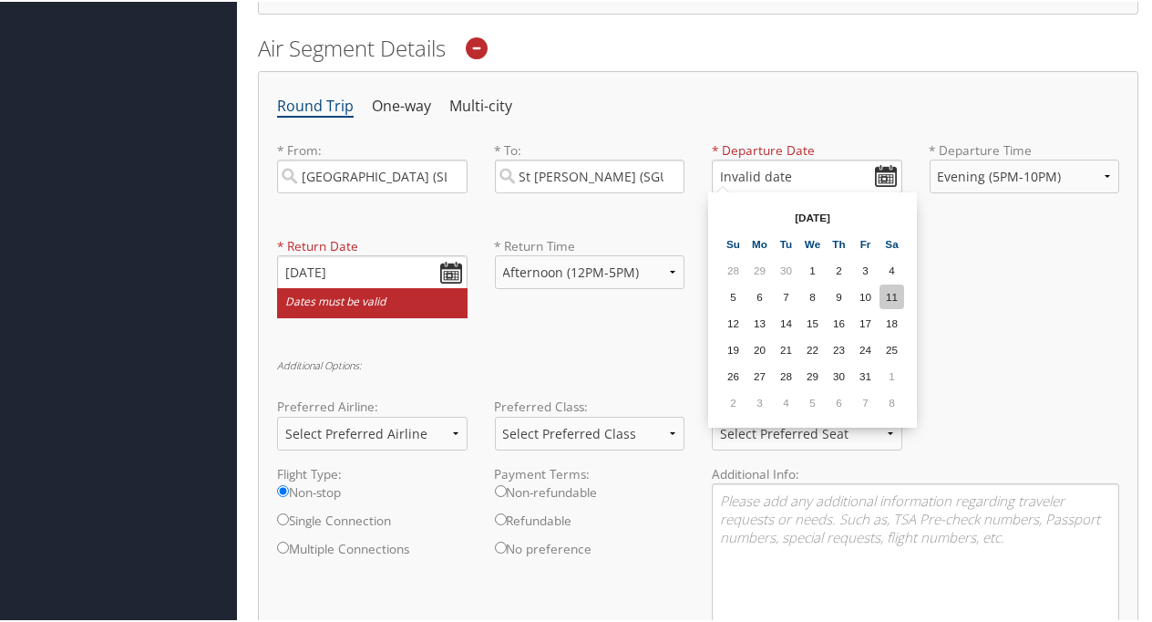
click at [893, 297] on td "11" at bounding box center [892, 295] width 25 height 25
click at [791, 167] on input "10/11/2025" at bounding box center [807, 175] width 191 height 34
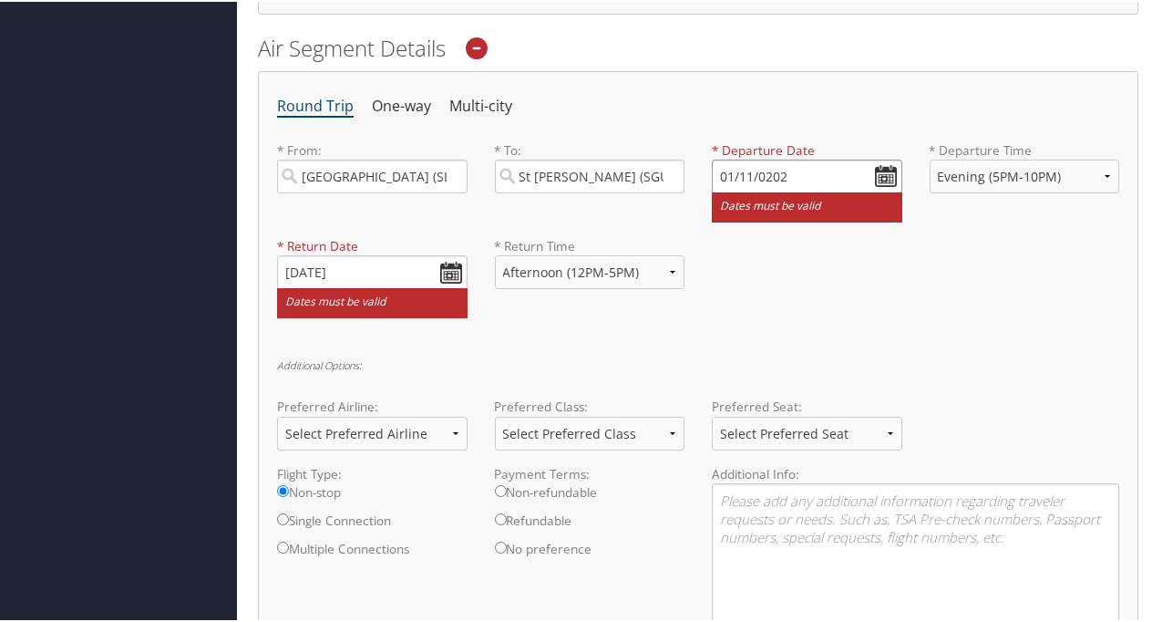
click at [876, 167] on input "01/11/0202" at bounding box center [807, 175] width 191 height 34
click at [909, 344] on div "Round Trip One-way Multi-city * From: Salt Lake City (SLC Utah) Required * To: …" at bounding box center [698, 406] width 880 height 675
drag, startPoint x: 894, startPoint y: 224, endPoint x: 880, endPoint y: 171, distance: 54.6
click at [880, 171] on div "* Departure Date 01/11/2025 Dates must be valid" at bounding box center [807, 187] width 218 height 96
click at [880, 171] on input "01/11/2025" at bounding box center [807, 175] width 191 height 34
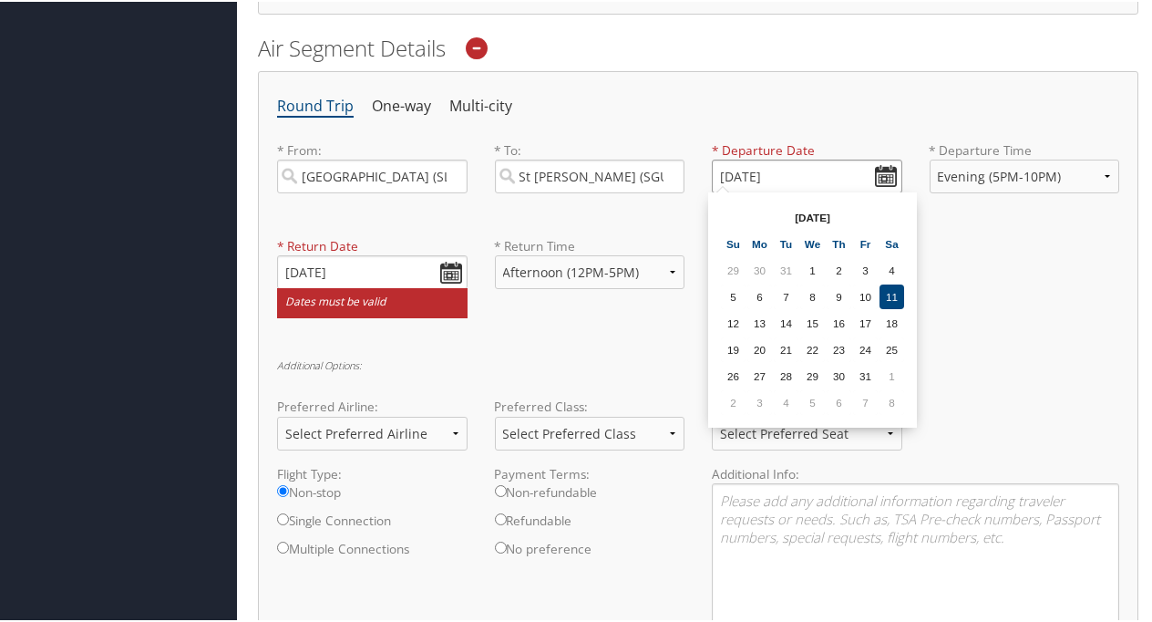
click at [880, 171] on input "01/11/2025" at bounding box center [807, 175] width 191 height 34
click at [811, 227] on th "Jan 2025" at bounding box center [812, 215] width 130 height 25
click at [801, 165] on input "01/11/2025" at bounding box center [807, 175] width 191 height 34
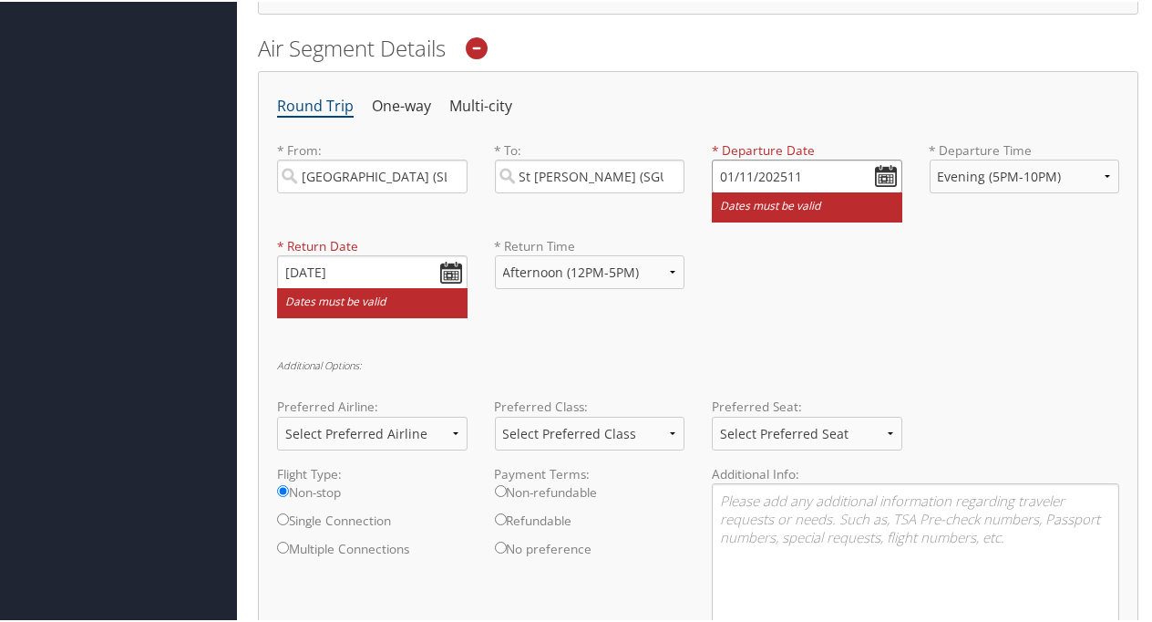
click at [880, 173] on input "01/11/202511" at bounding box center [807, 175] width 191 height 34
click at [806, 170] on input "01/11/202511" at bounding box center [807, 175] width 191 height 34
click at [877, 170] on input "01/11/2024" at bounding box center [807, 175] width 191 height 34
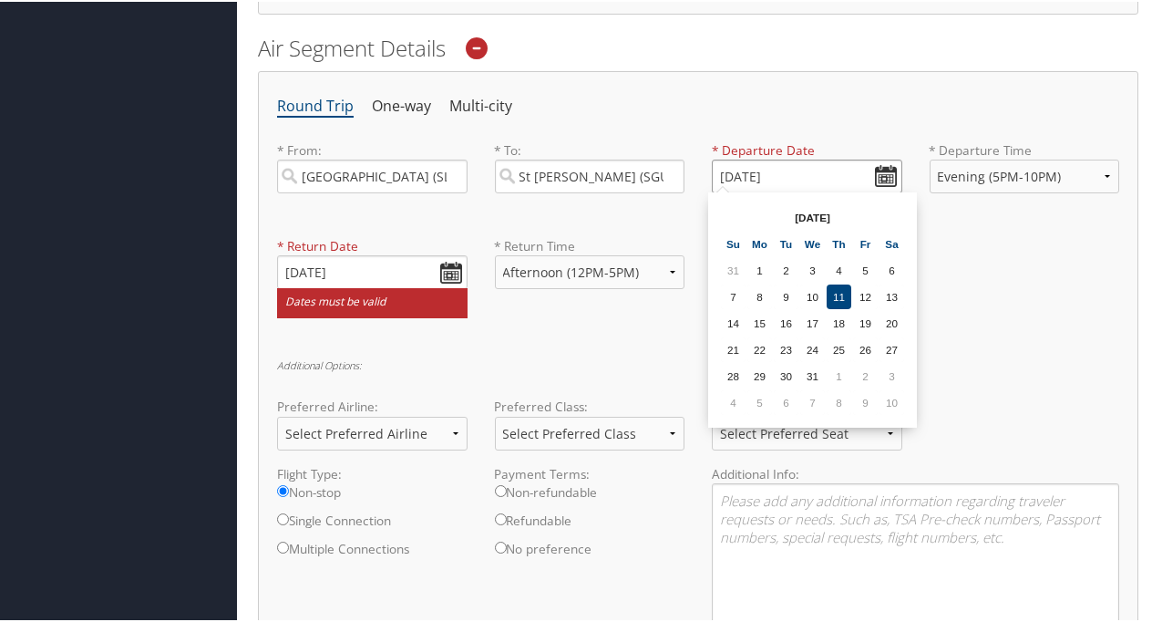
click at [726, 175] on input "01/11/2024" at bounding box center [807, 175] width 191 height 34
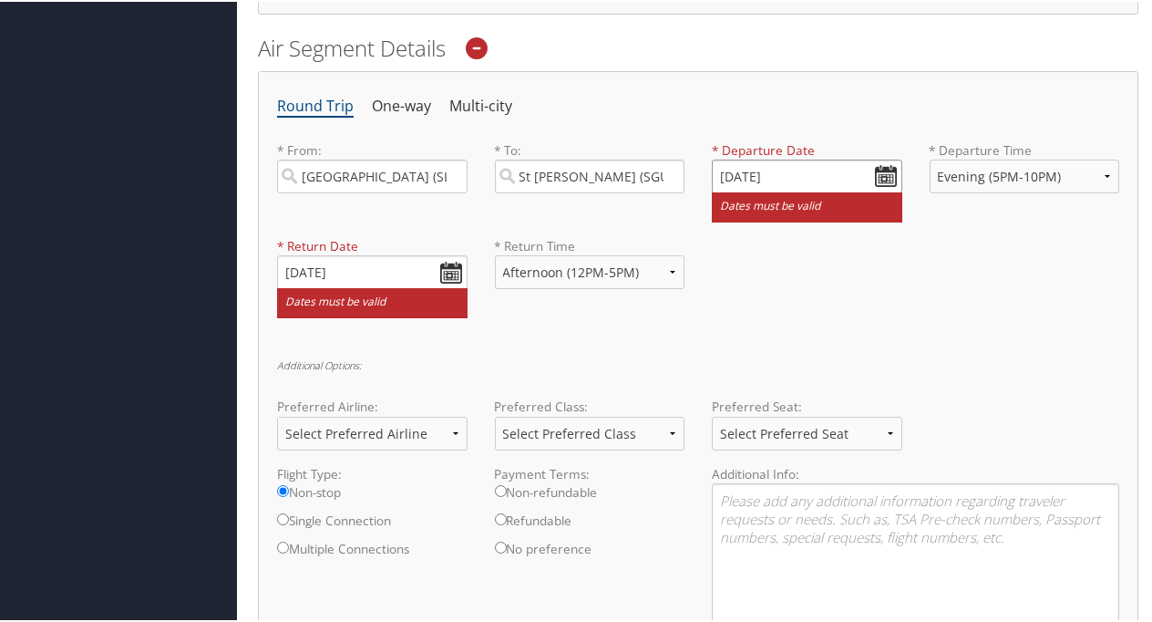
click at [878, 171] on input "11/11/2025" at bounding box center [807, 175] width 191 height 34
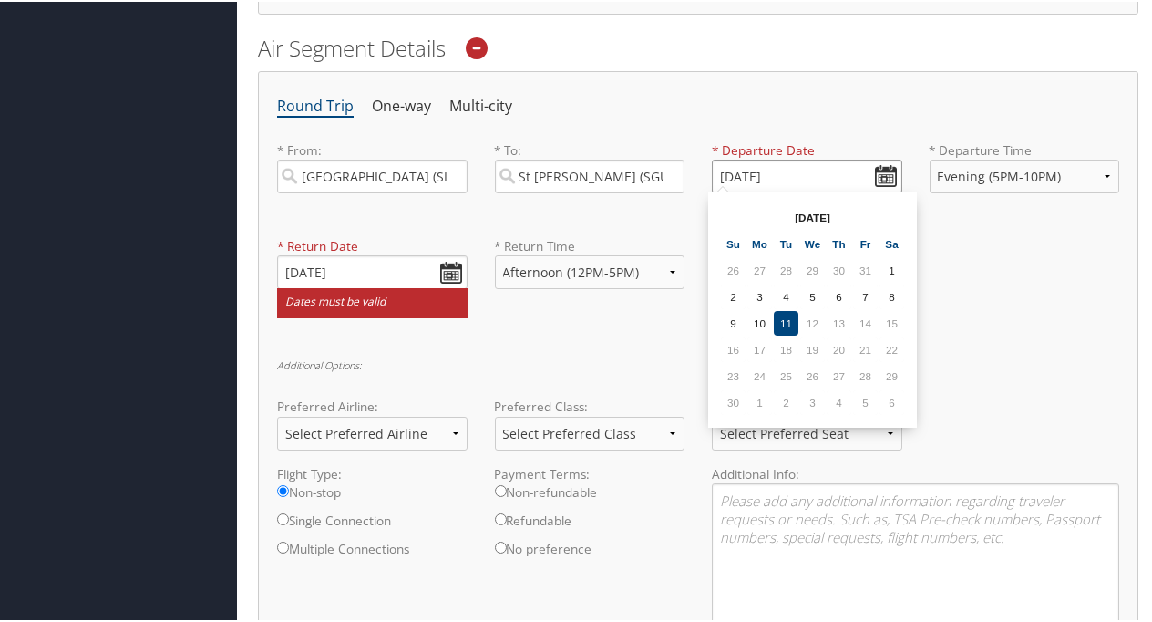
type input "11/11/2025"
click at [784, 314] on td "11" at bounding box center [786, 321] width 25 height 25
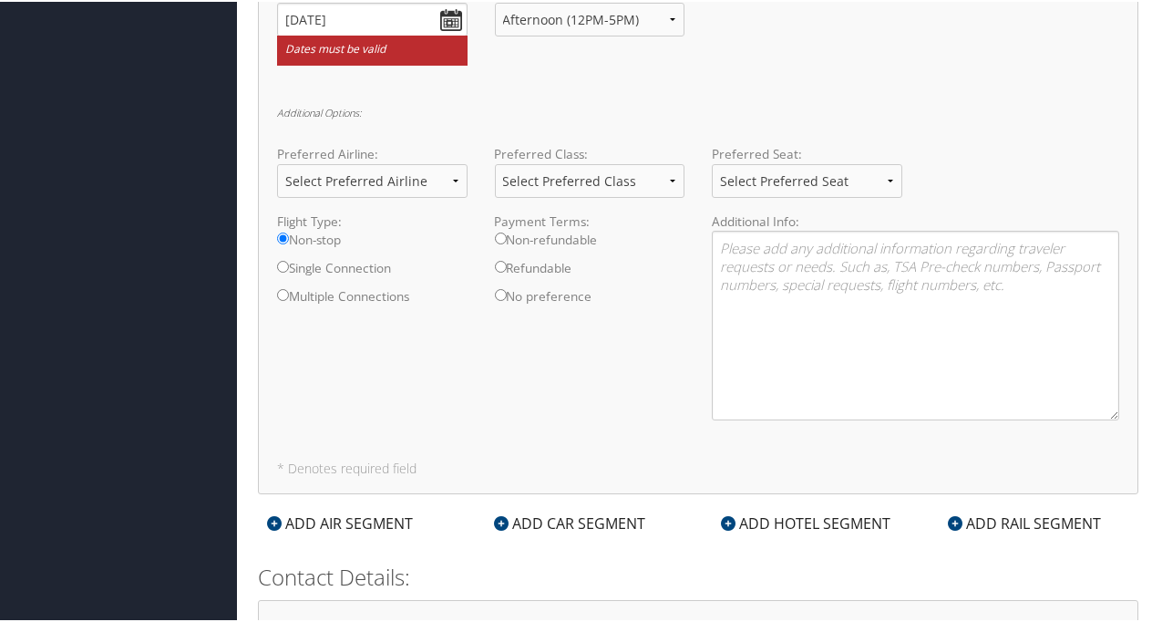
scroll to position [1008, 0]
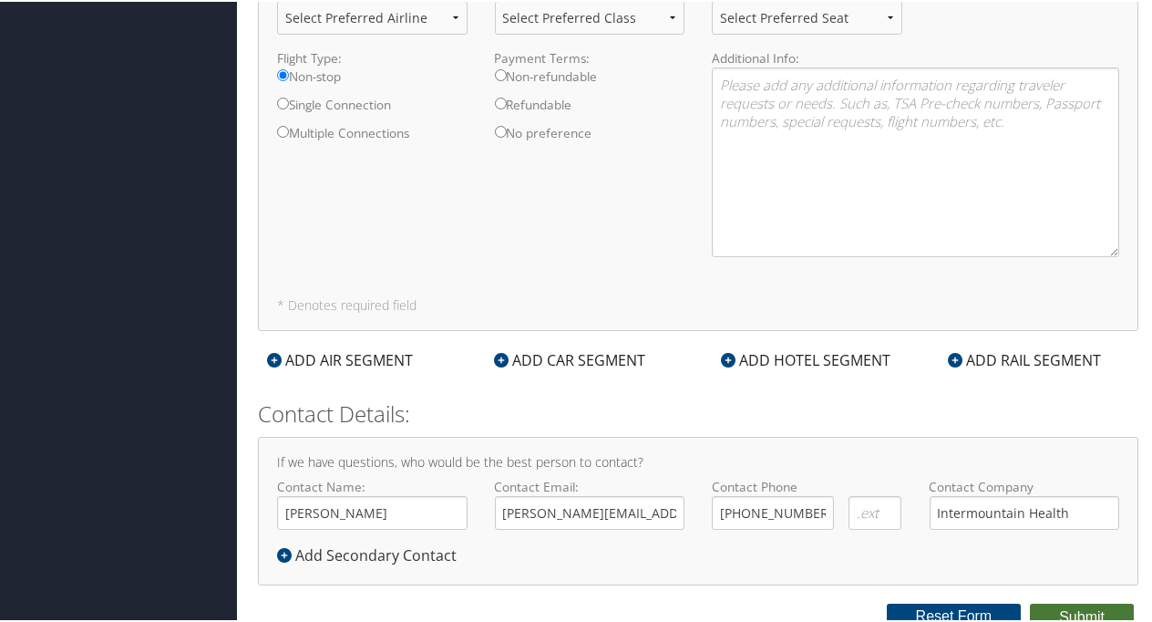
click at [1057, 611] on button "Submit" at bounding box center [1082, 615] width 104 height 27
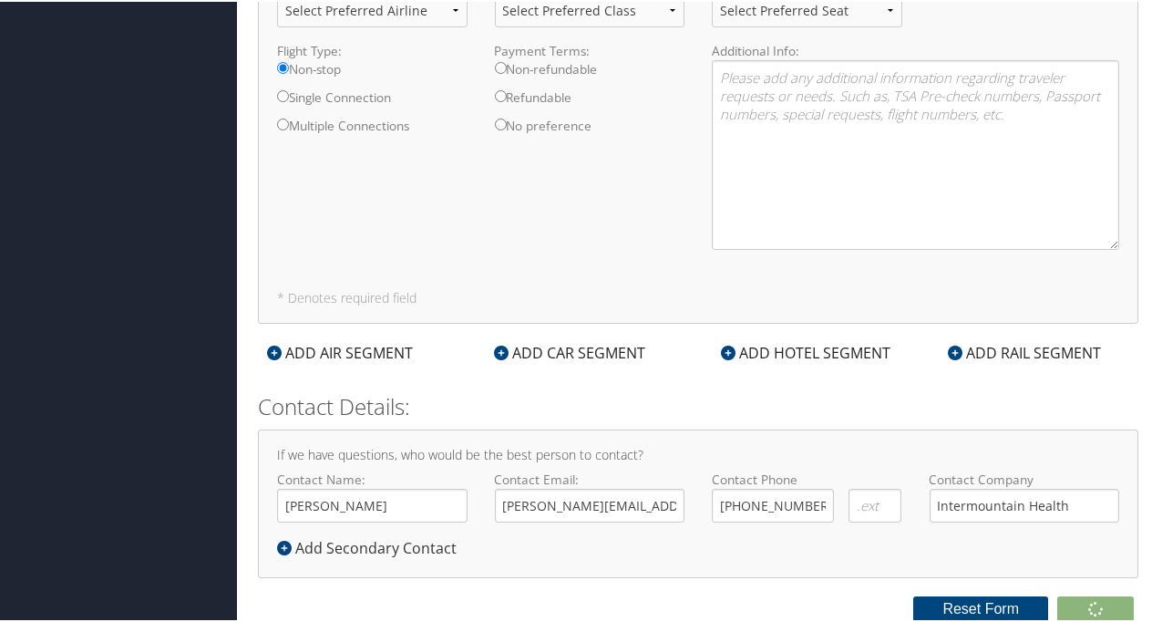
scroll to position [950, 0]
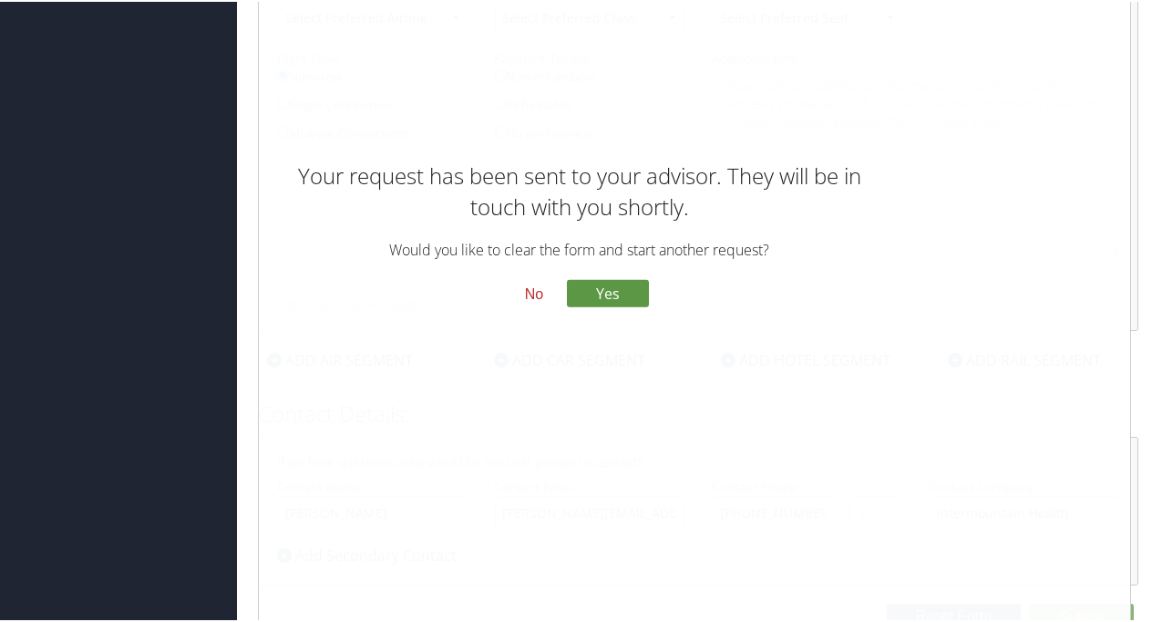
click at [530, 293] on button "No" at bounding box center [533, 291] width 47 height 31
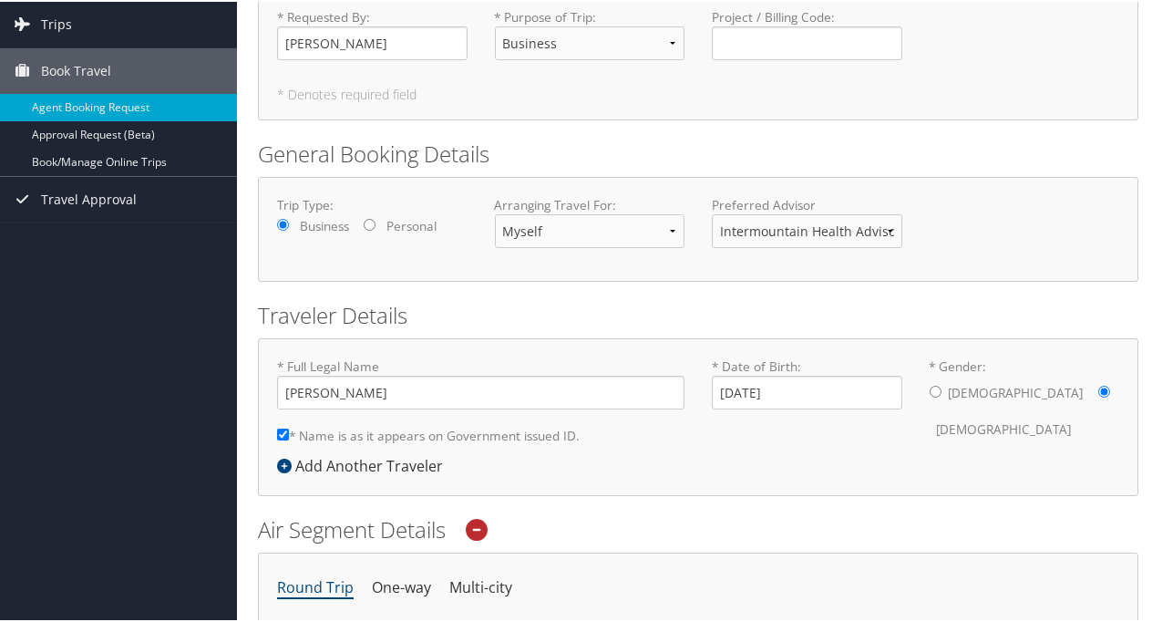
scroll to position [0, 0]
